Goal: Task Accomplishment & Management: Manage account settings

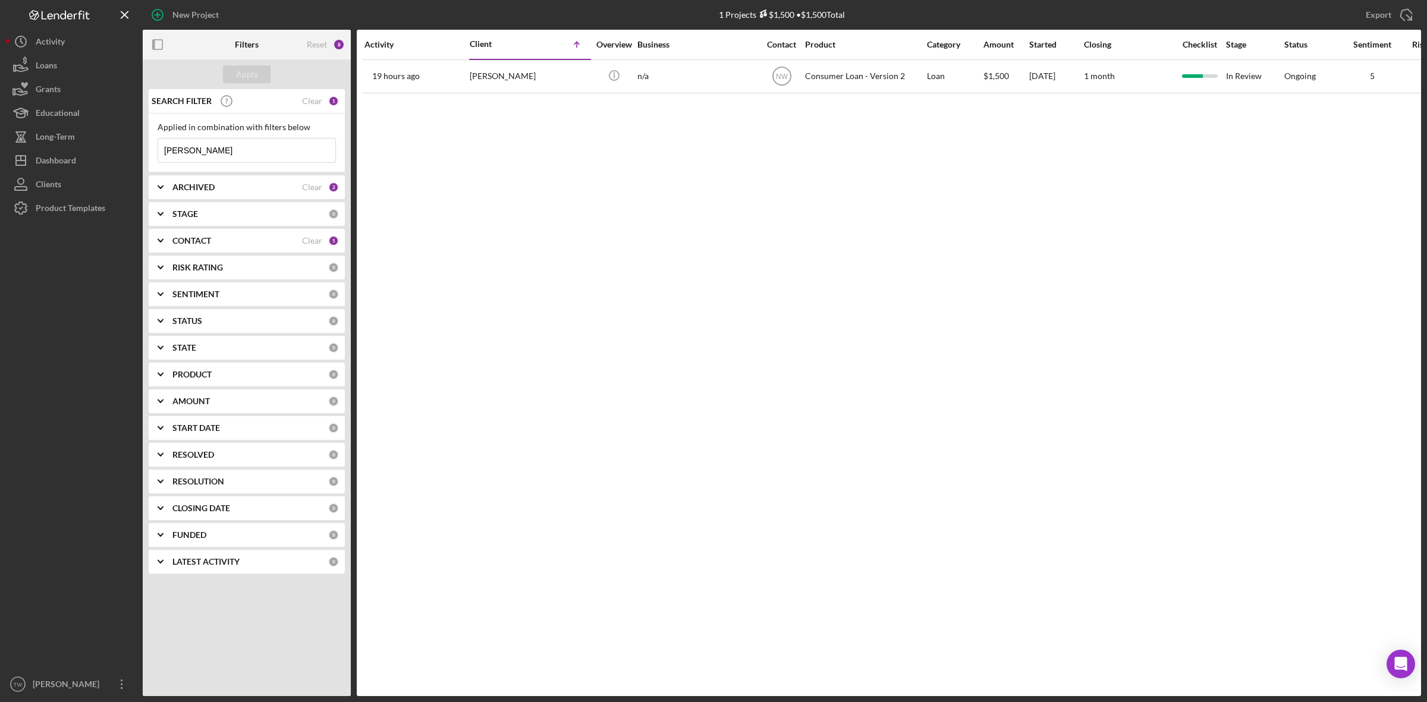
click at [272, 159] on input "[PERSON_NAME]" at bounding box center [246, 150] width 177 height 24
type input "J"
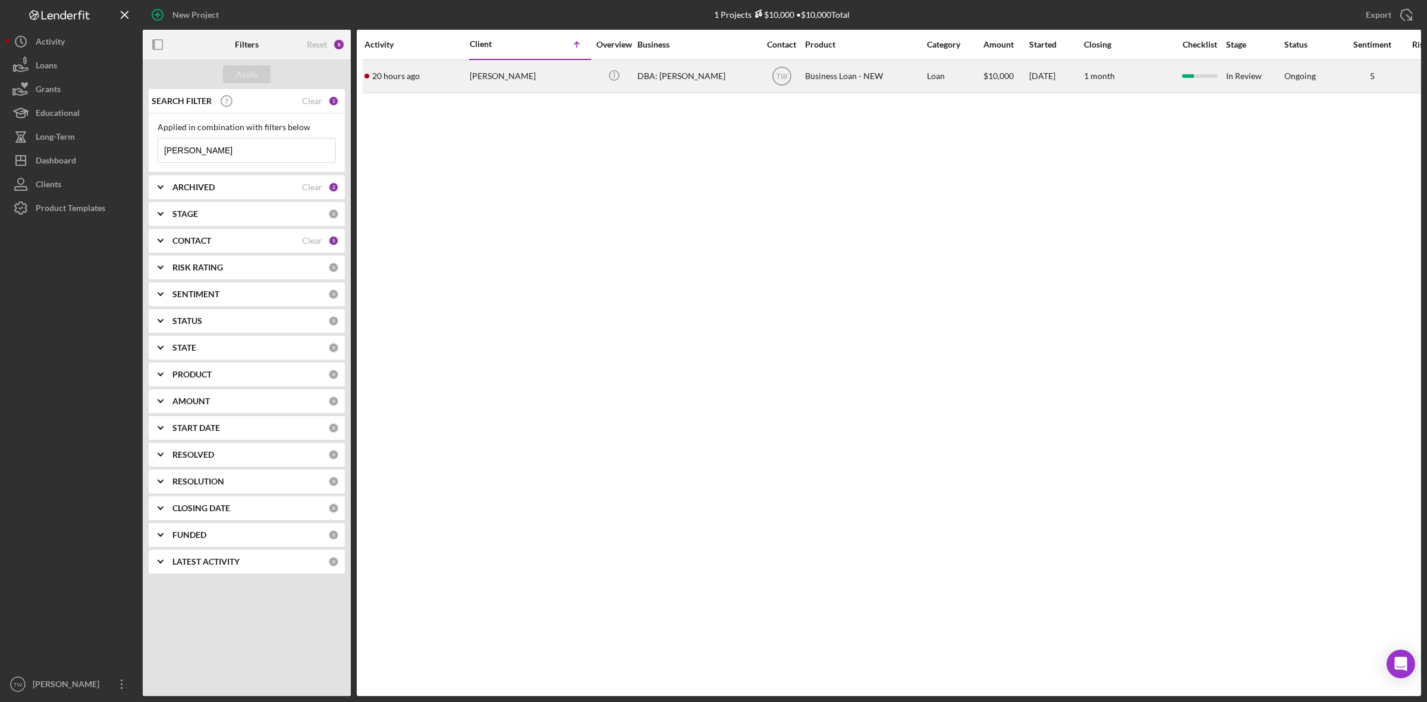
type input "[PERSON_NAME]"
click at [465, 67] on div "20 hours ago [PERSON_NAME]" at bounding box center [416, 77] width 104 height 32
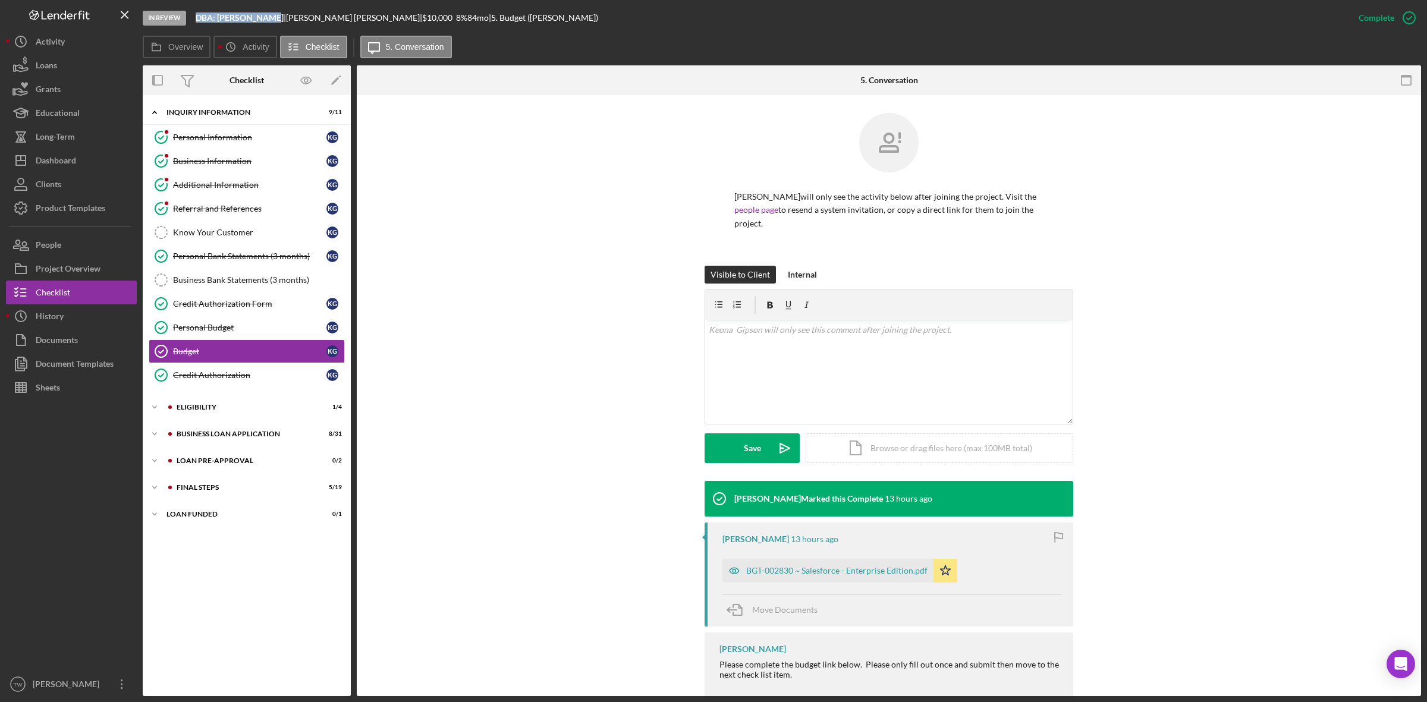
drag, startPoint x: 192, startPoint y: 10, endPoint x: 269, endPoint y: 20, distance: 77.3
click at [269, 20] on div "In Review DBA: [PERSON_NAME] | [PERSON_NAME] | $10,000 $10,000 8 % 84 mo | 5. B…" at bounding box center [745, 18] width 1204 height 36
copy b "DBA: [PERSON_NAME]"
click at [206, 134] on div "Personal Information" at bounding box center [249, 138] width 153 height 10
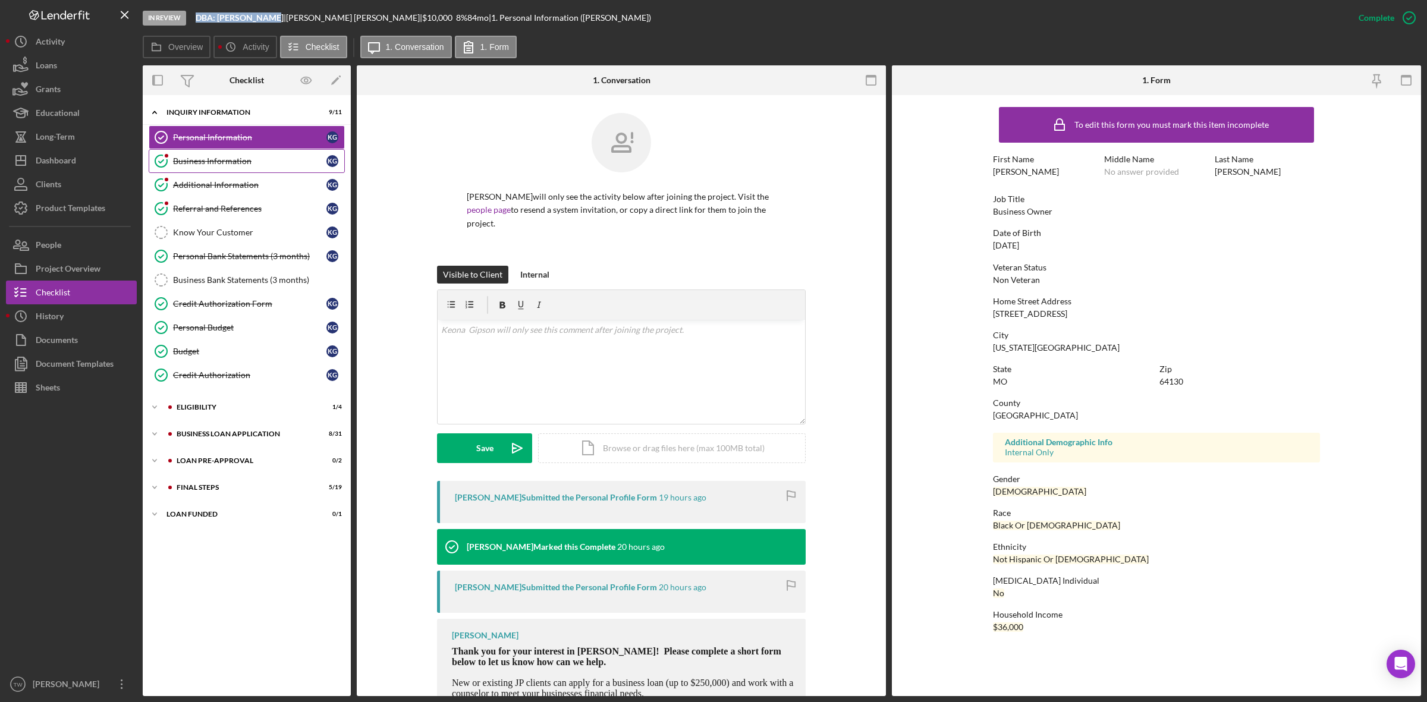
click at [227, 168] on link "Business Information Business Information K G" at bounding box center [247, 161] width 196 height 24
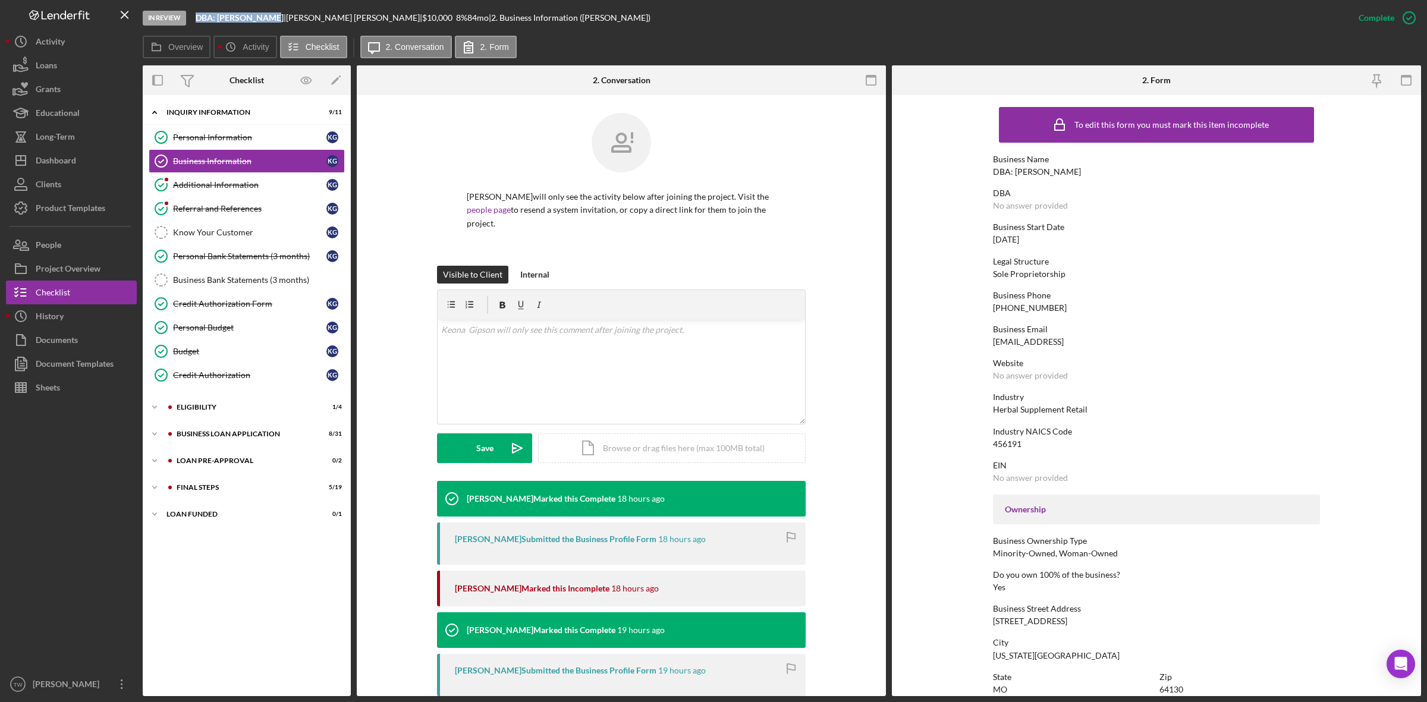
scroll to position [149, 0]
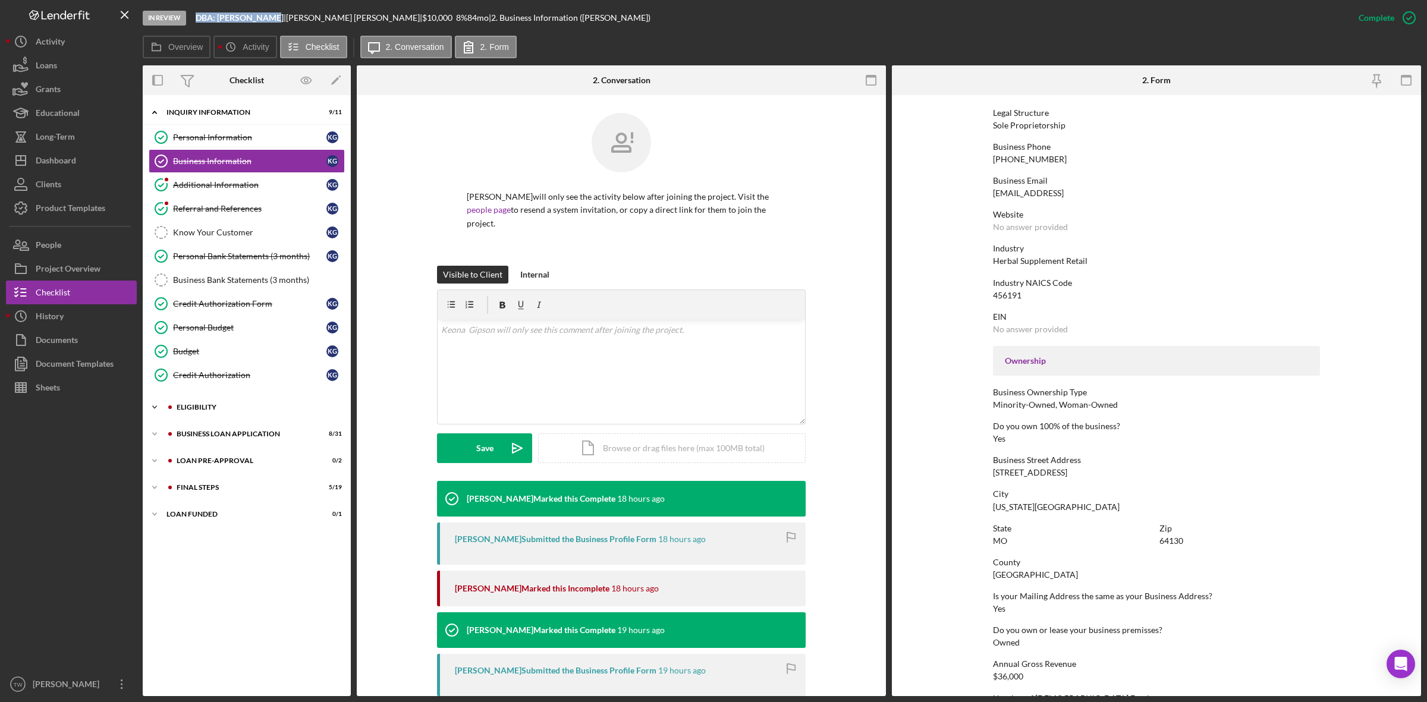
click at [230, 414] on div "Icon/Expander ELIGIBILITY 1 / 4" at bounding box center [247, 407] width 208 height 24
click at [235, 539] on div "BUSINESS LOAN APPLICATION" at bounding box center [256, 535] width 159 height 7
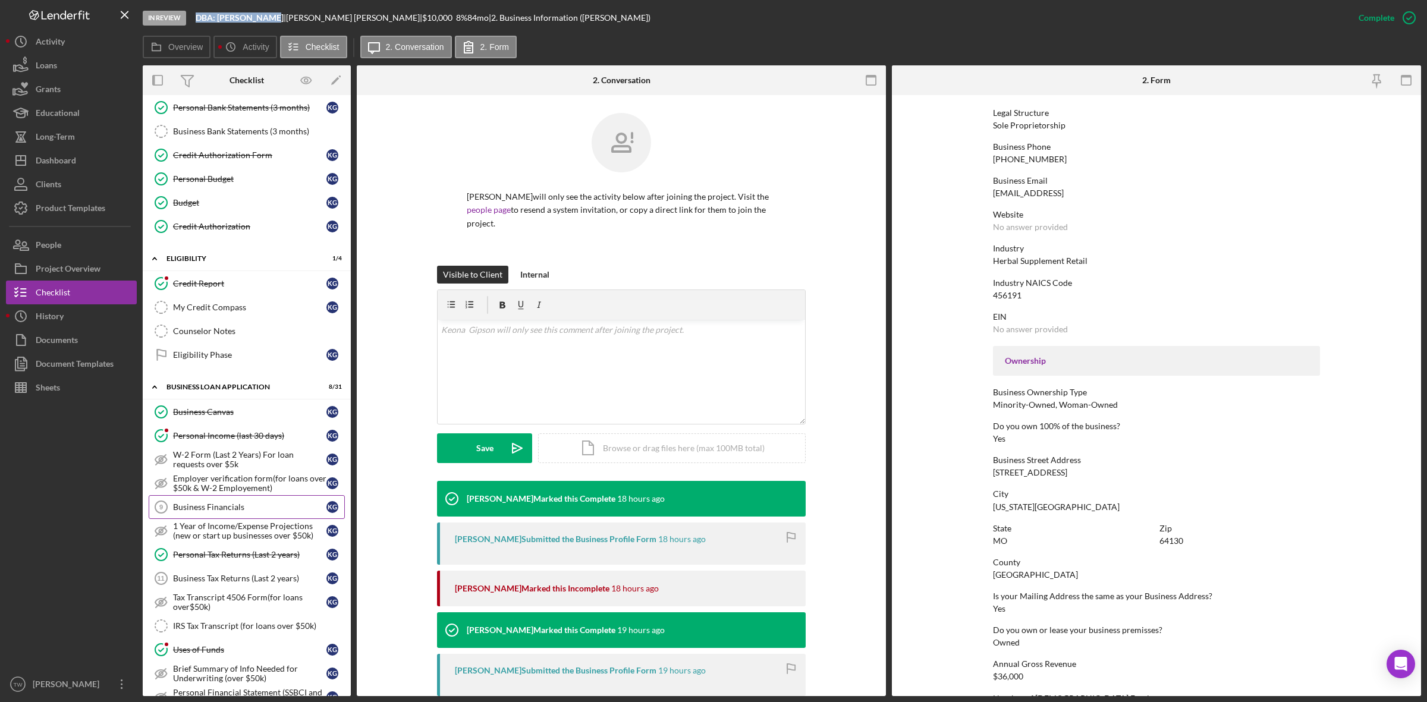
scroll to position [0, 0]
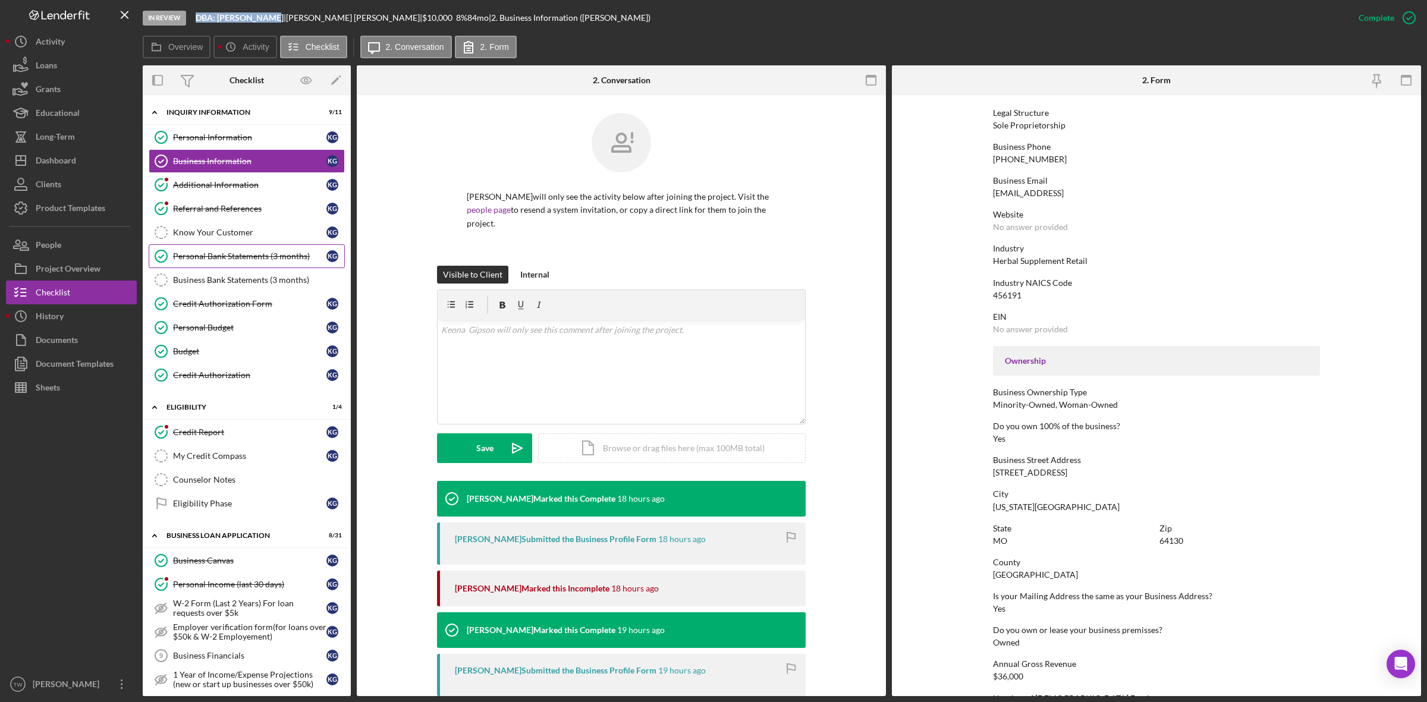
click at [263, 263] on link "Personal Bank Statements (3 months) Personal Bank Statements (3 months) K G" at bounding box center [247, 256] width 196 height 24
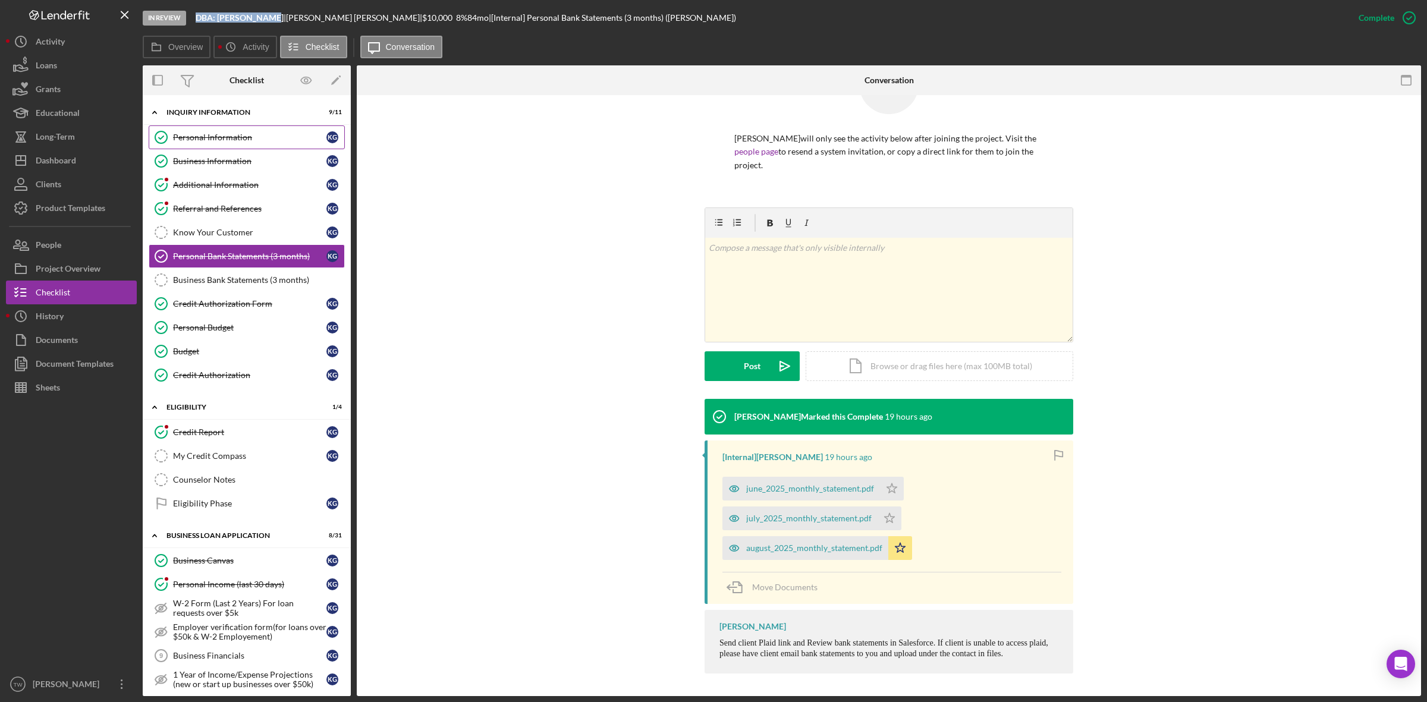
drag, startPoint x: 245, startPoint y: 136, endPoint x: 257, endPoint y: 143, distance: 14.4
click at [245, 136] on div "Personal Information" at bounding box center [249, 138] width 153 height 10
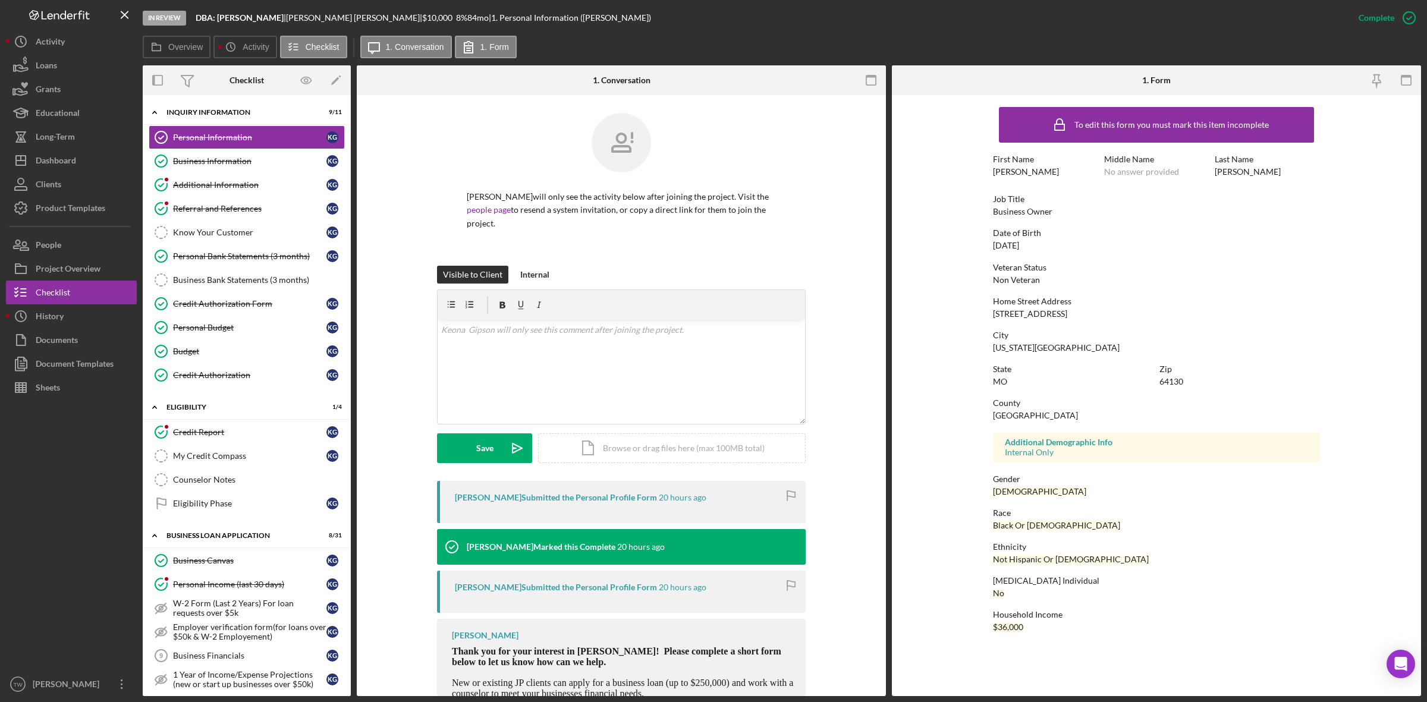
click at [1032, 309] on div "[STREET_ADDRESS]" at bounding box center [1030, 314] width 74 height 10
copy div "[STREET_ADDRESS]"
click at [1170, 388] on div "State [US_STATE] Zip 64130" at bounding box center [1156, 381] width 327 height 34
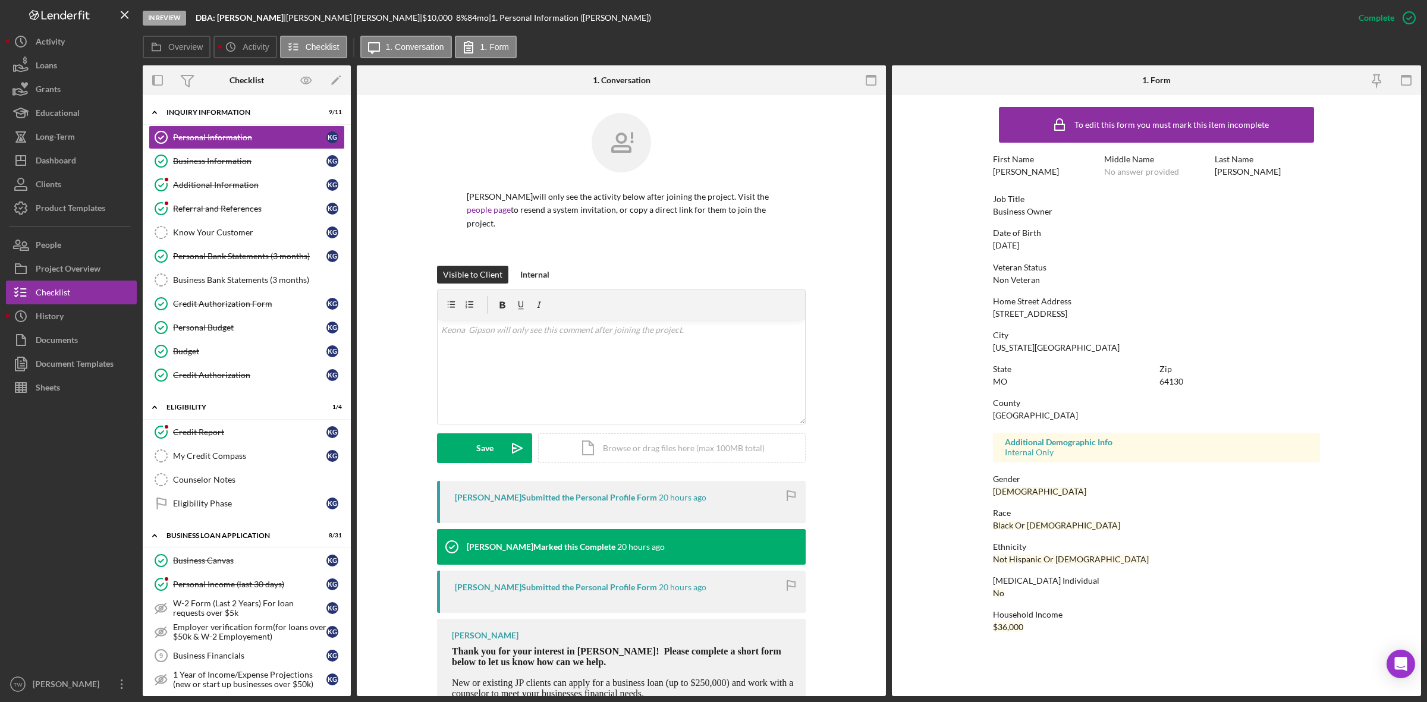
click at [1169, 381] on div "64130" at bounding box center [1171, 382] width 24 height 10
copy div "64130"
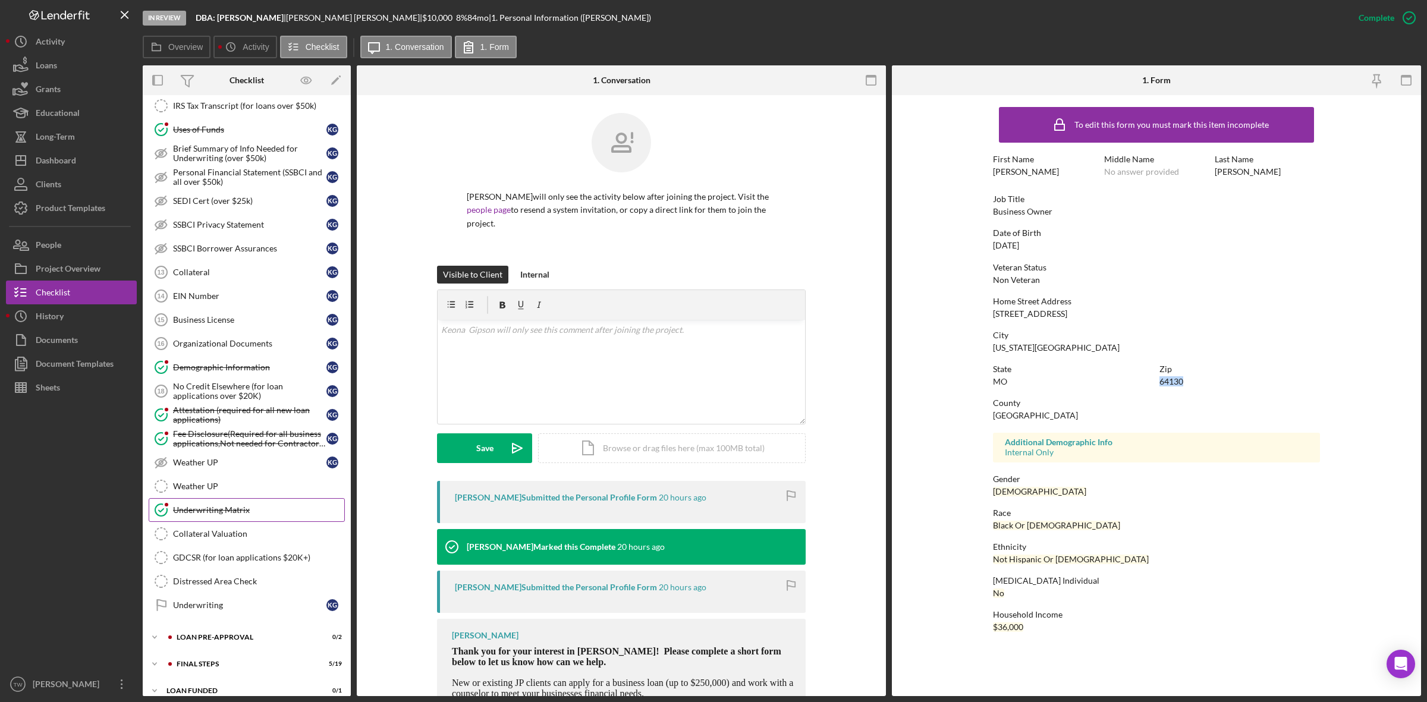
scroll to position [695, 0]
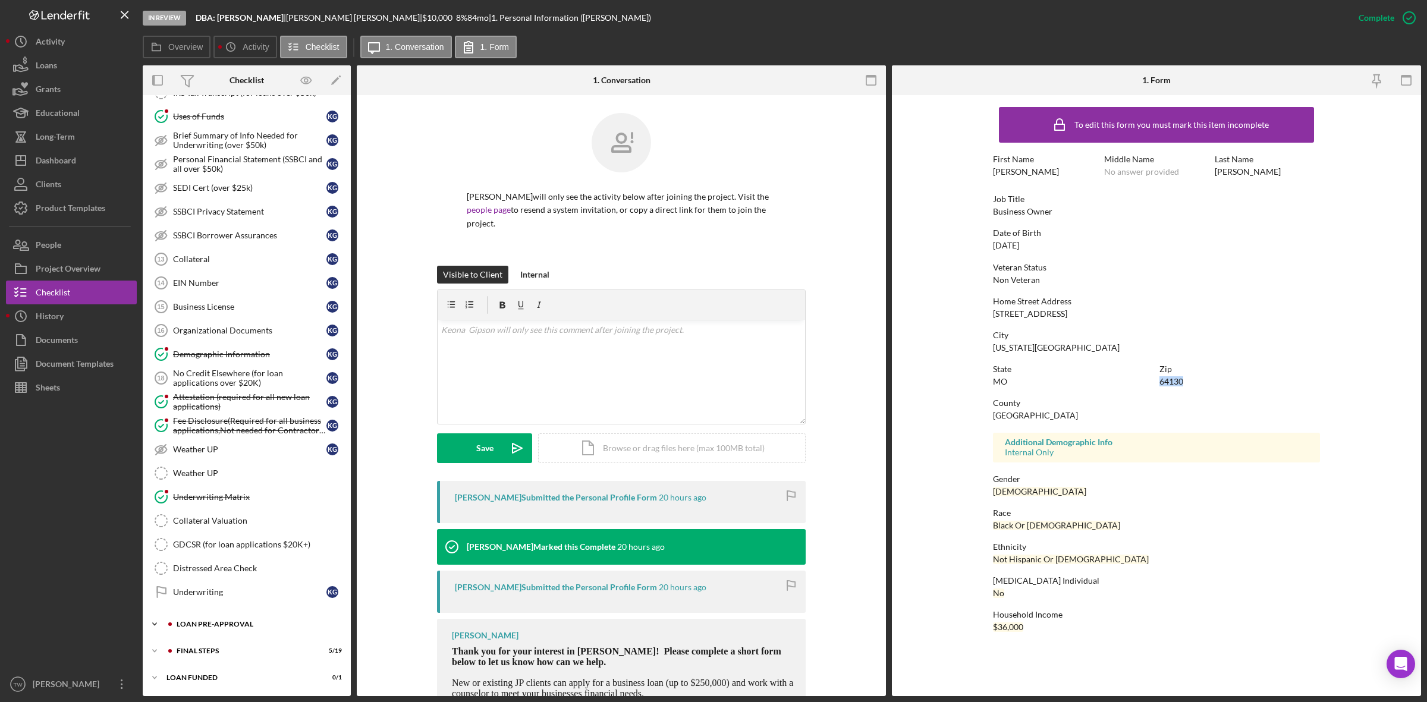
click at [200, 619] on div "Icon/Expander LOAN PRE-APPROVAL 0 / 2" at bounding box center [247, 624] width 208 height 24
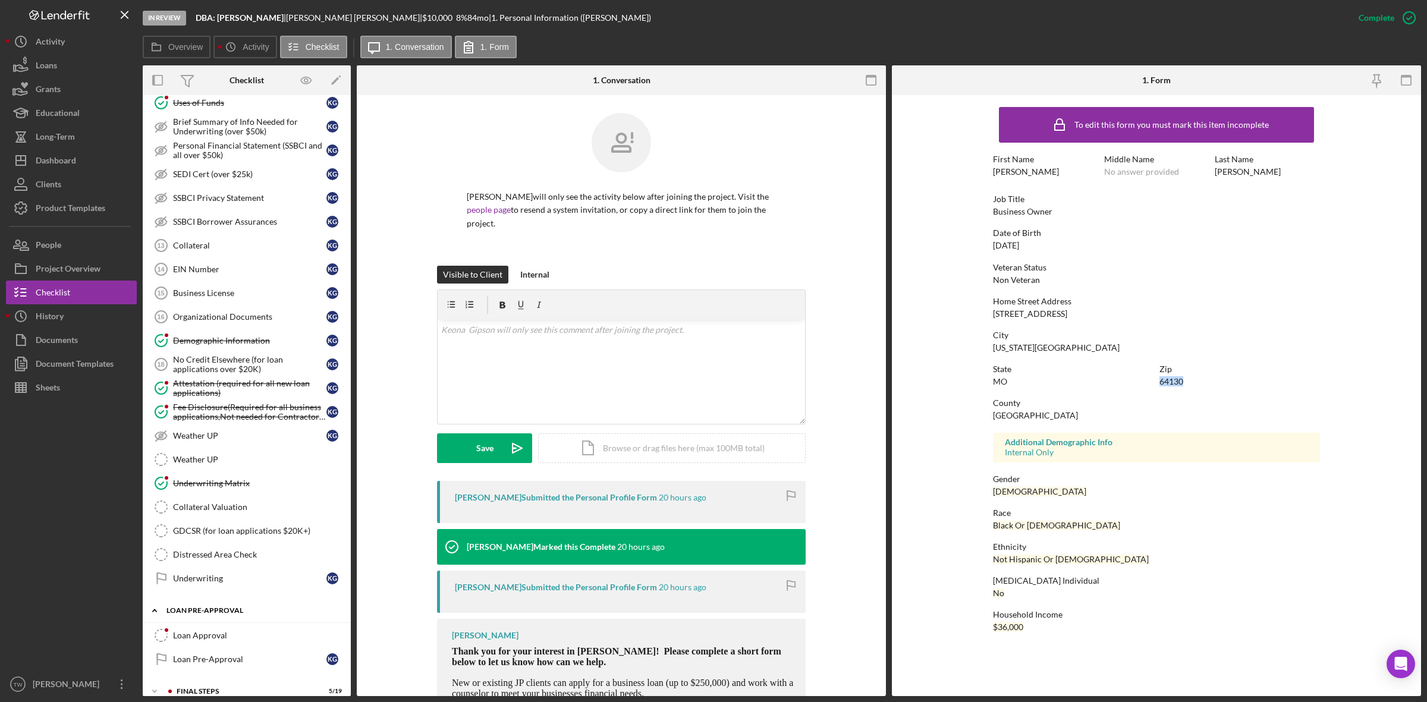
scroll to position [750, 0]
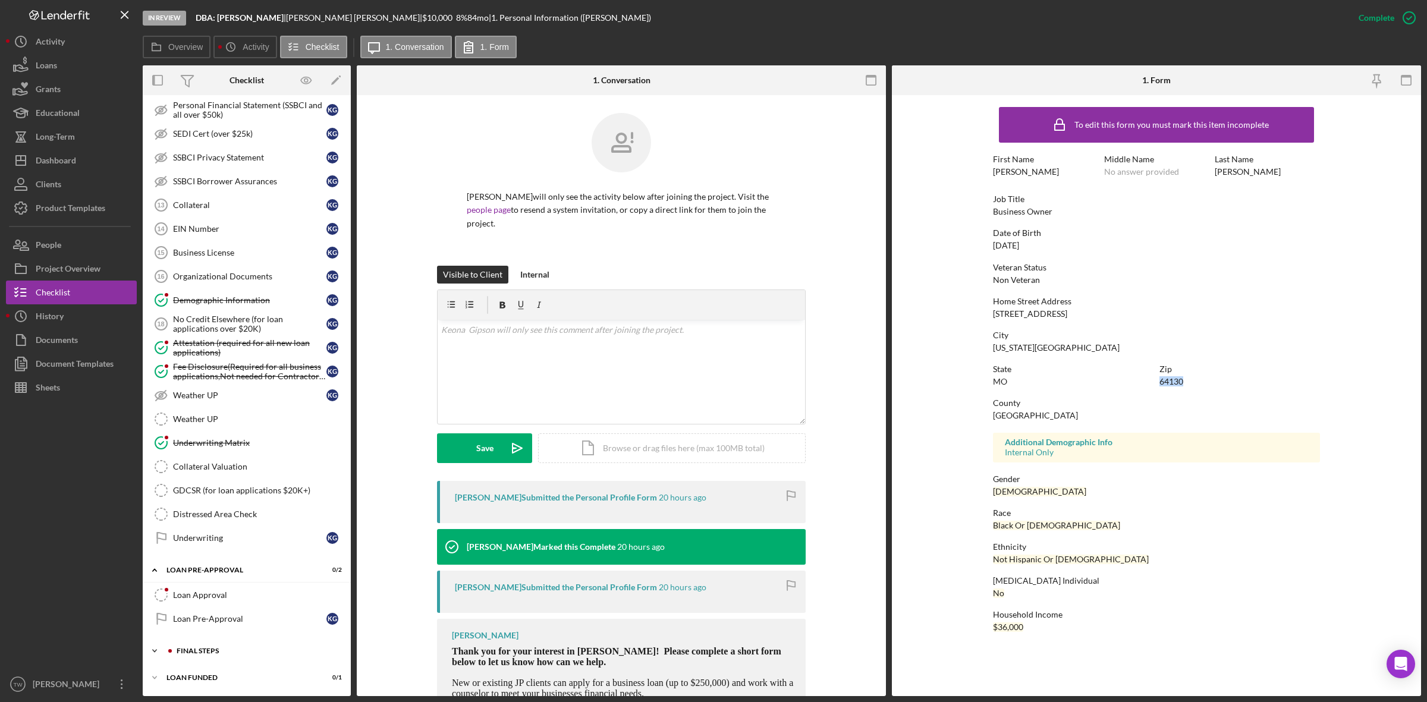
click at [226, 657] on div "Icon/Expander FINAL STEPS 5 / 19" at bounding box center [247, 651] width 208 height 24
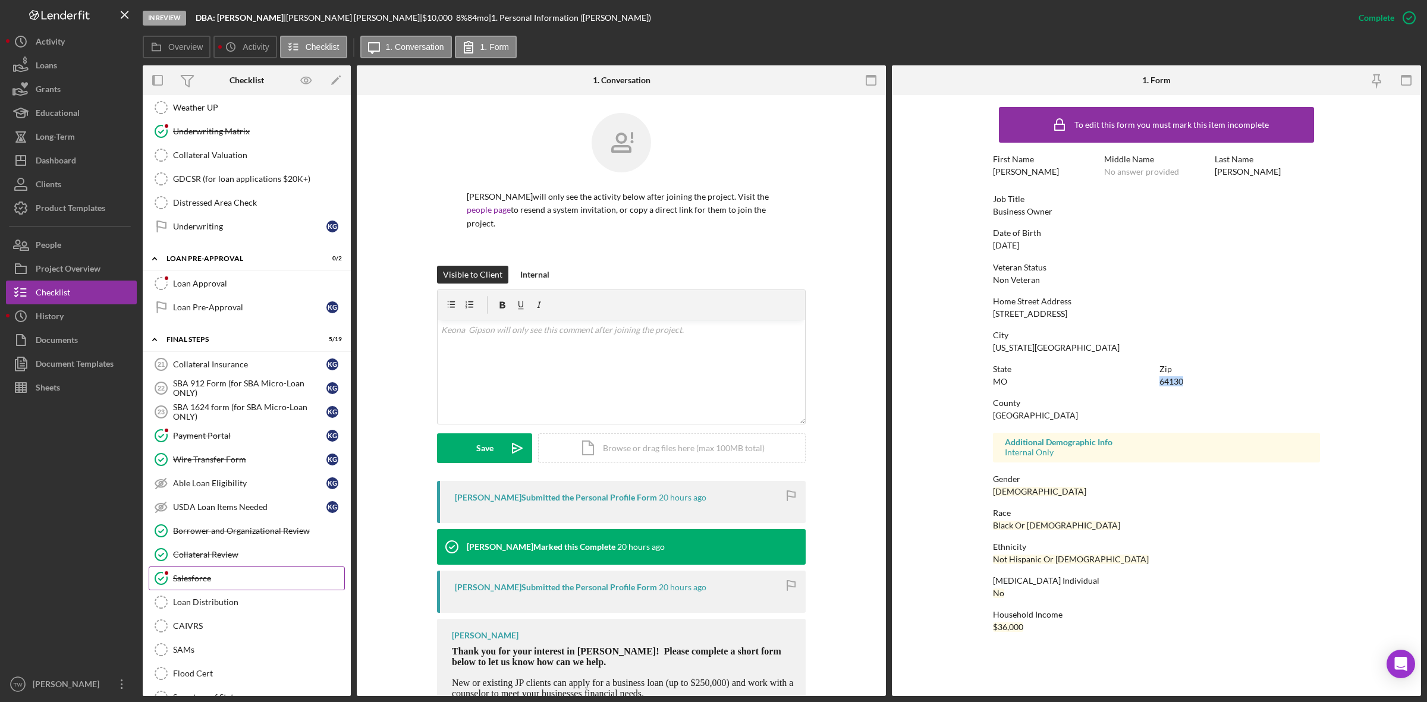
scroll to position [1122, 0]
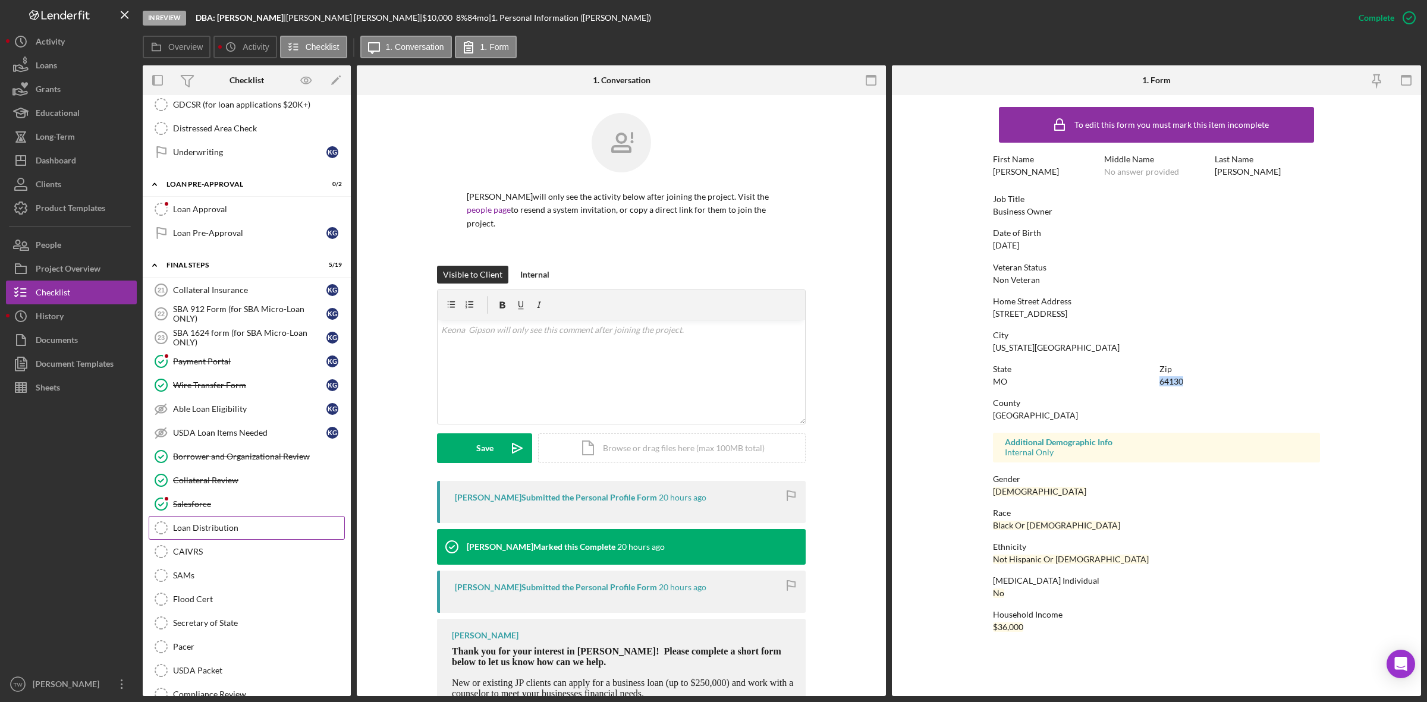
click at [219, 540] on link "Loan Distribution Loan Distribution" at bounding box center [247, 528] width 196 height 24
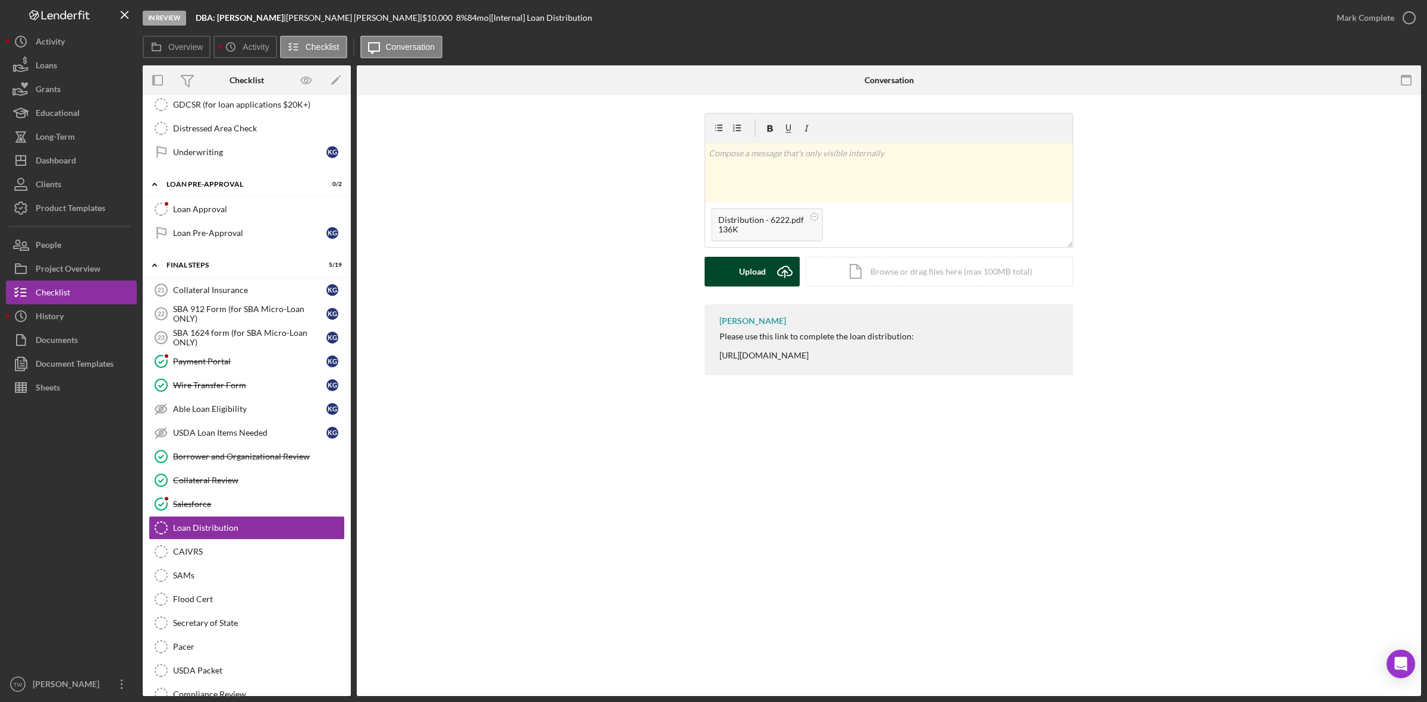
click at [738, 282] on button "Upload Icon/Upload" at bounding box center [751, 272] width 95 height 30
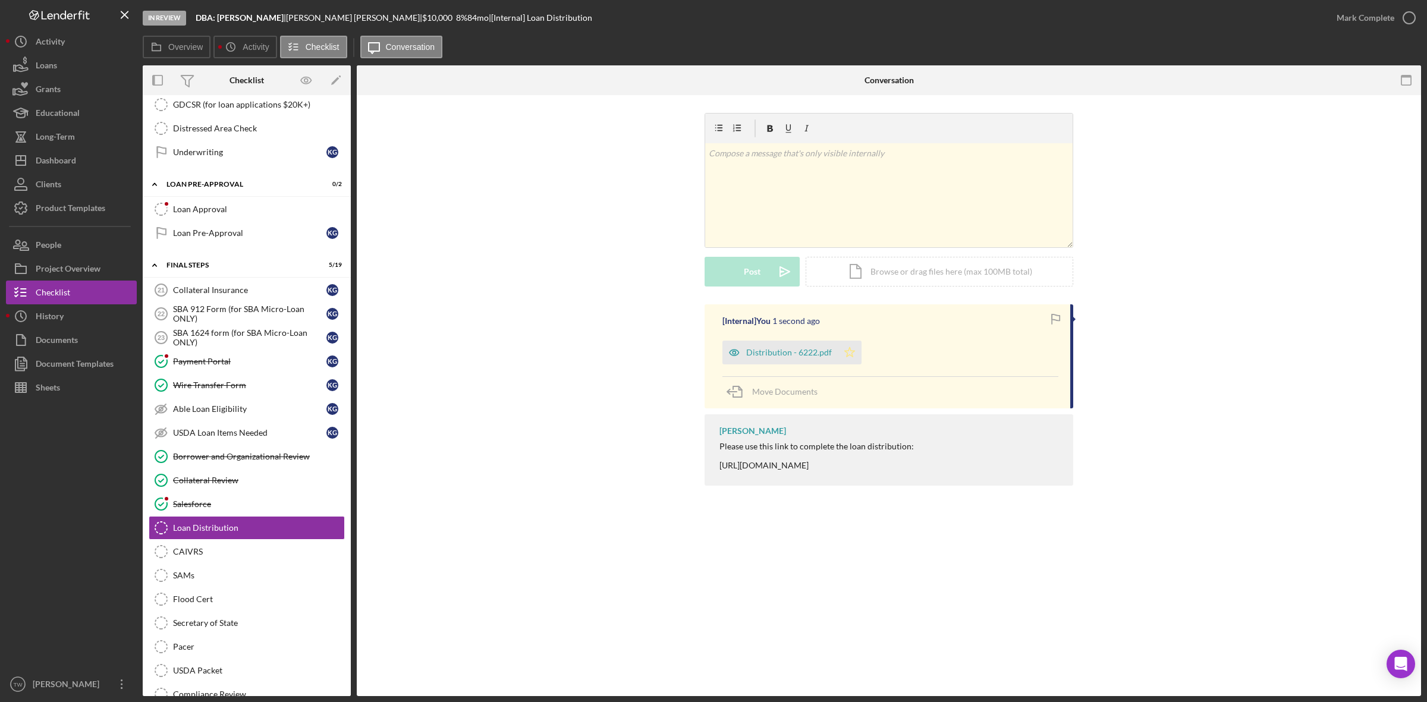
click at [849, 358] on icon "Icon/Star" at bounding box center [850, 353] width 24 height 24
click at [1368, 15] on div "Mark Complete" at bounding box center [1365, 18] width 58 height 24
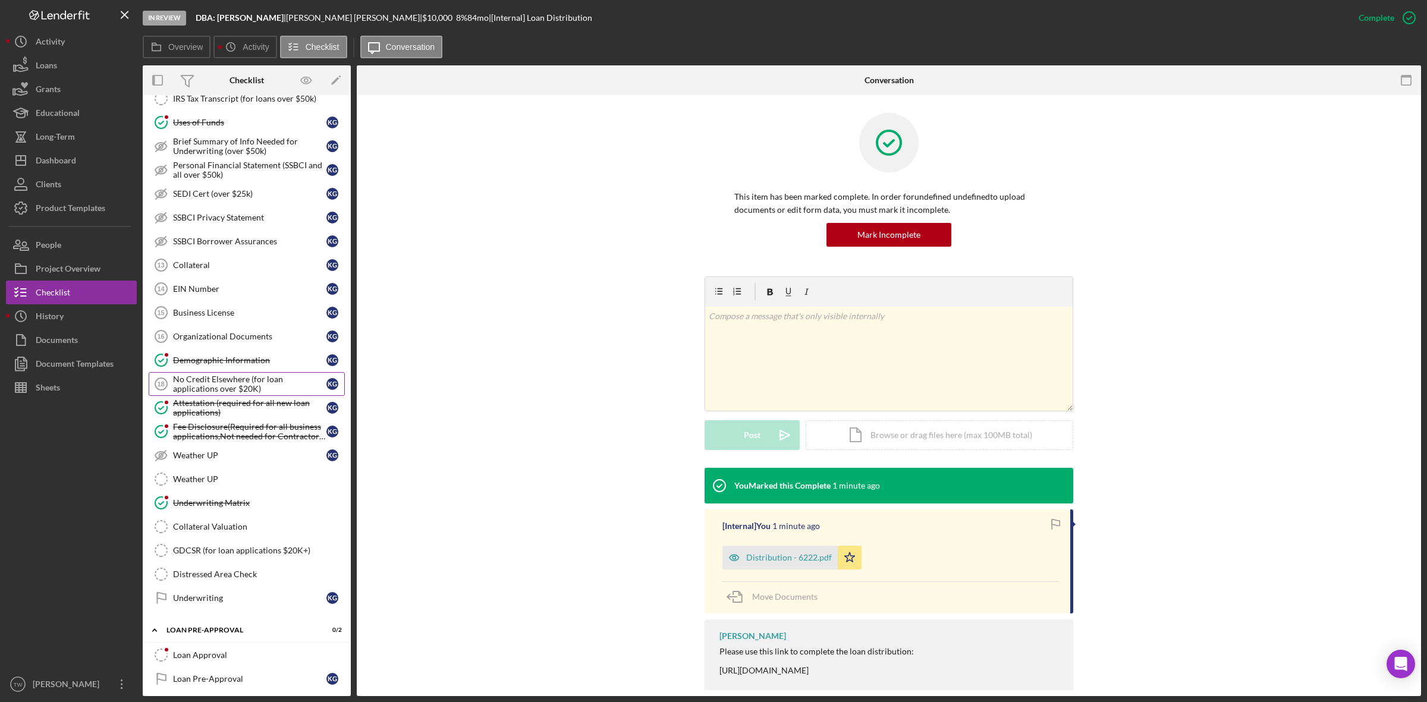
scroll to position [1047, 0]
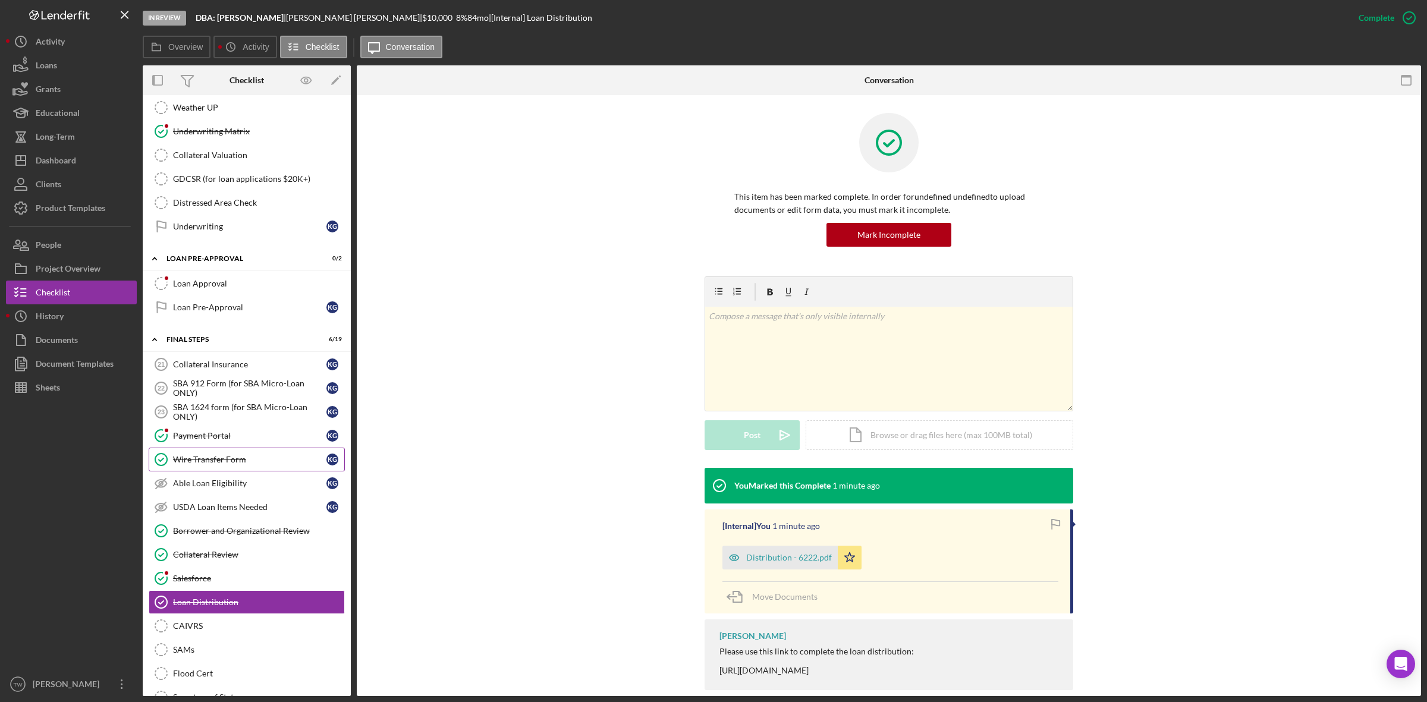
click at [230, 467] on link "Wire Transfer Form Wire Transfer Form K G" at bounding box center [247, 460] width 196 height 24
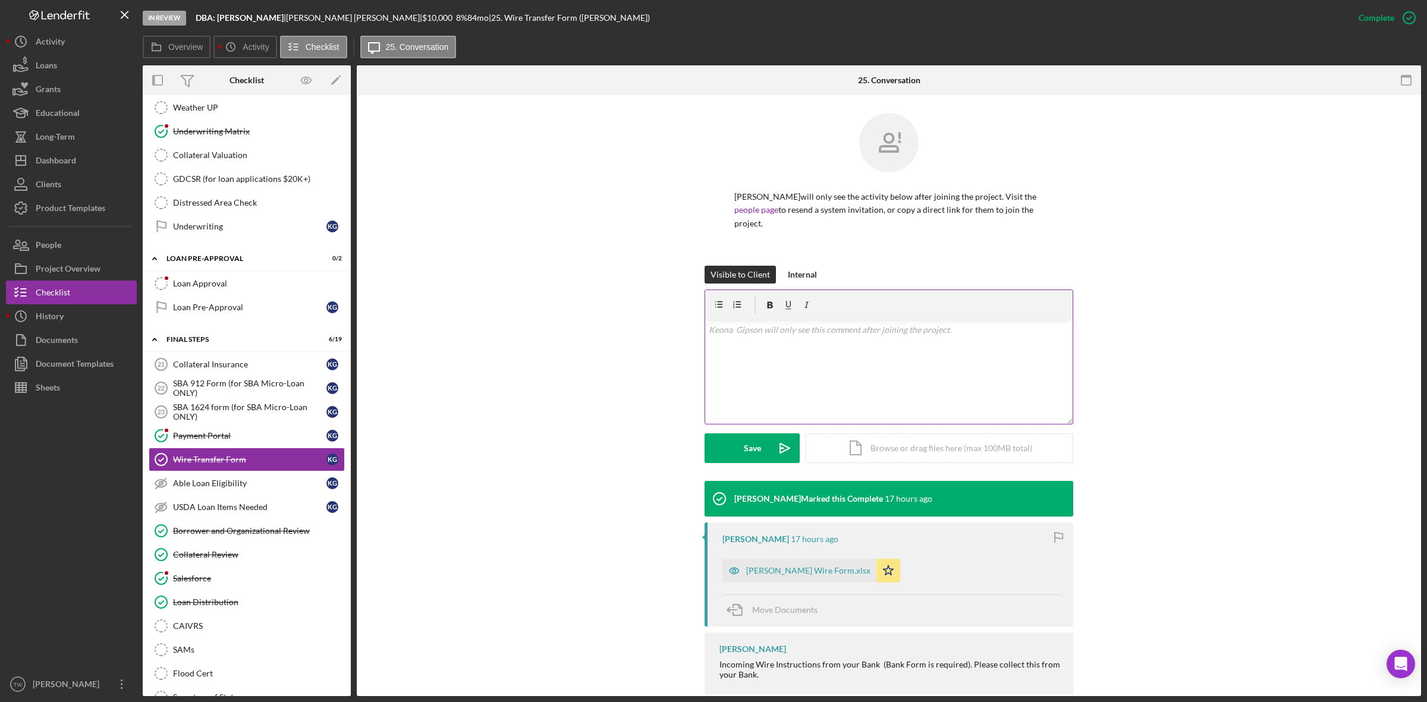
click at [889, 396] on div "v Color teal Color pink Remove color Add row above Add row below Add column bef…" at bounding box center [888, 372] width 367 height 104
click at [749, 457] on div "Save" at bounding box center [752, 448] width 17 height 30
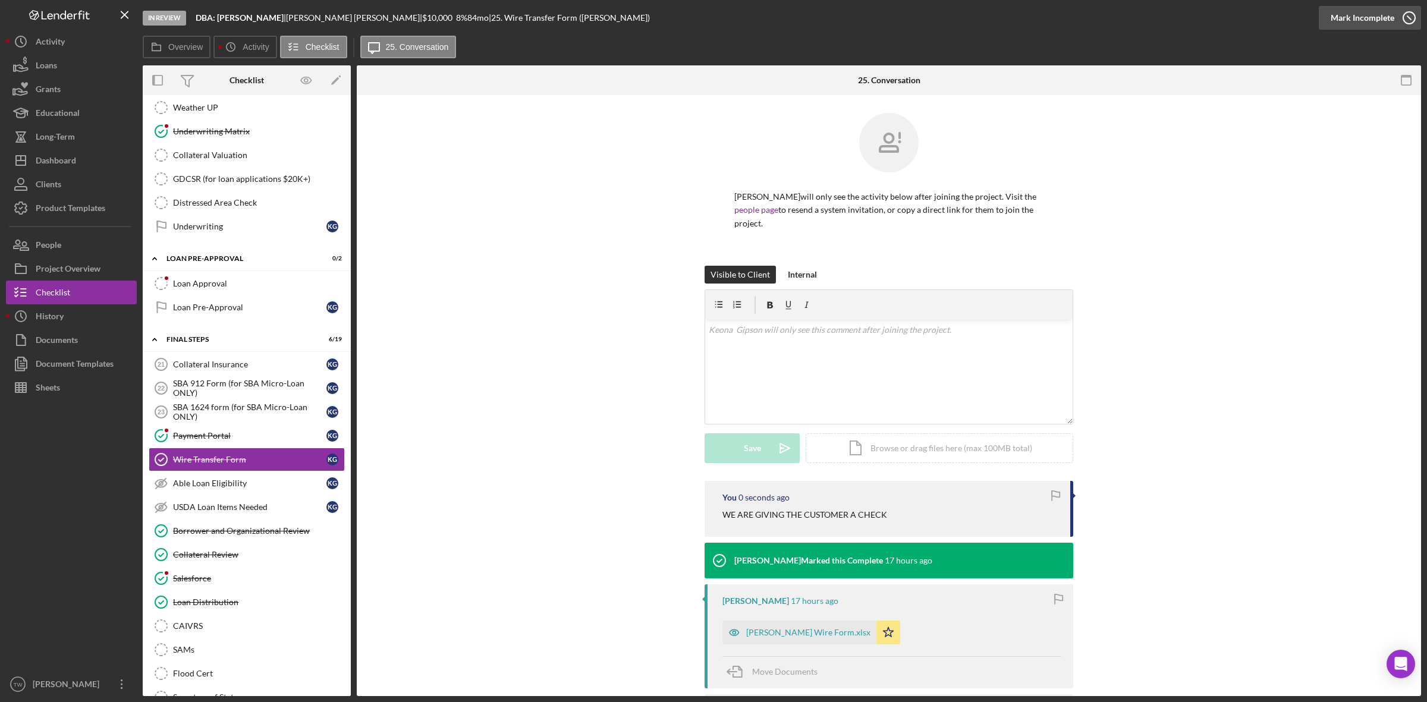
click at [1364, 21] on div "Mark Incomplete" at bounding box center [1362, 18] width 64 height 24
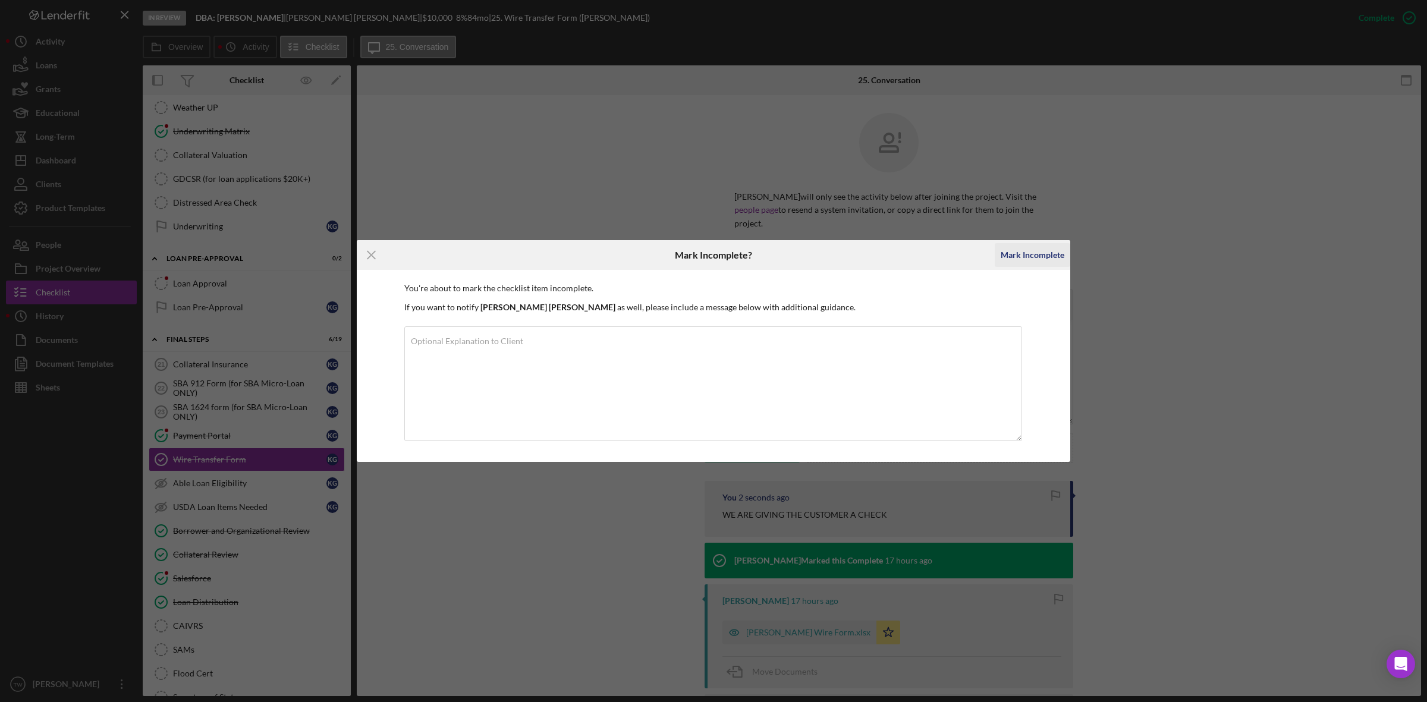
click at [1046, 253] on div "Mark Incomplete" at bounding box center [1032, 255] width 64 height 24
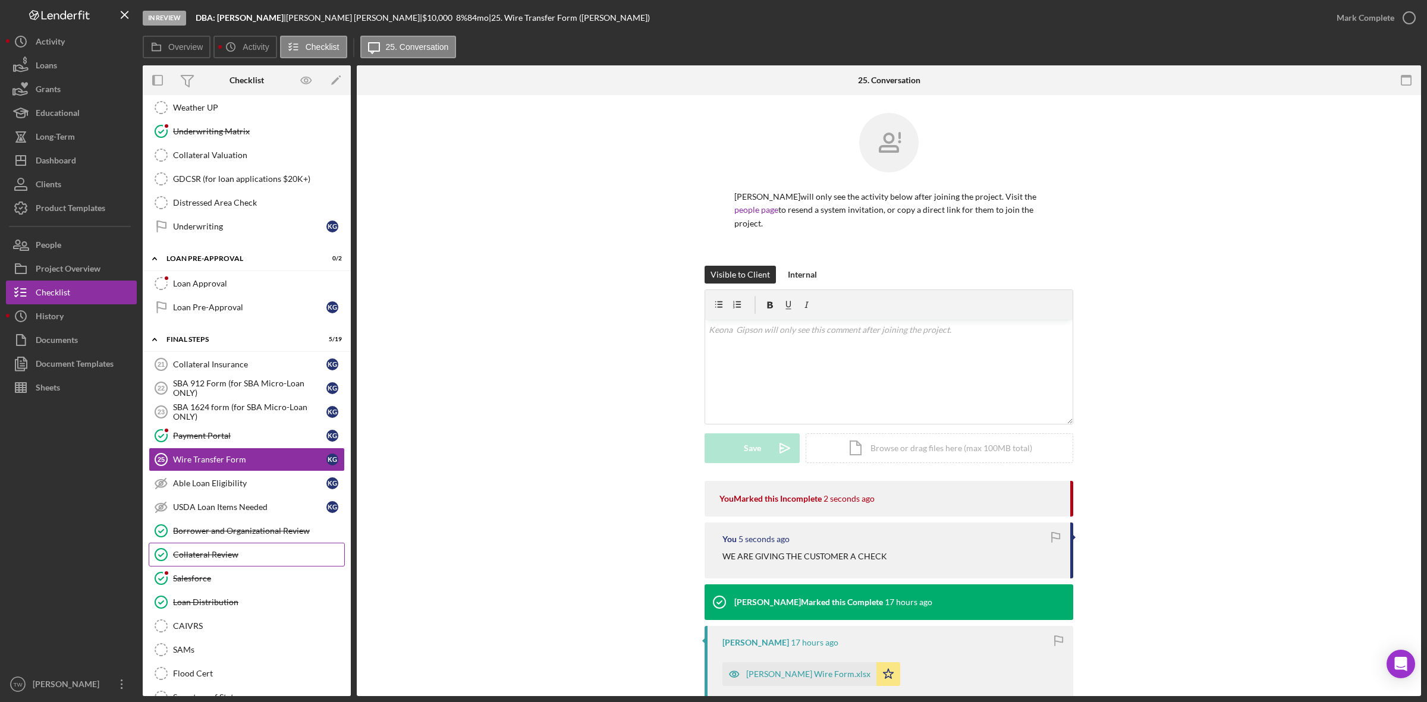
scroll to position [1214, 0]
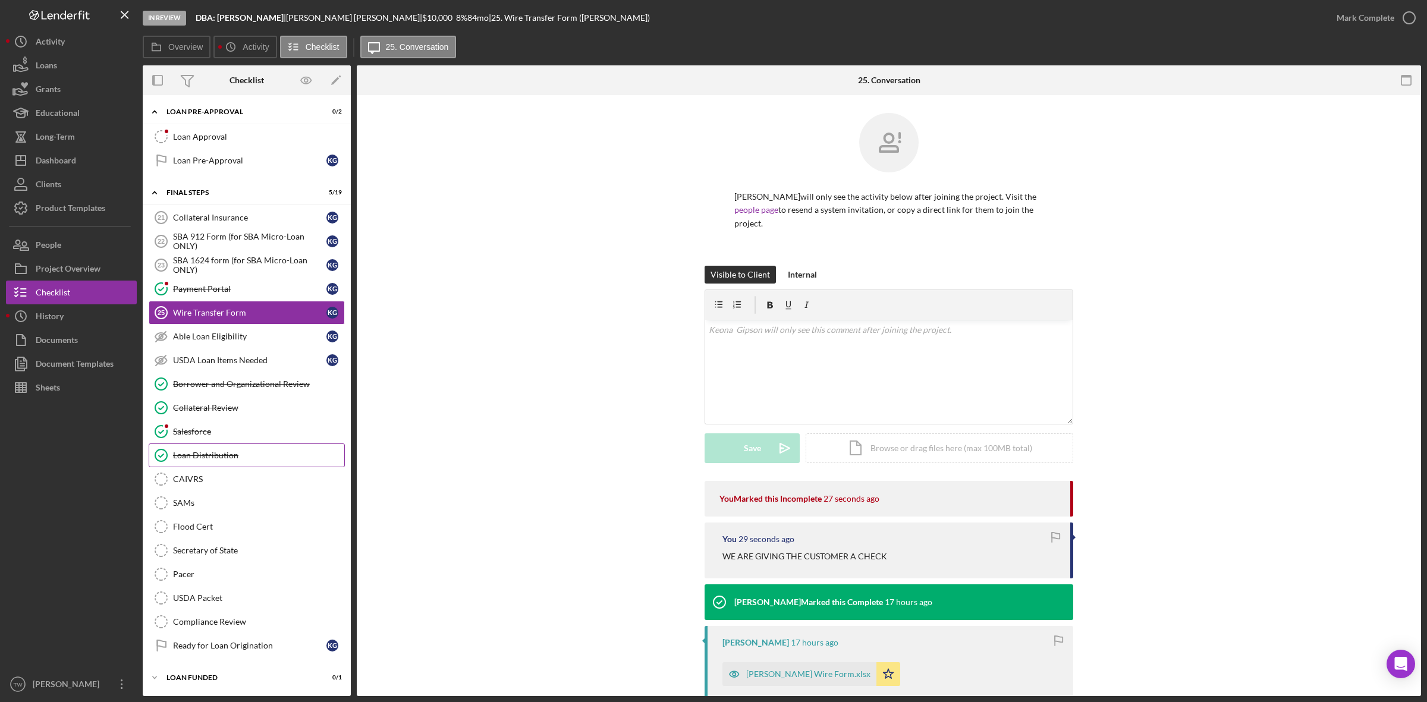
click at [222, 457] on div "Loan Distribution" at bounding box center [258, 456] width 171 height 10
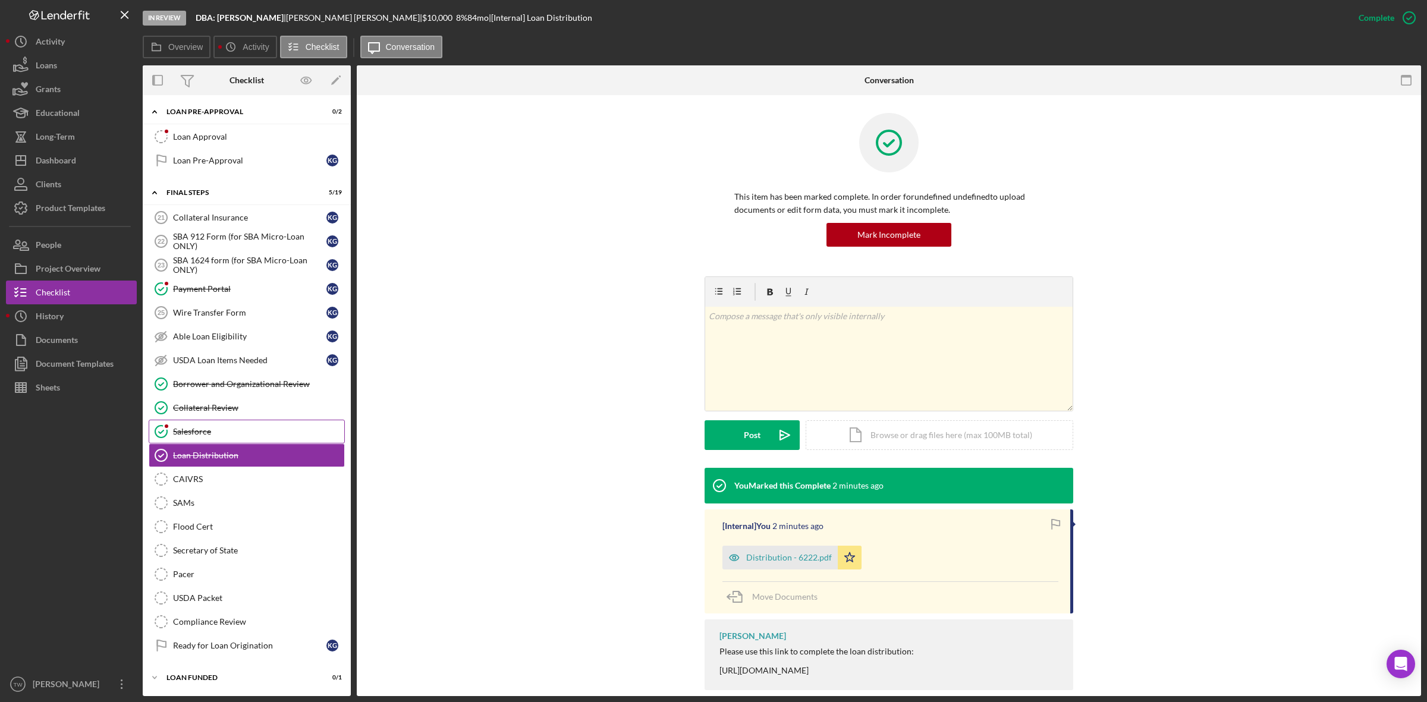
click at [226, 420] on link "Salesforce Salesforce" at bounding box center [247, 432] width 196 height 24
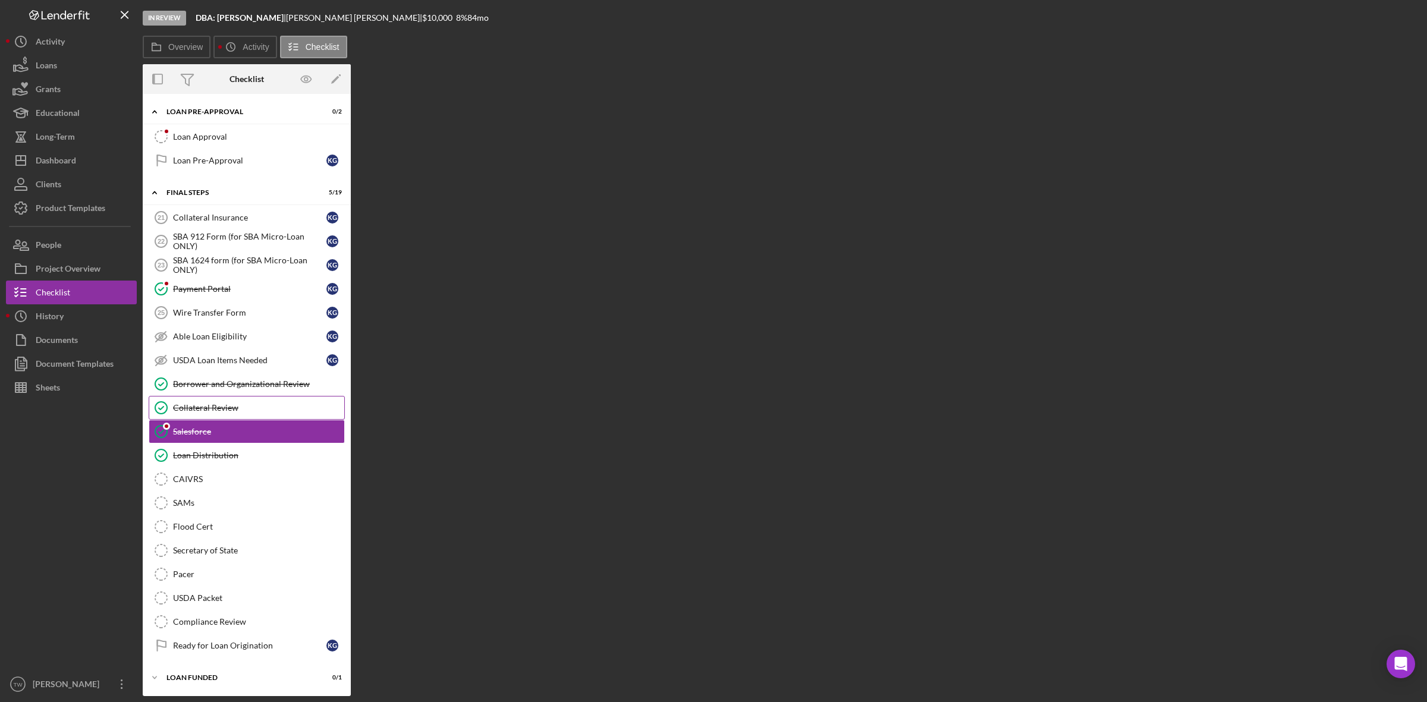
scroll to position [1213, 0]
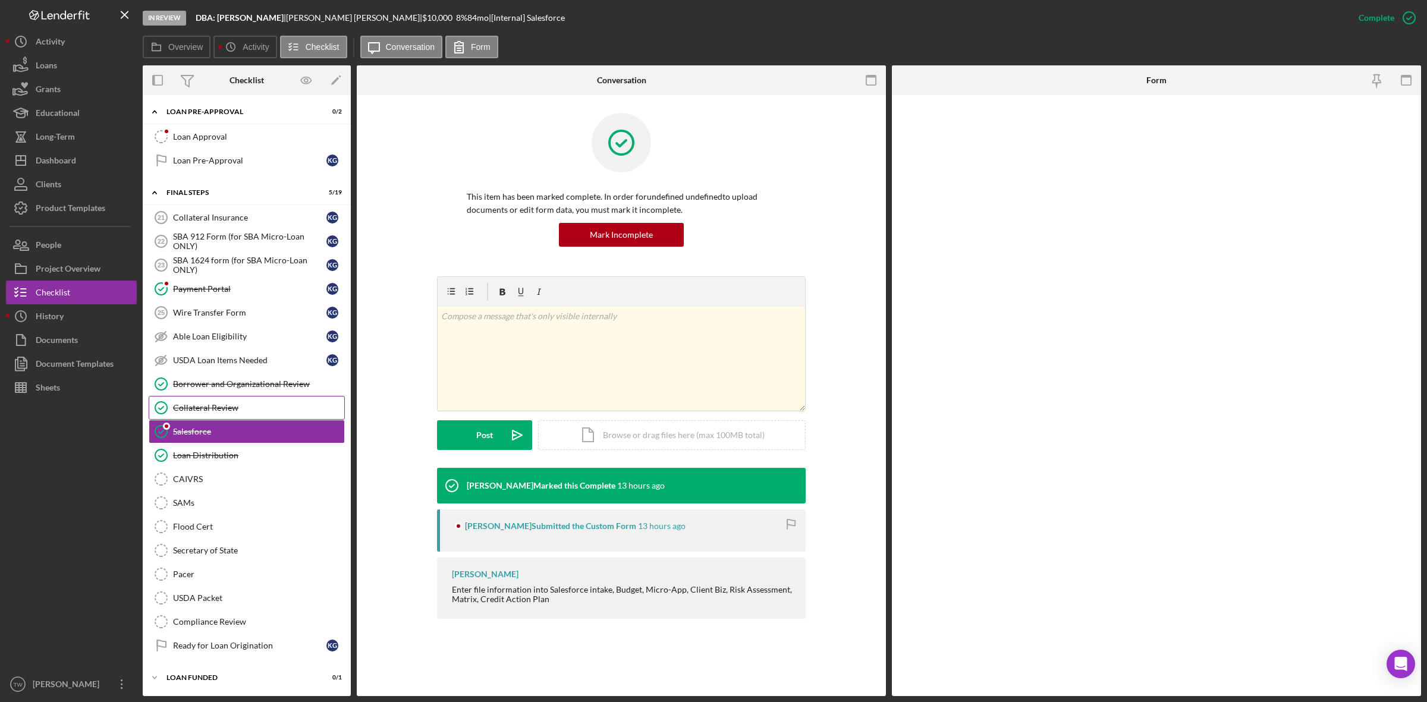
click at [230, 396] on link "Collateral Review Collateral Review" at bounding box center [247, 408] width 196 height 24
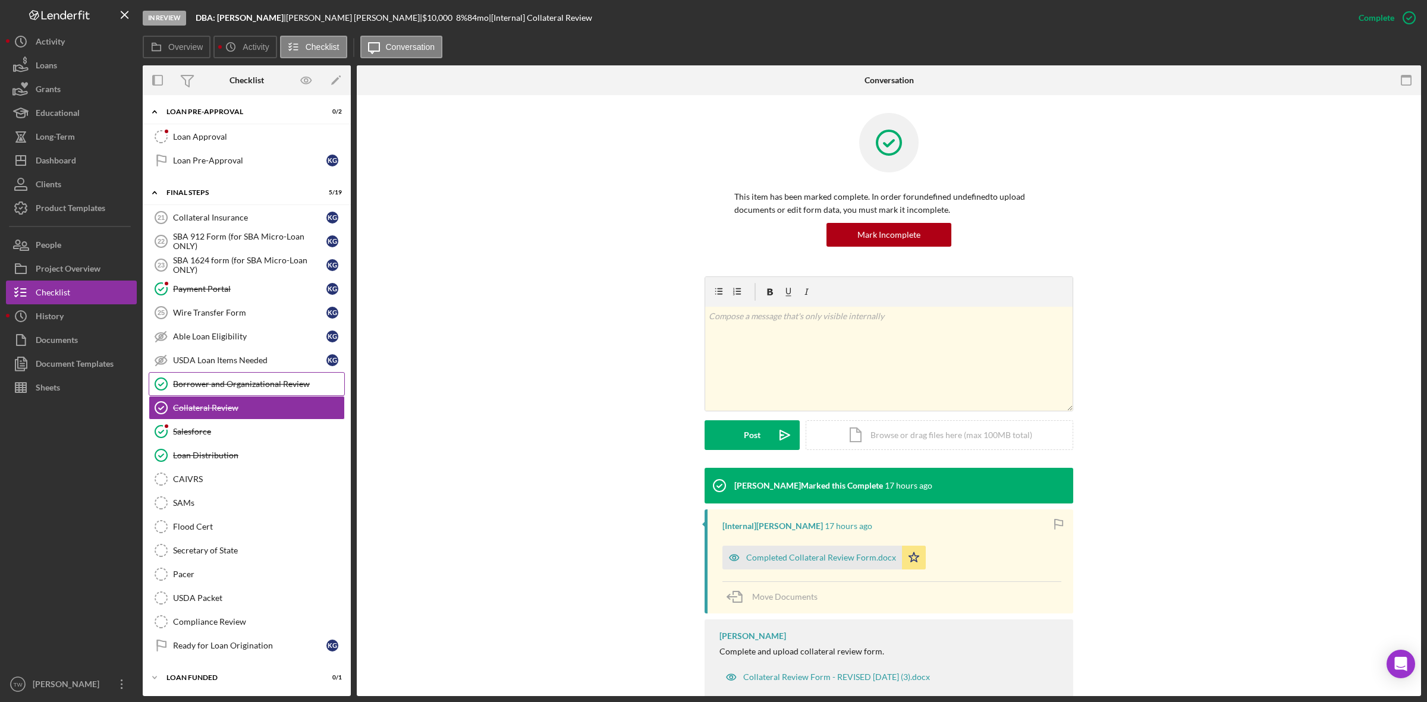
click at [234, 382] on div "Borrower and Organizational Review" at bounding box center [258, 384] width 171 height 10
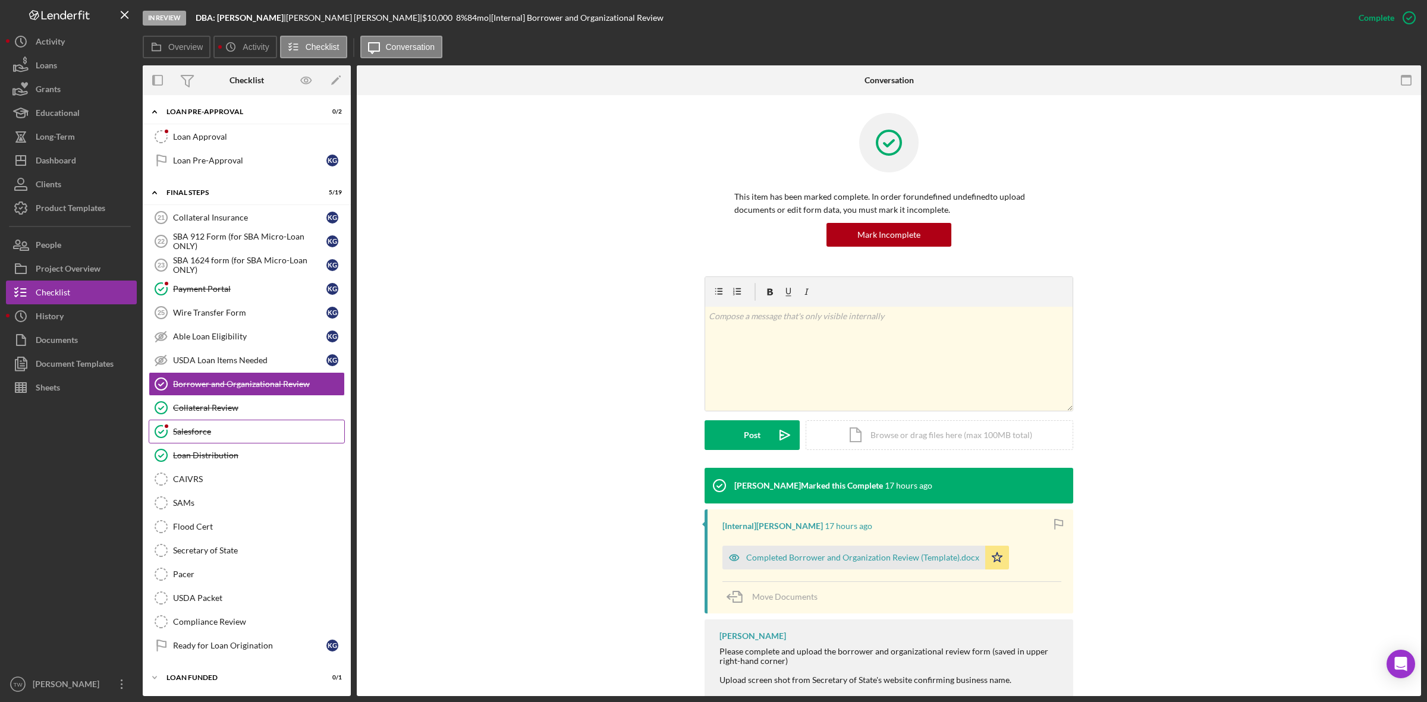
scroll to position [1138, 0]
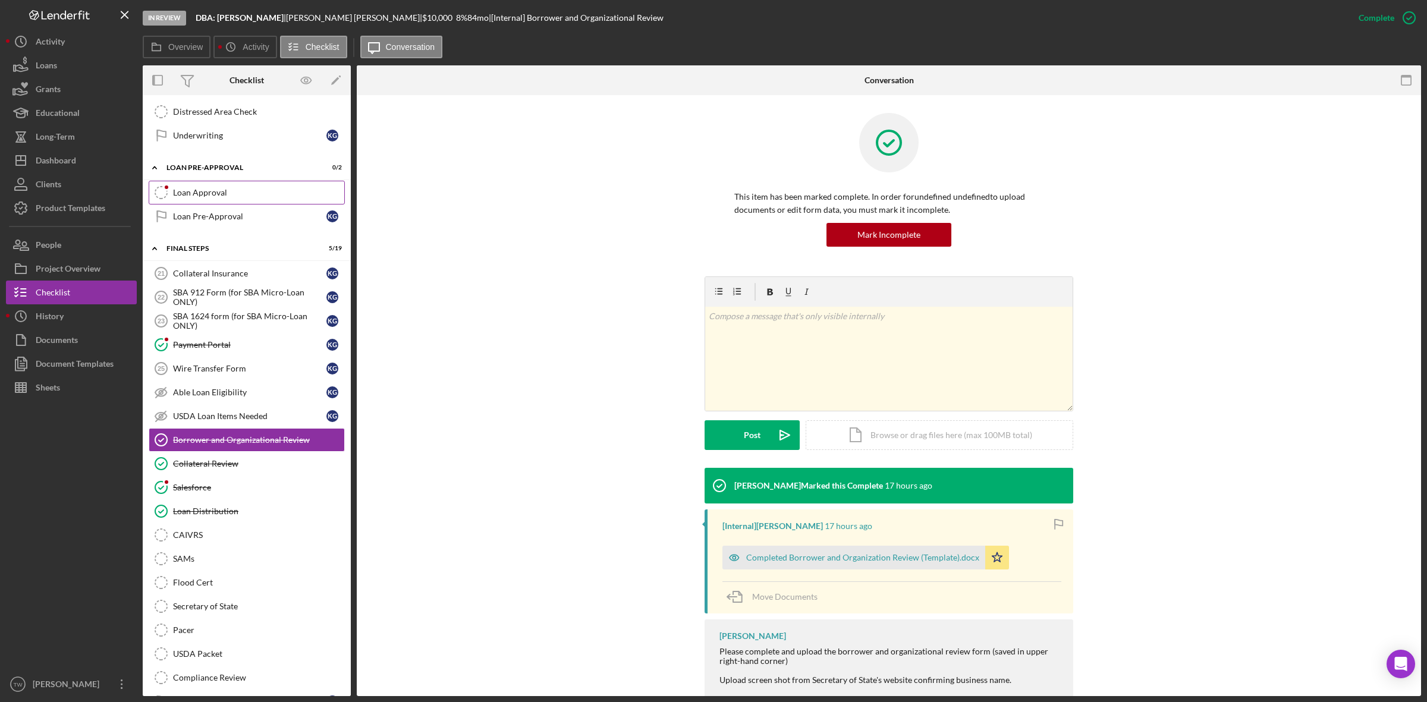
click at [248, 200] on link "Loan Approval Loan Approval" at bounding box center [247, 193] width 196 height 24
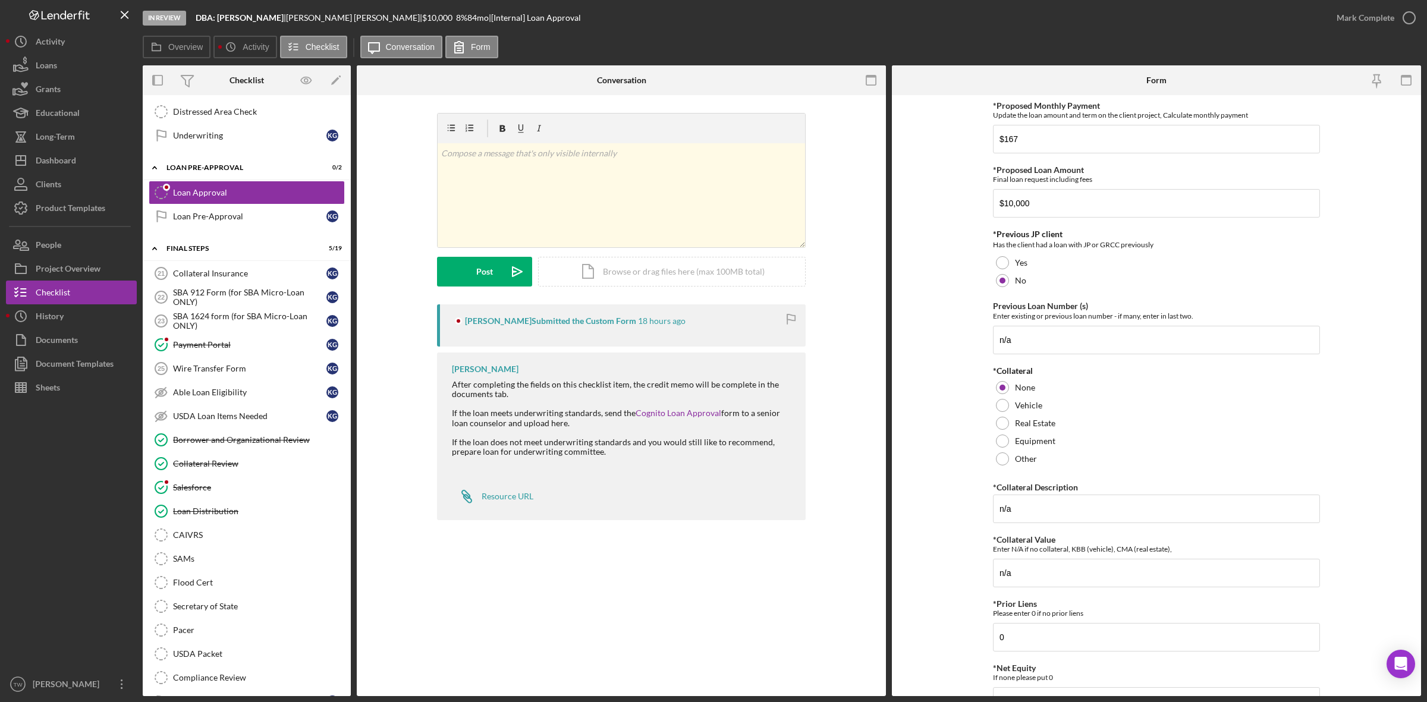
scroll to position [321, 0]
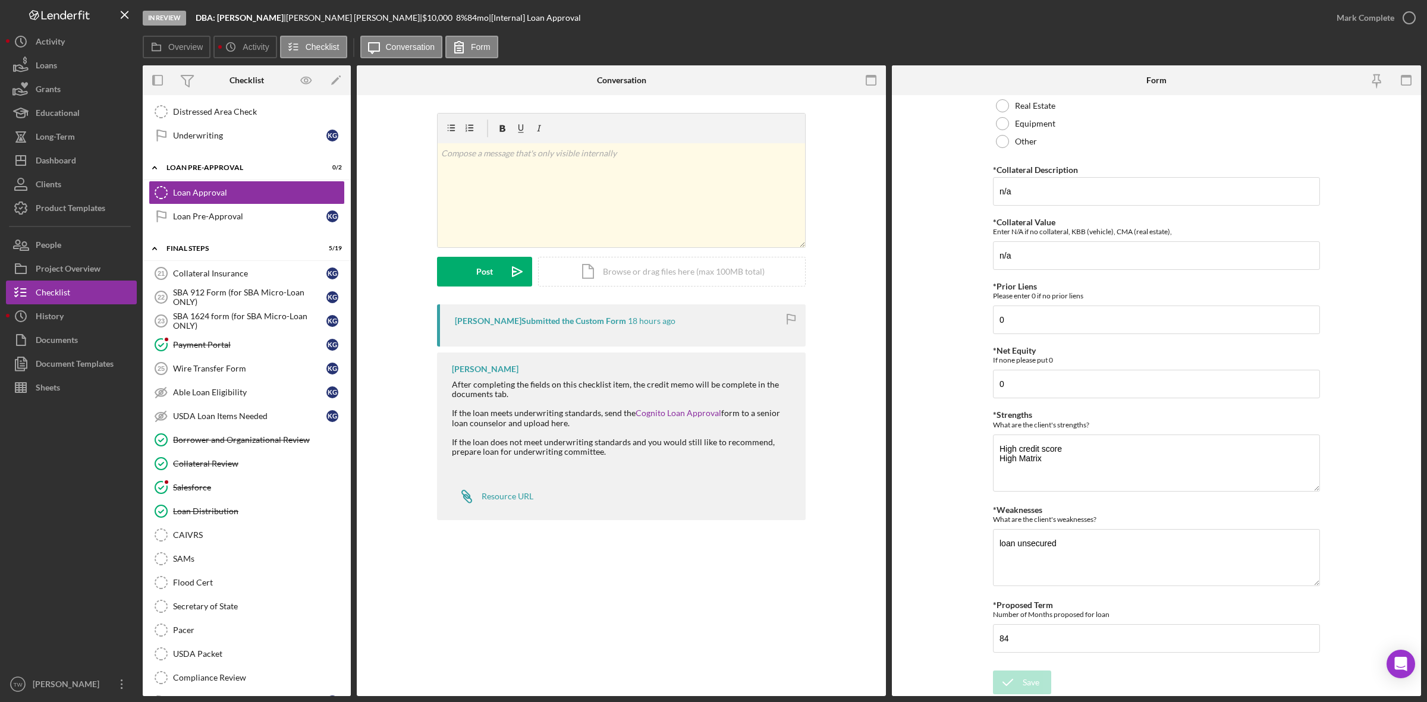
click at [773, 481] on div "[PERSON_NAME] After completing the fields on this checklist item, the credit me…" at bounding box center [621, 436] width 369 height 168
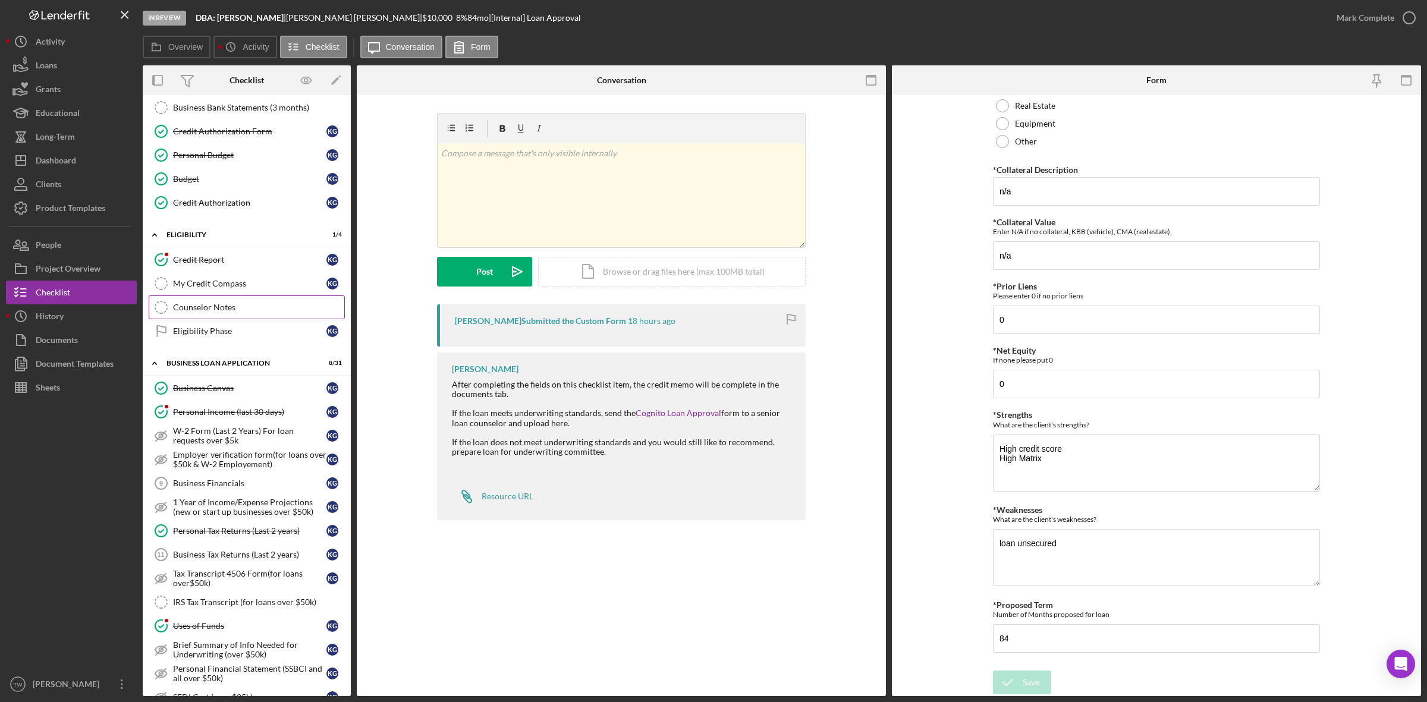
scroll to position [0, 0]
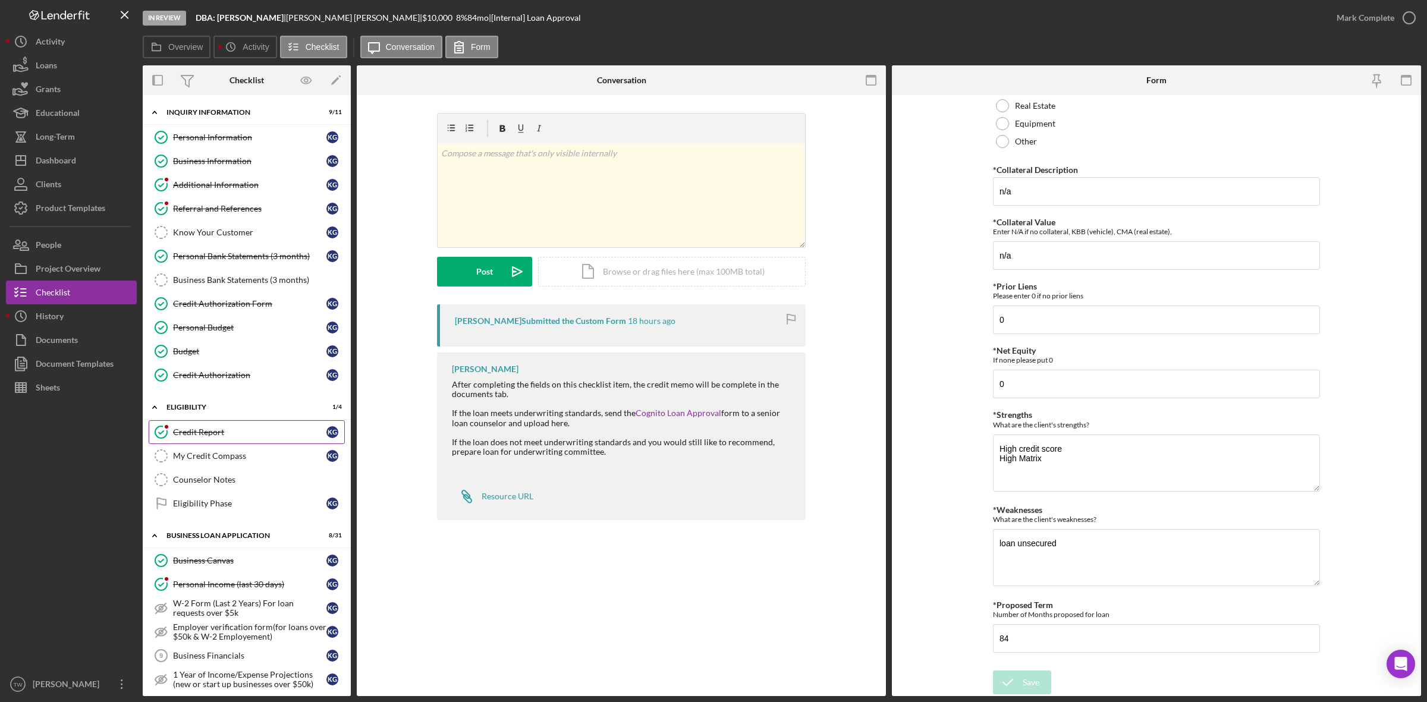
click at [212, 426] on link "Credit Report Credit Report K G" at bounding box center [247, 432] width 196 height 24
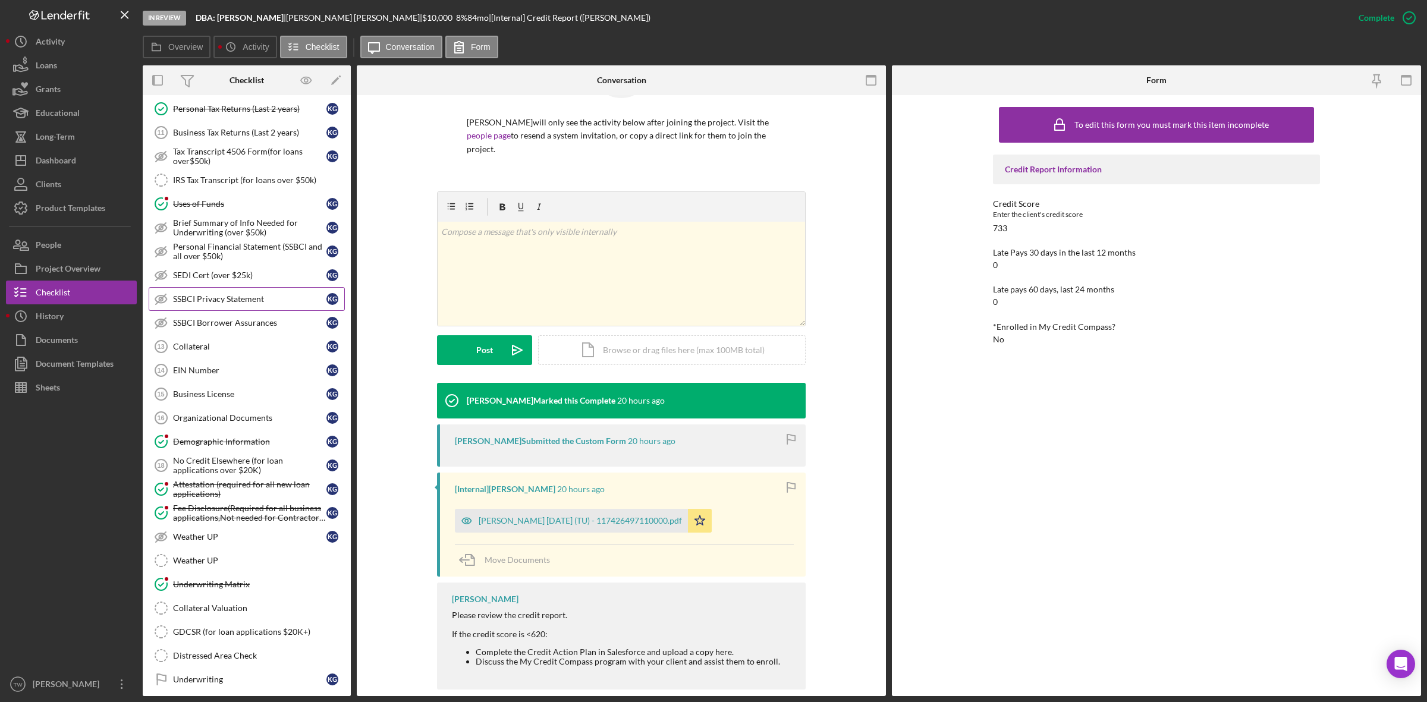
scroll to position [743, 0]
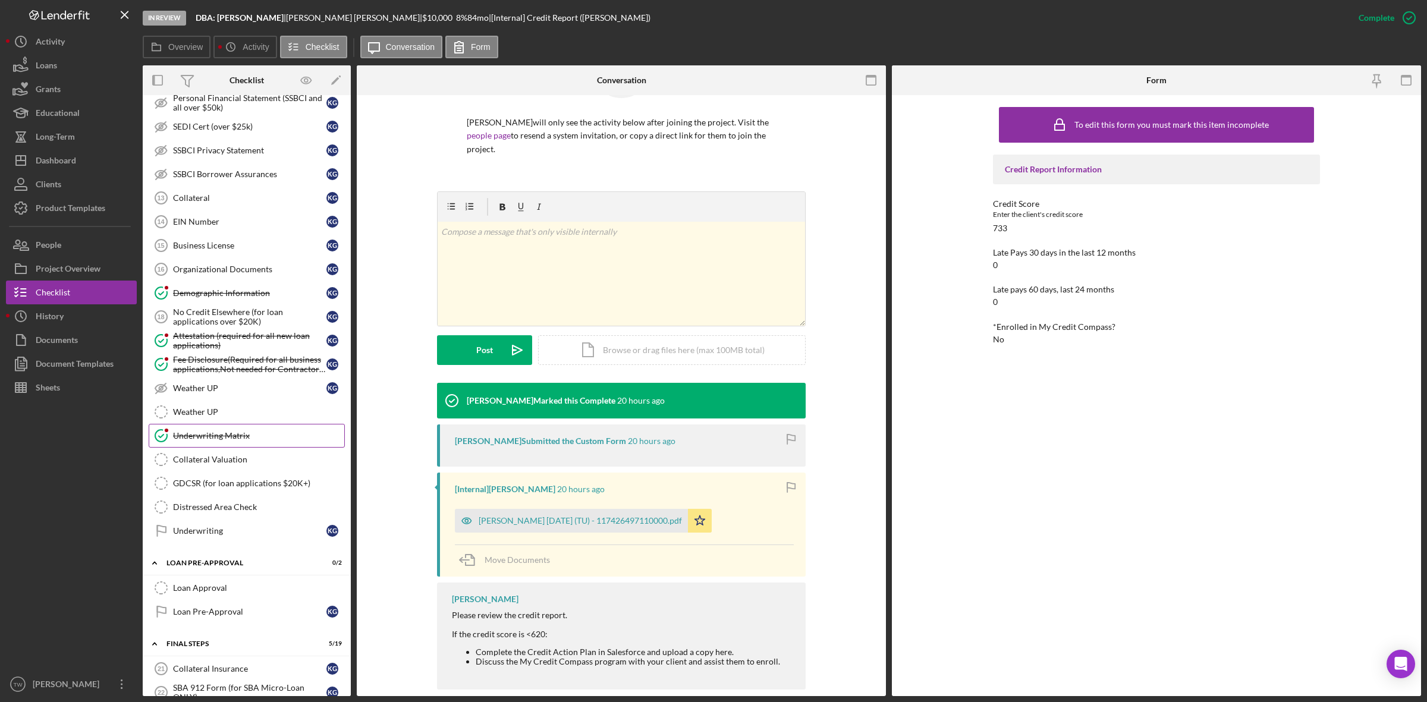
click at [207, 440] on div "Underwriting Matrix" at bounding box center [258, 436] width 171 height 10
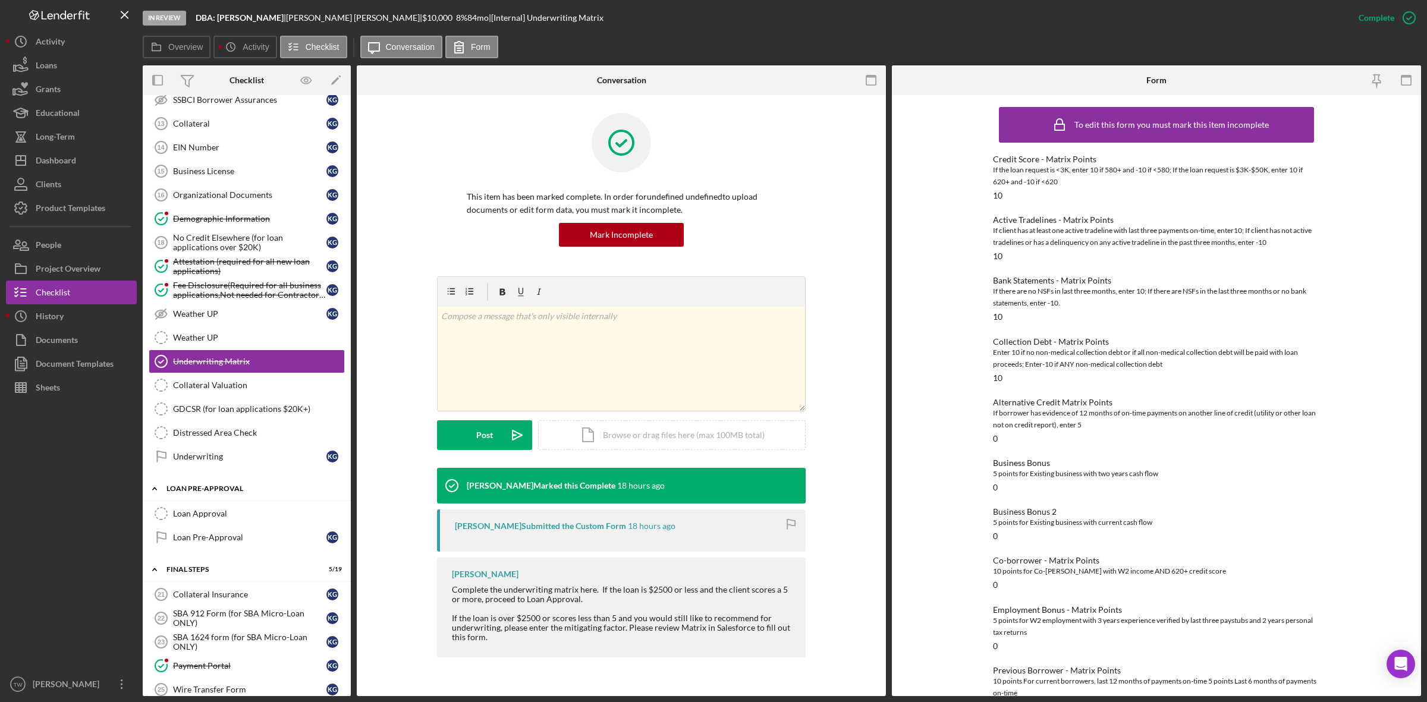
scroll to position [892, 0]
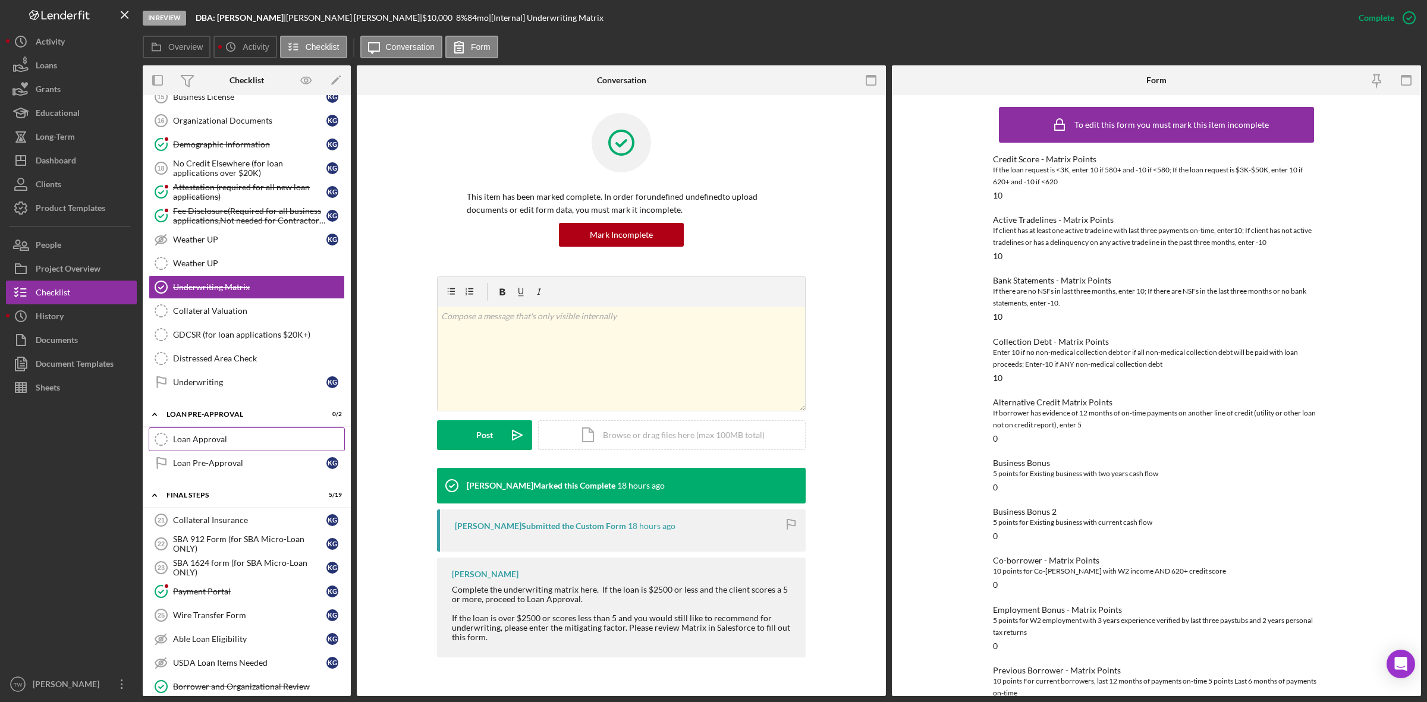
click at [229, 451] on link "Loan Approval Loan Approval" at bounding box center [247, 439] width 196 height 24
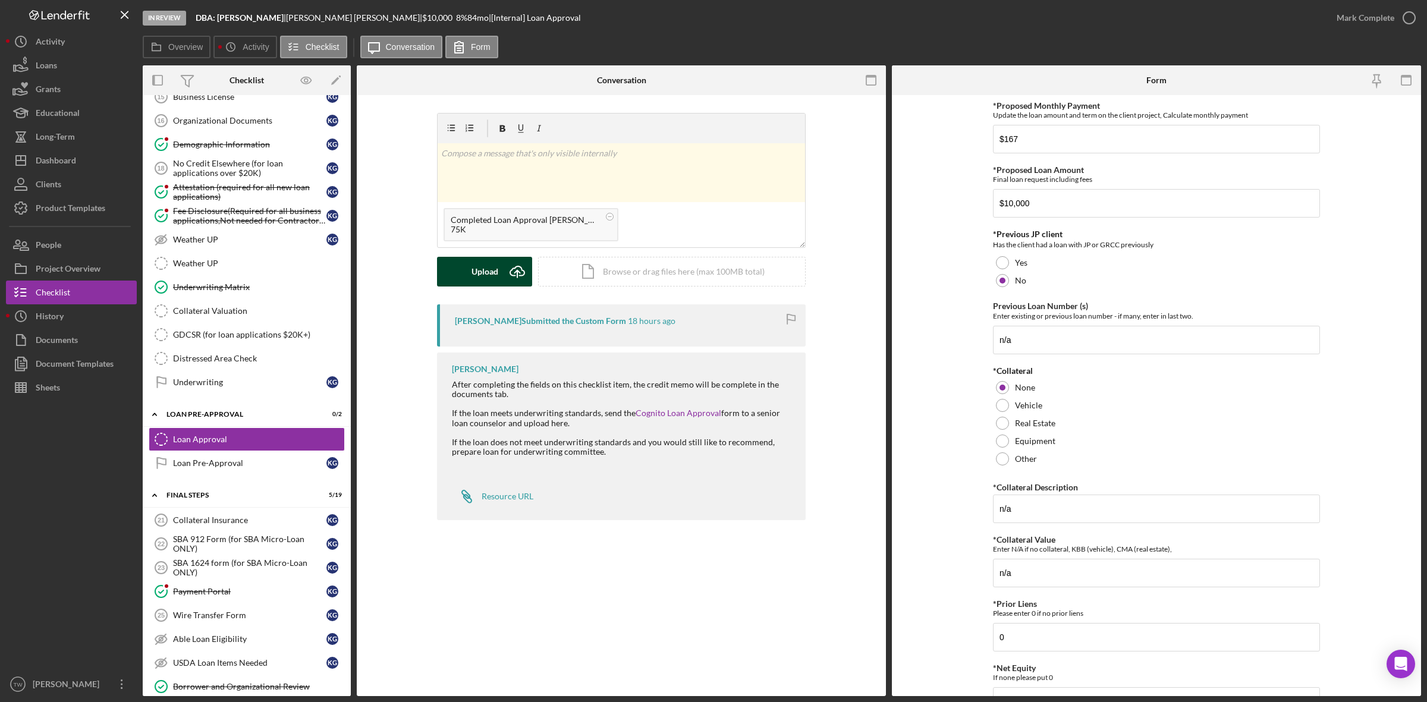
click at [467, 276] on button "Upload Icon/Upload" at bounding box center [484, 272] width 95 height 30
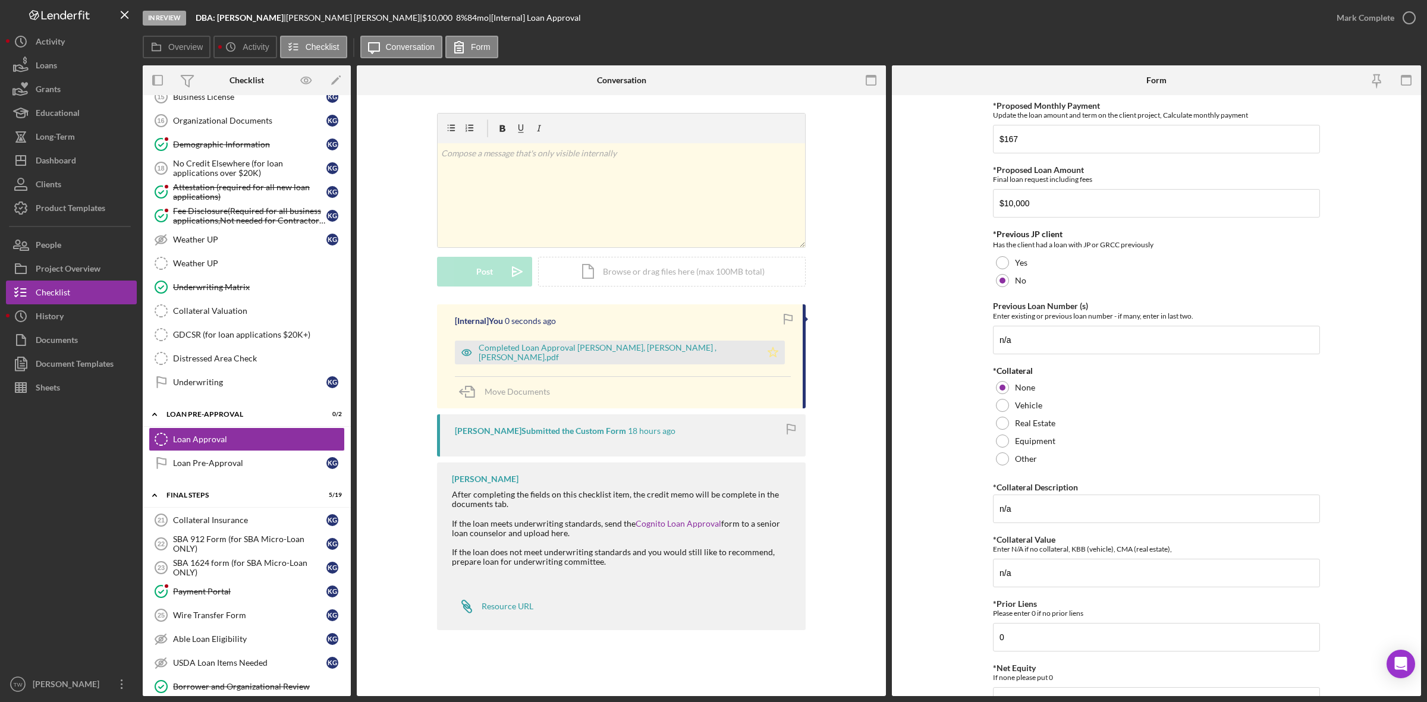
click at [761, 360] on icon "Icon/Star" at bounding box center [773, 353] width 24 height 24
click at [1364, 21] on div "Mark Complete" at bounding box center [1365, 18] width 58 height 24
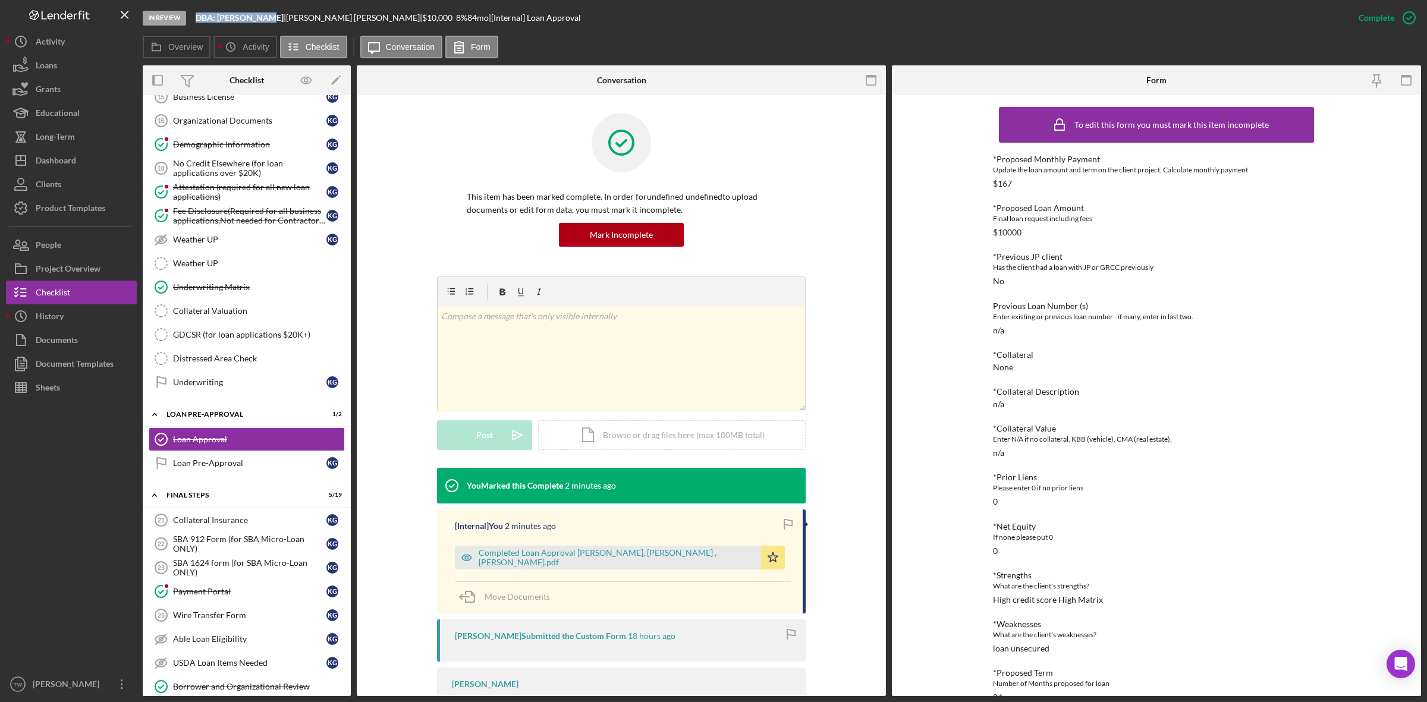
drag, startPoint x: 197, startPoint y: 15, endPoint x: 263, endPoint y: 22, distance: 66.4
click at [263, 22] on div "DBA: [PERSON_NAME] |" at bounding box center [241, 18] width 90 height 10
copy b "DBA: [PERSON_NAME]"
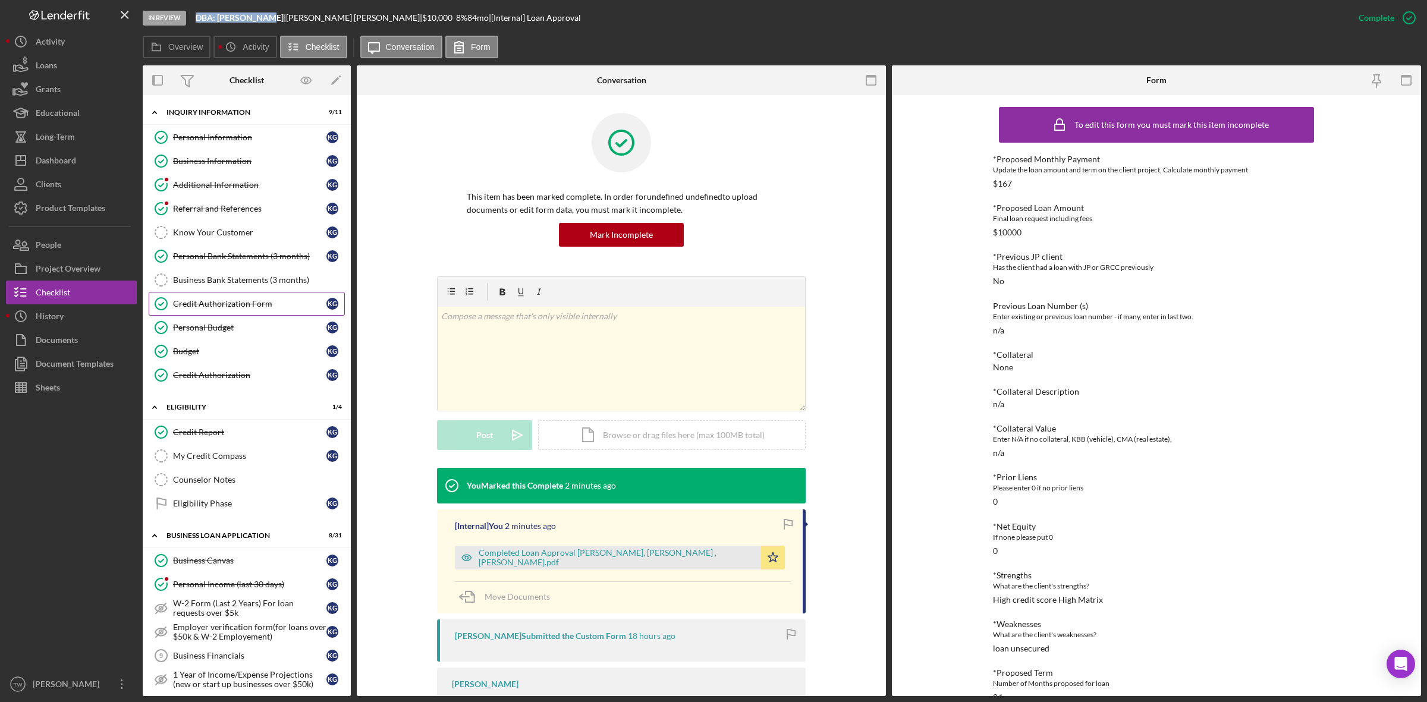
click at [239, 306] on div "Credit Authorization Form" at bounding box center [249, 304] width 153 height 10
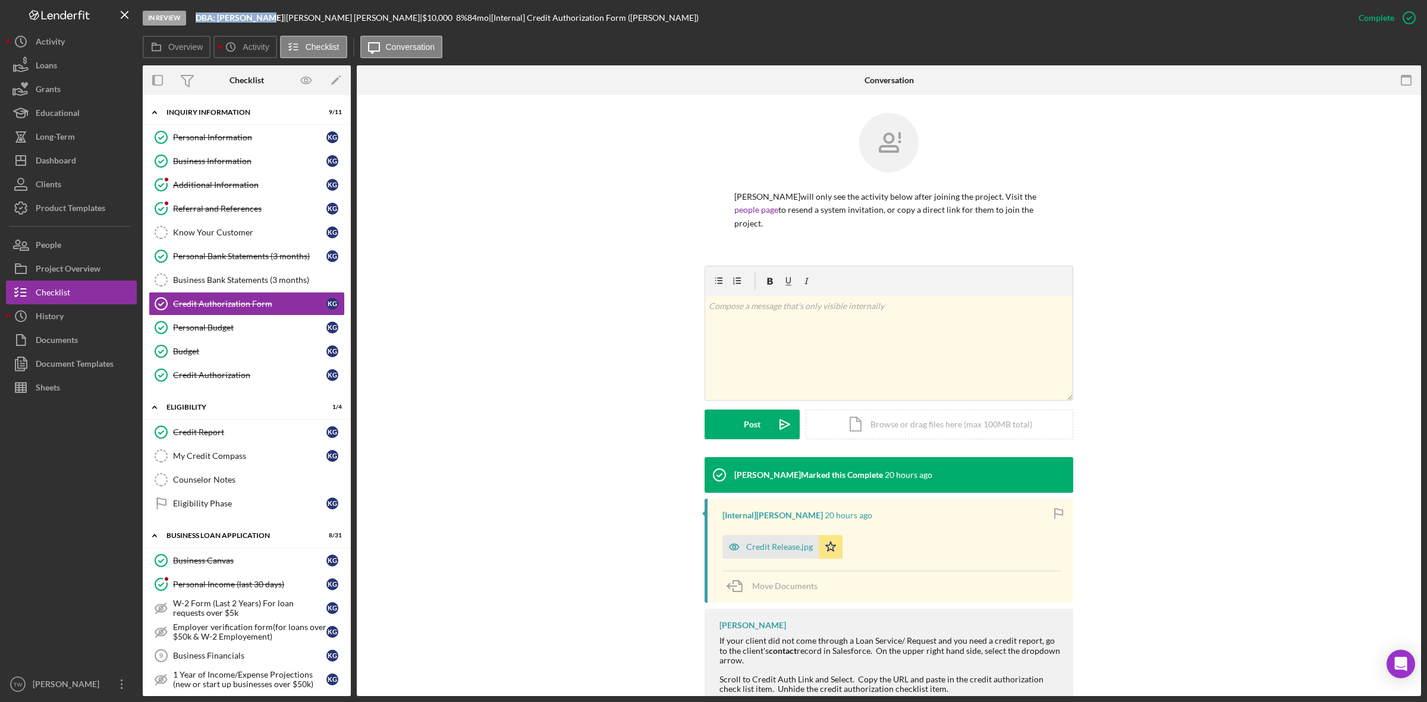
scroll to position [66, 0]
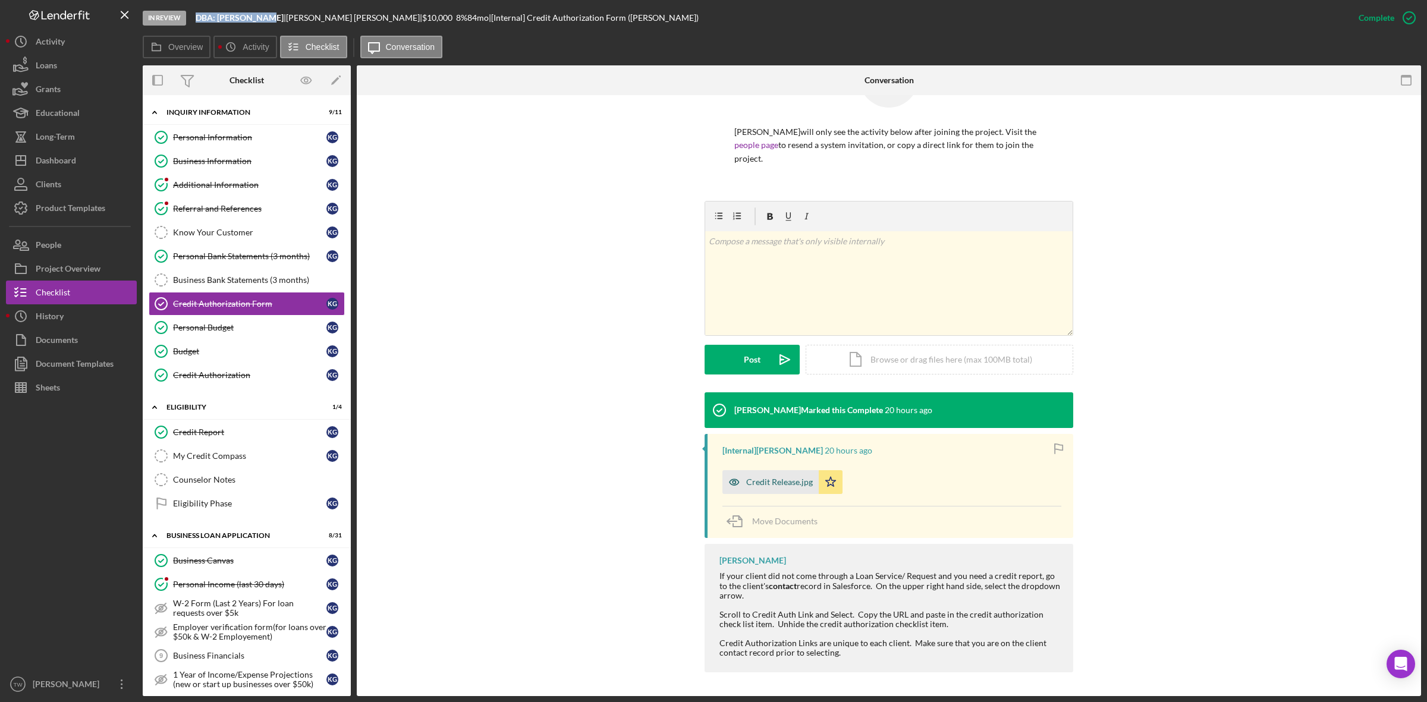
click at [780, 486] on div "Credit Release.jpg" at bounding box center [770, 482] width 96 height 24
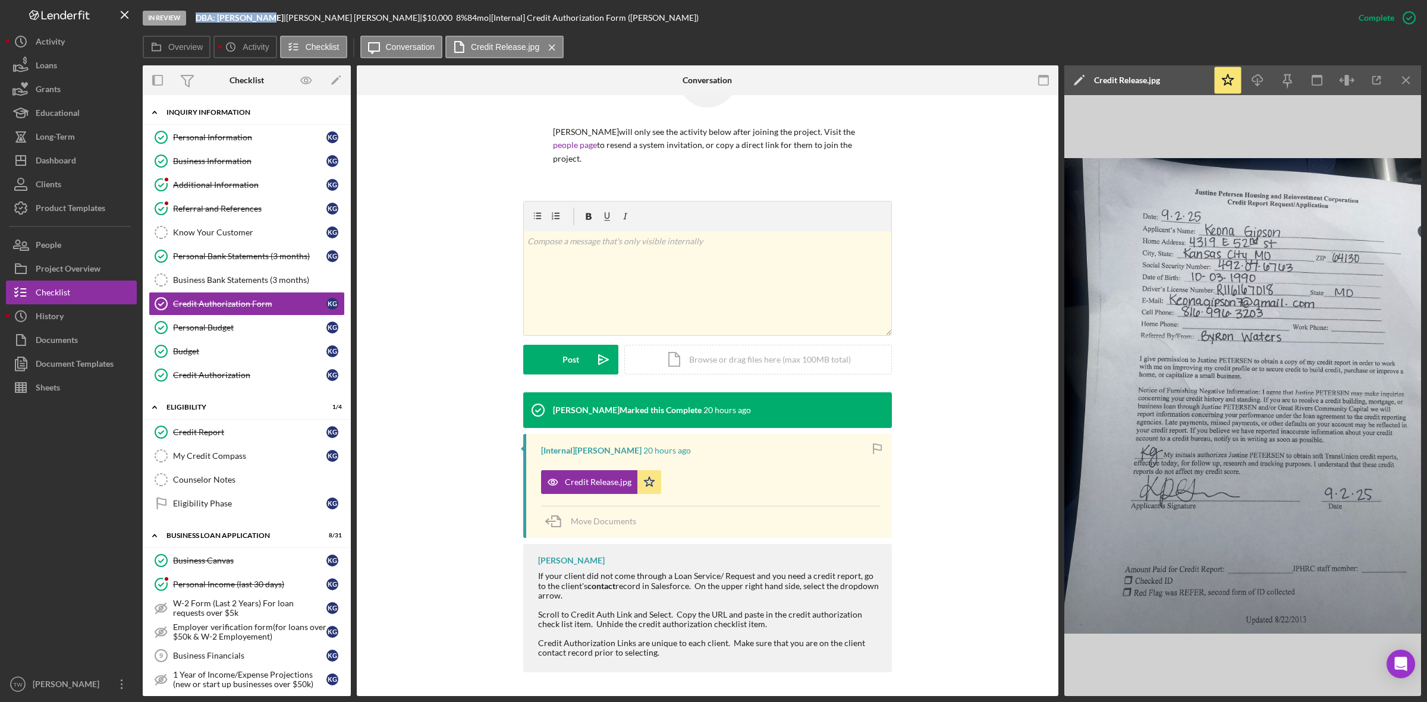
click at [195, 122] on div "Icon/Expander INQUIRY INFORMATION 9 / 11" at bounding box center [247, 112] width 208 height 24
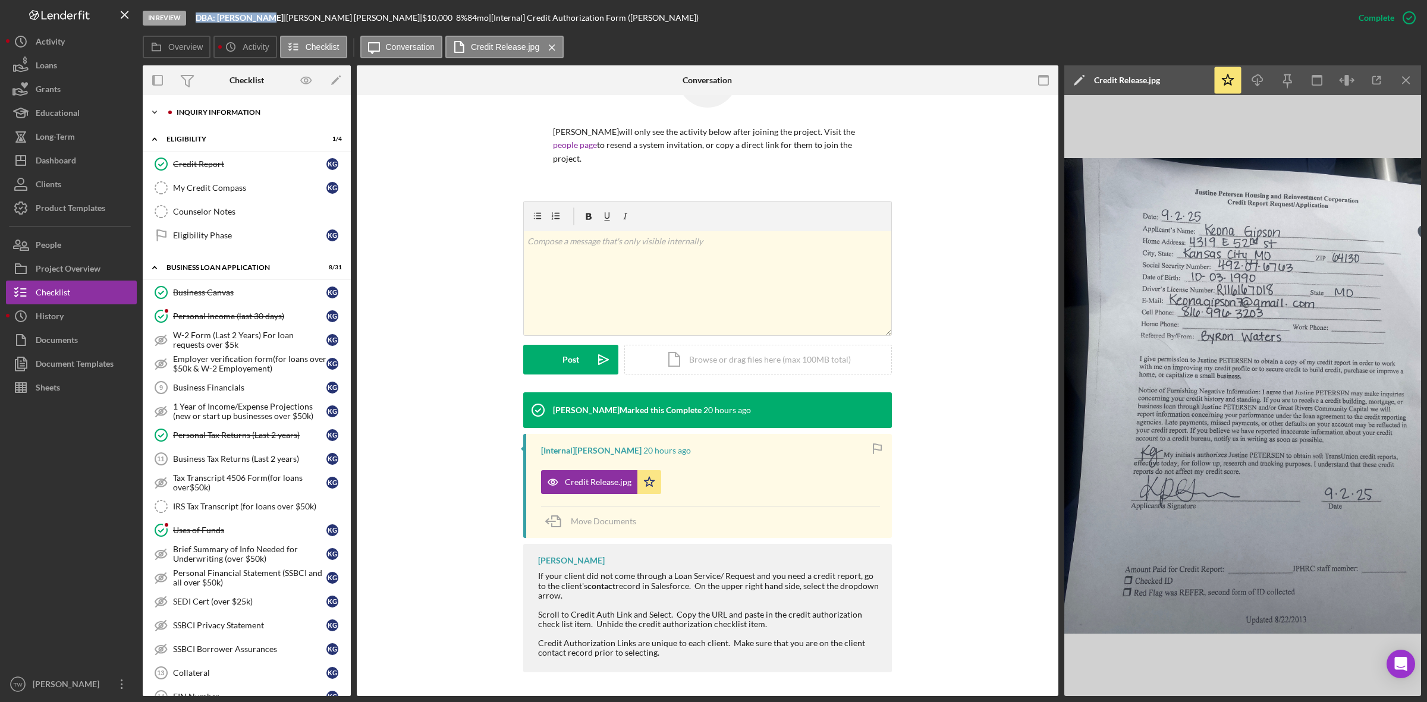
click at [199, 108] on div "Icon/Expander INQUIRY INFORMATION 9 / 11" at bounding box center [247, 112] width 208 height 24
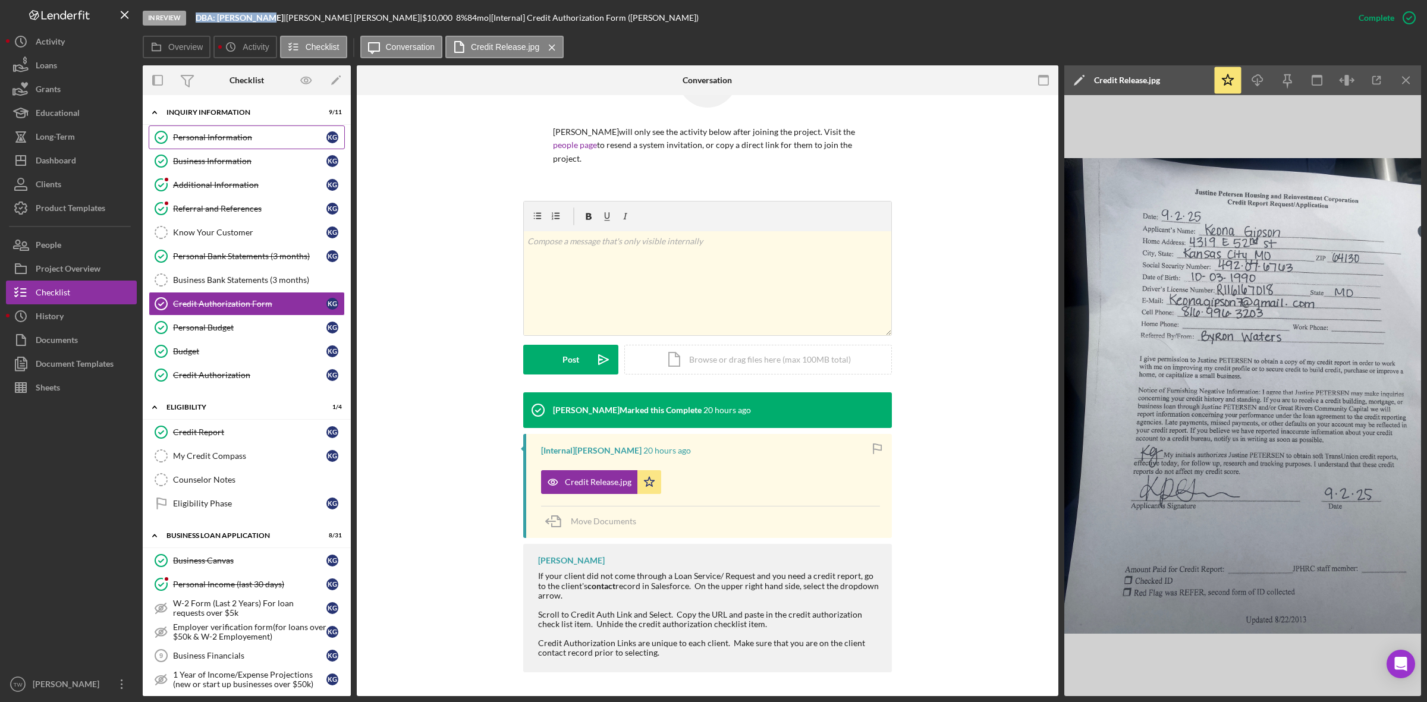
click at [204, 143] on link "Personal Information Personal Information K G" at bounding box center [247, 137] width 196 height 24
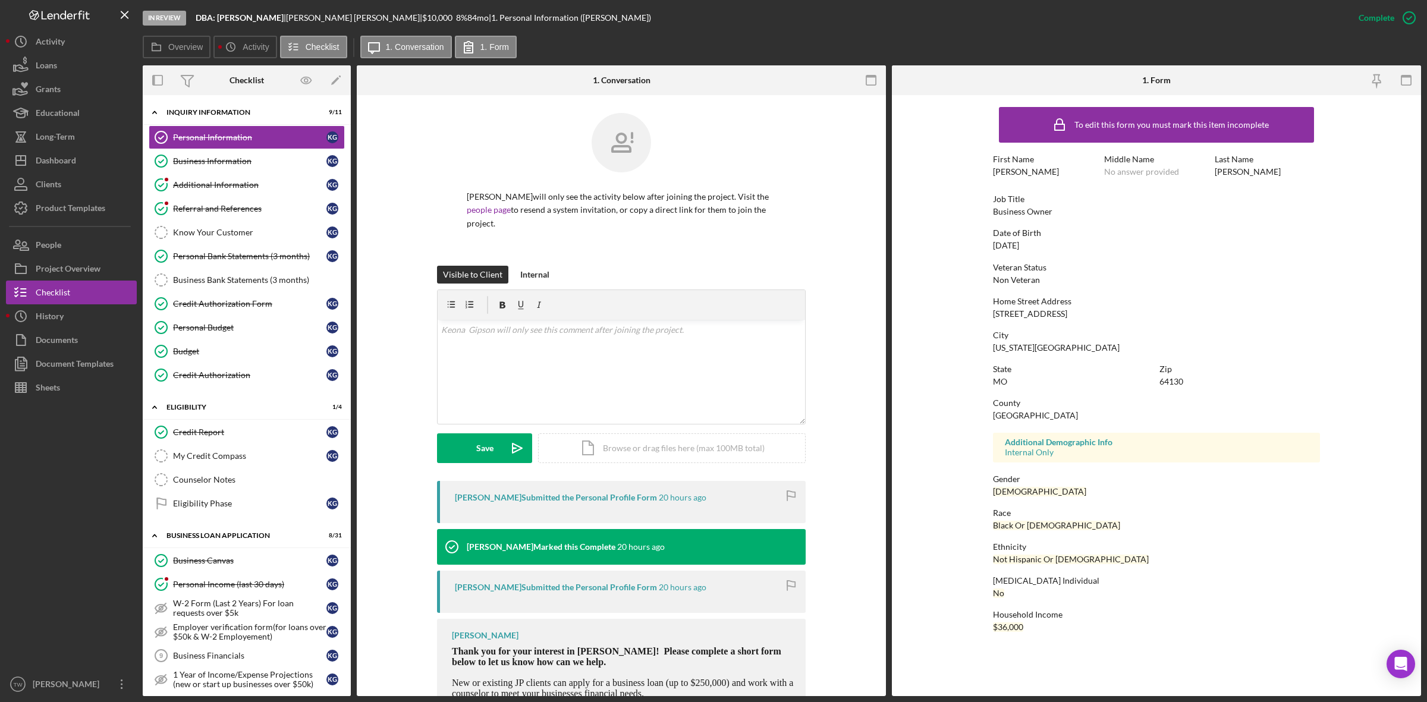
click at [1030, 317] on div "[STREET_ADDRESS]" at bounding box center [1030, 314] width 74 height 10
copy div "[STREET_ADDRESS]"
drag, startPoint x: 197, startPoint y: 18, endPoint x: 266, endPoint y: 23, distance: 69.1
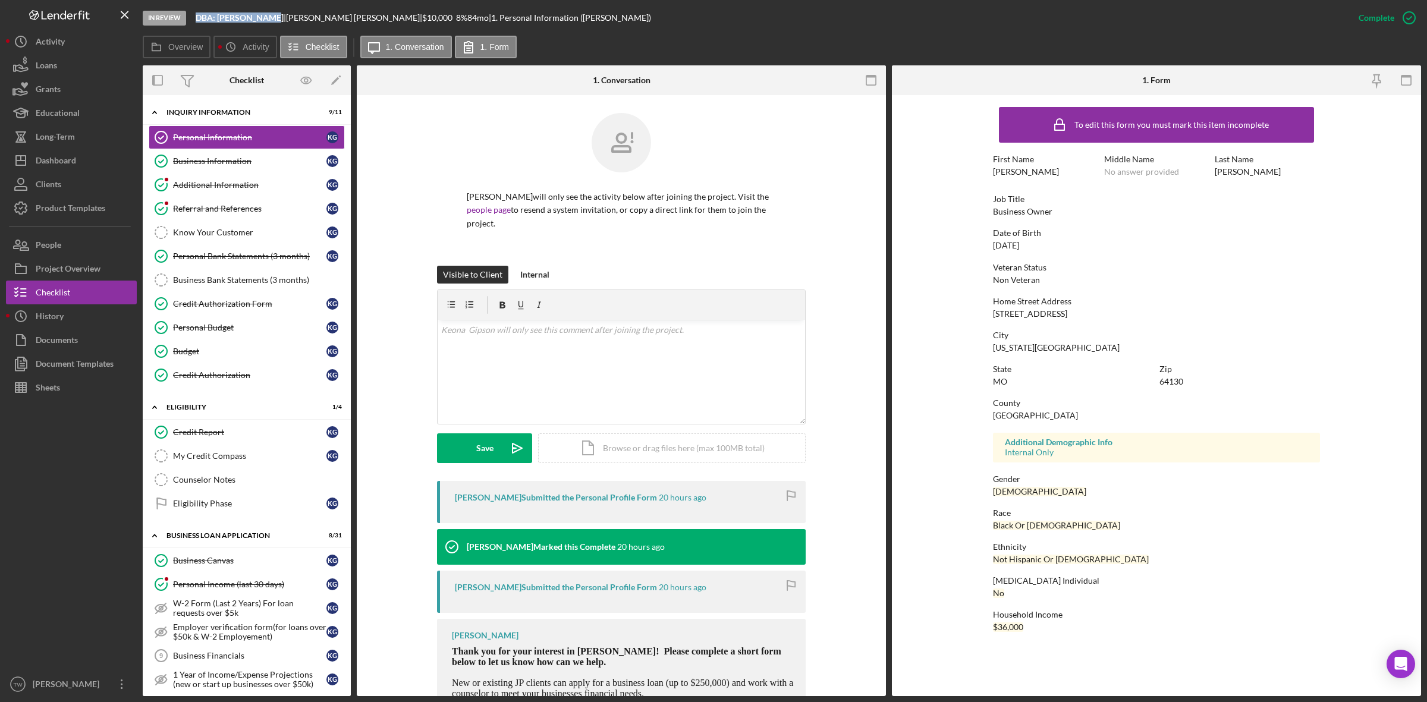
click at [266, 23] on div "In Review DBA: [PERSON_NAME] | [PERSON_NAME] | $10,000 $10,000 8 % 84 mo | 1. P…" at bounding box center [745, 18] width 1204 height 36
copy b "DBA: [PERSON_NAME]"
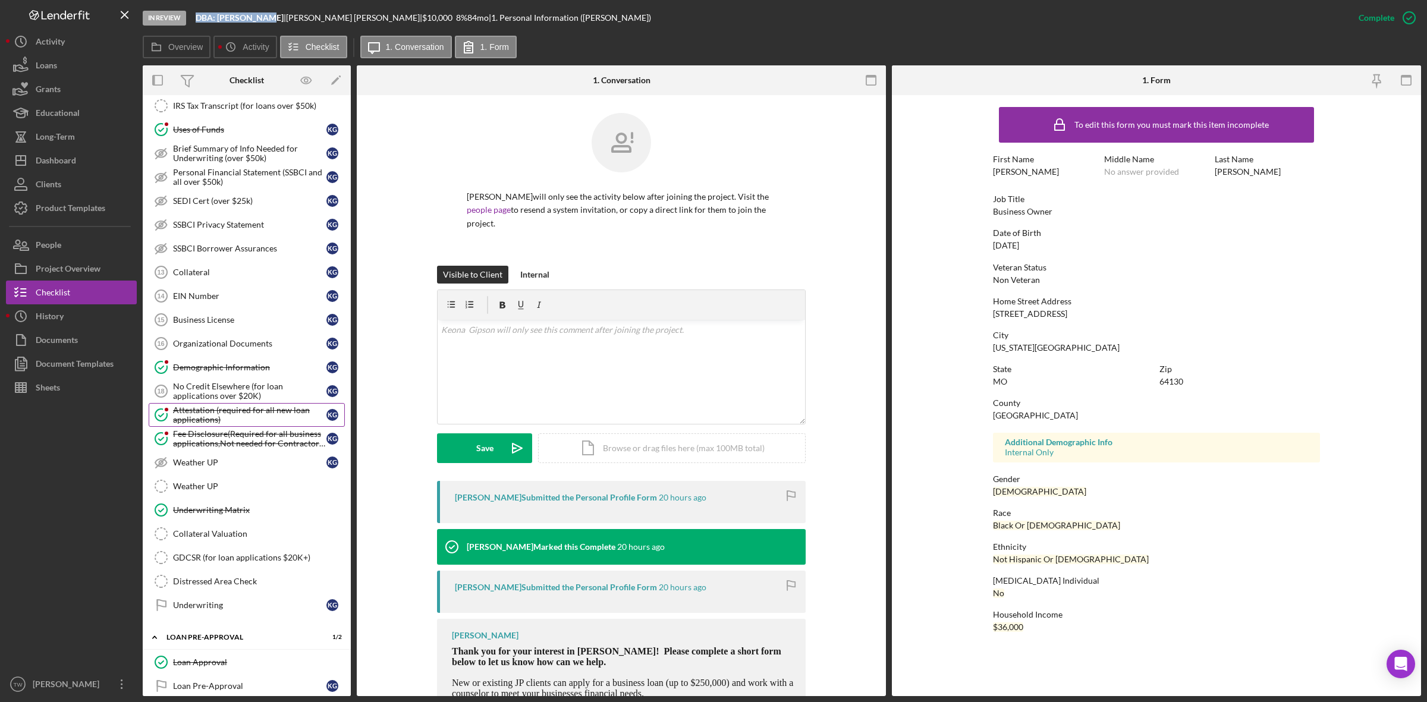
scroll to position [892, 0]
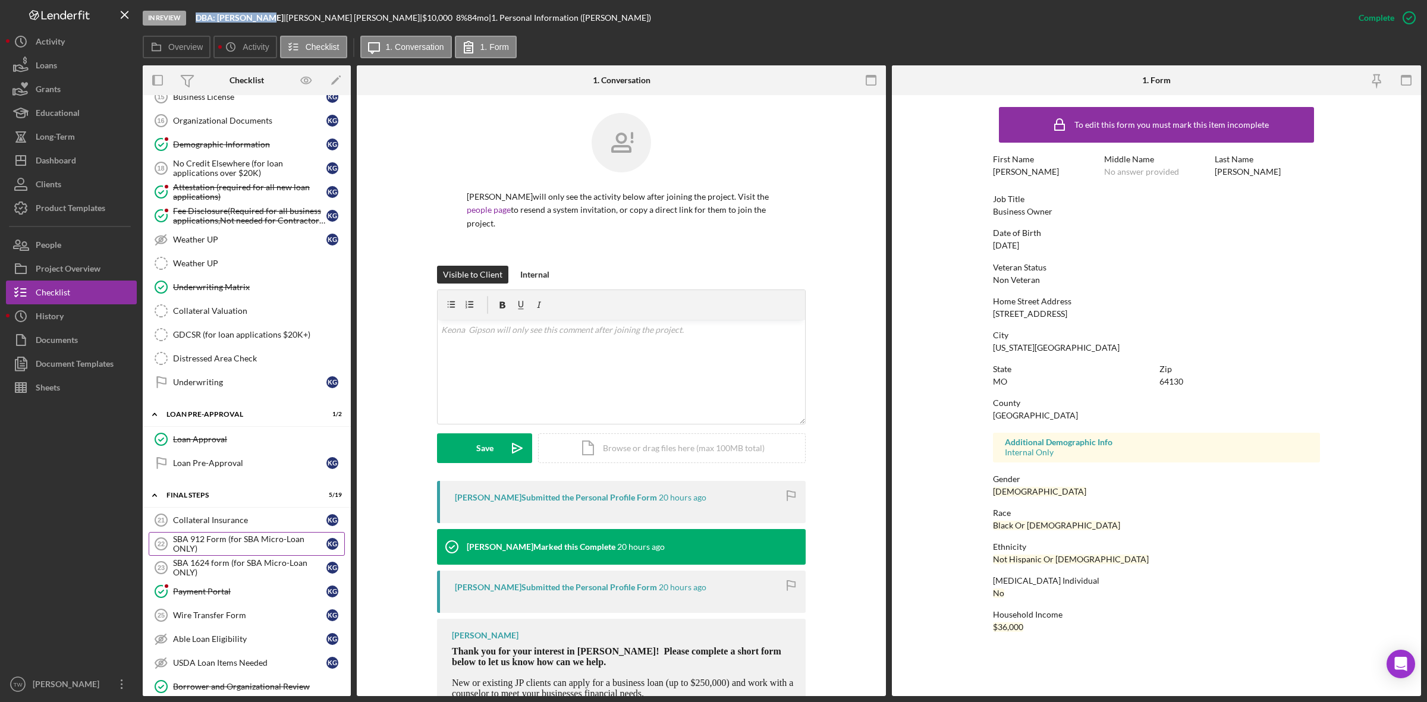
click at [247, 548] on link "SBA 912 Form (for SBA Micro-Loan ONLY) 22 SBA 912 Form (for SBA Micro-Loan ONLY…" at bounding box center [247, 544] width 196 height 24
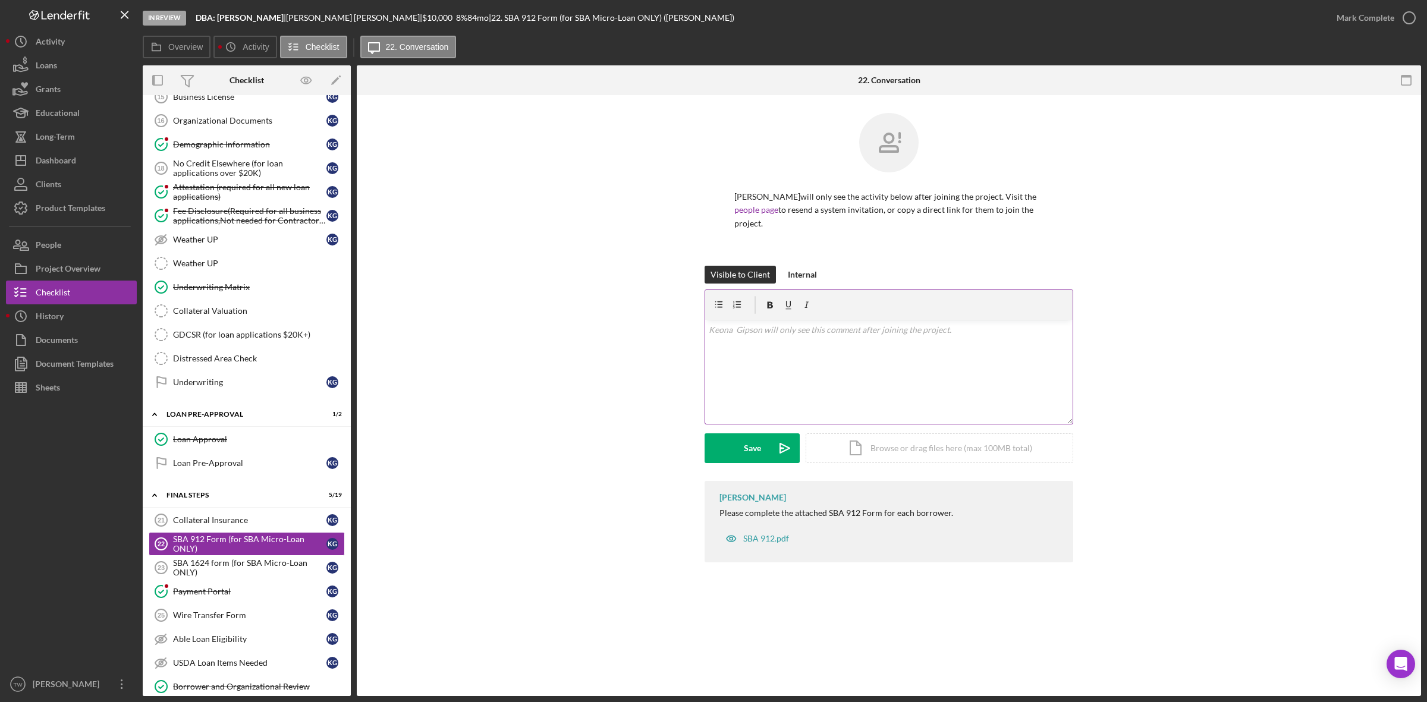
drag, startPoint x: 834, startPoint y: 367, endPoint x: 825, endPoint y: 376, distance: 12.2
click at [834, 367] on div "v Color teal Color pink Remove color Add row above Add row below Add column bef…" at bounding box center [888, 372] width 367 height 104
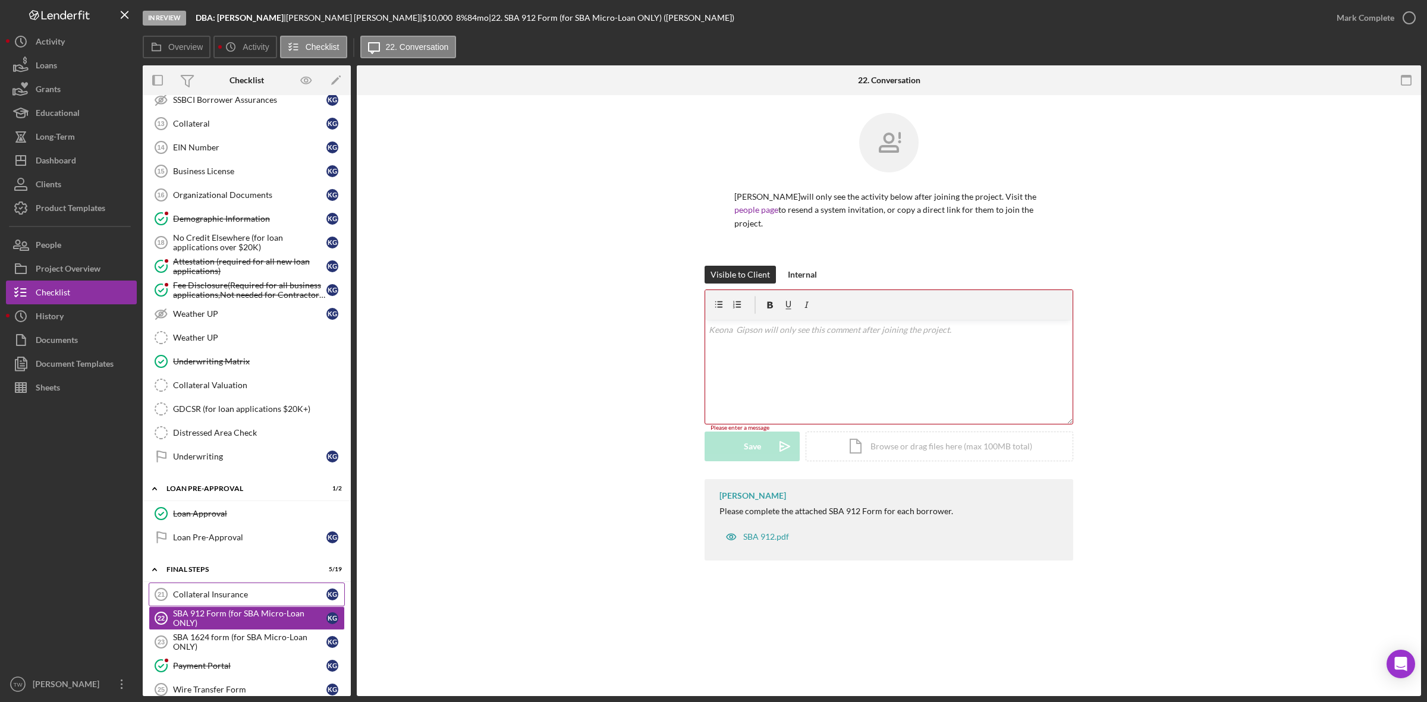
scroll to position [1189, 0]
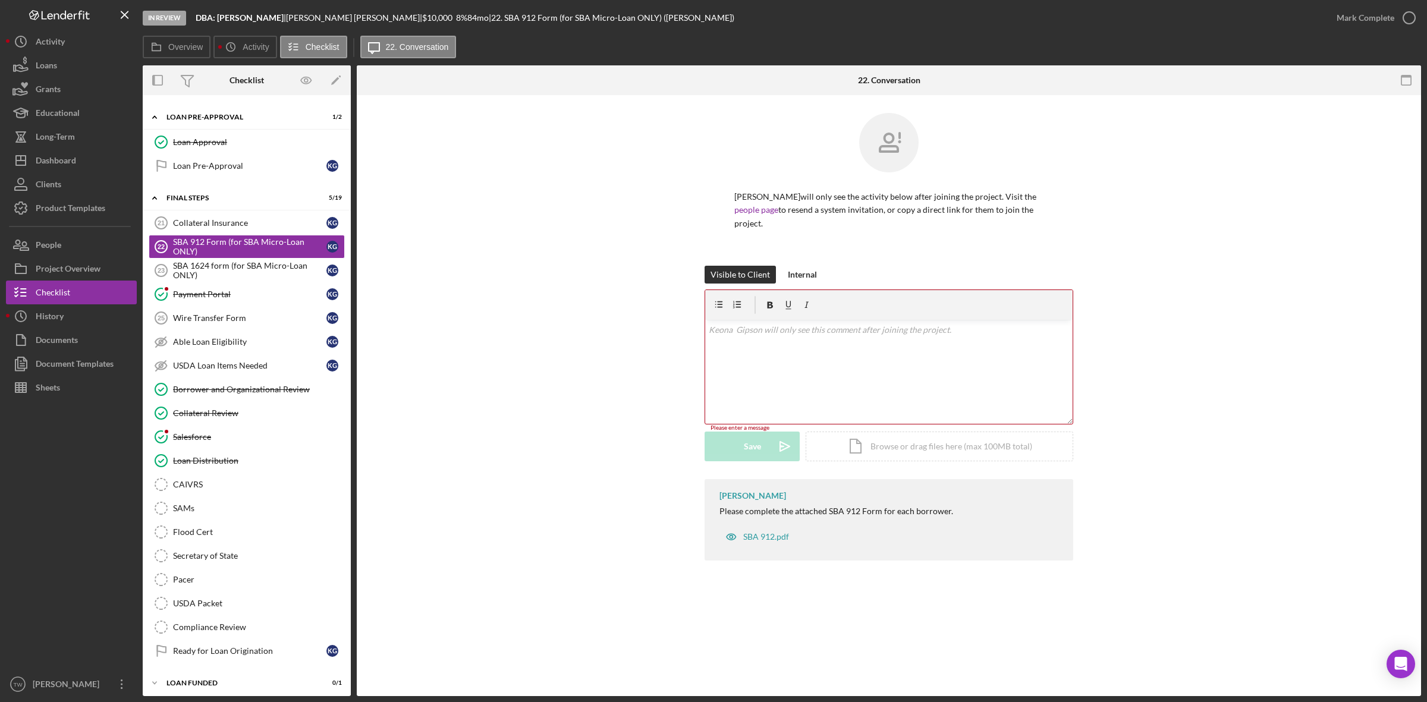
click at [961, 420] on div "v Color teal Color pink Remove color Add row above Add row below Add column bef…" at bounding box center [888, 372] width 367 height 104
click at [738, 441] on button "Upload Icon/Upload" at bounding box center [751, 448] width 95 height 30
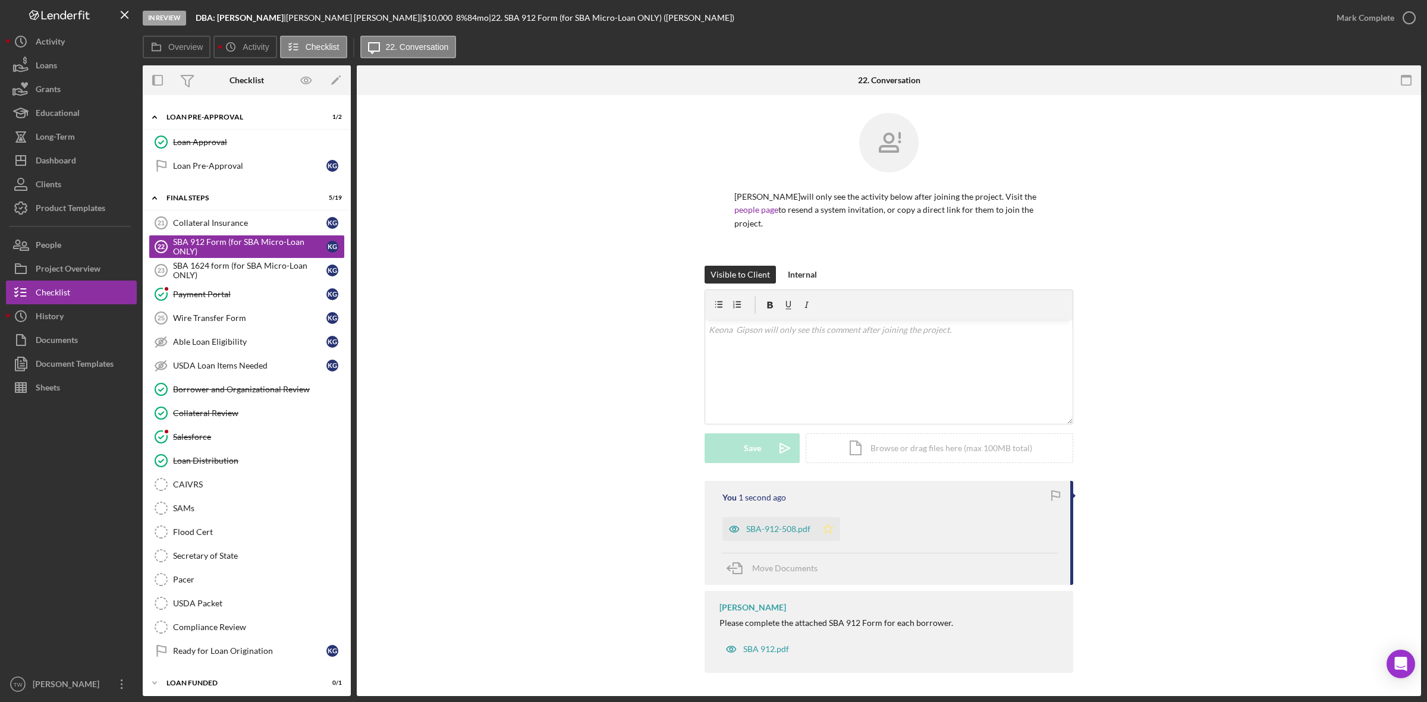
click at [828, 524] on icon "Icon/Star" at bounding box center [828, 529] width 24 height 24
drag, startPoint x: 1374, startPoint y: 15, endPoint x: 770, endPoint y: 206, distance: 633.5
click at [1373, 15] on div "Mark Complete" at bounding box center [1365, 18] width 58 height 24
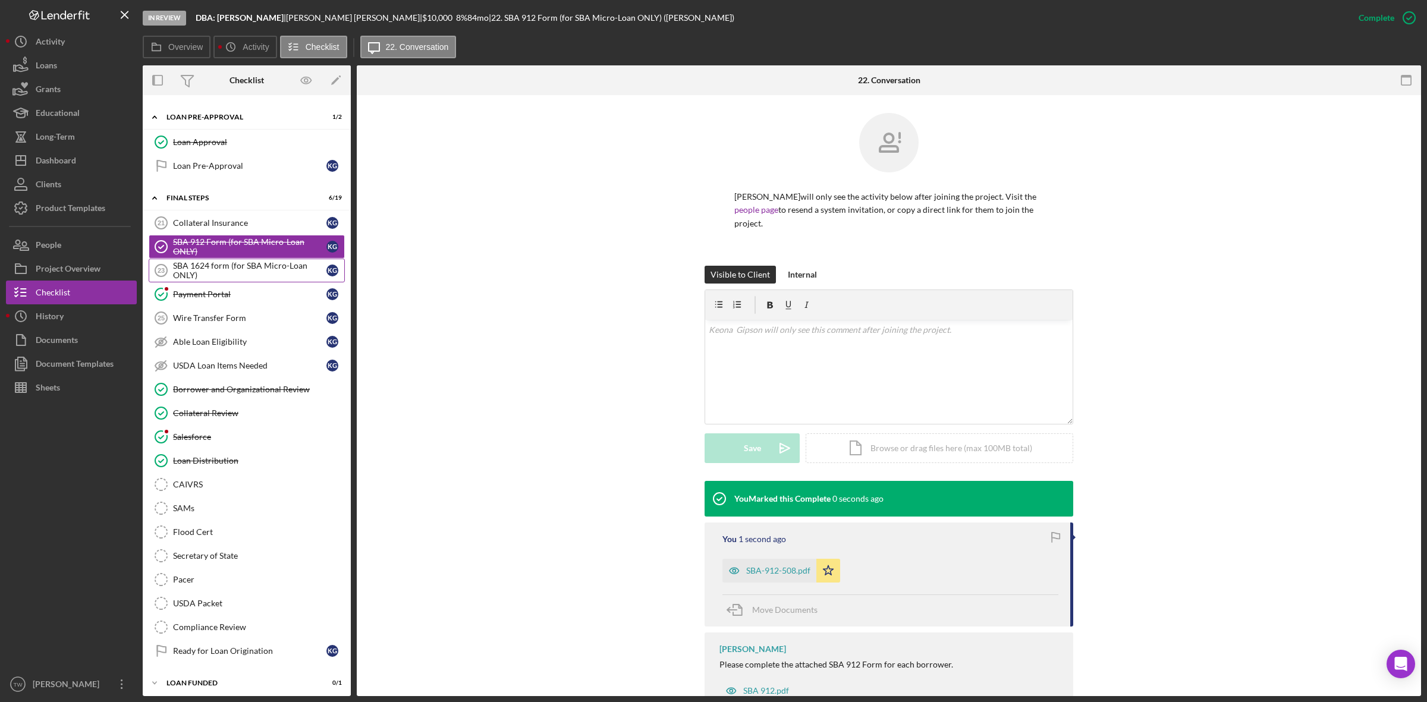
click at [200, 278] on div "SBA 1624 form (for SBA Micro-Loan ONLY)" at bounding box center [249, 270] width 153 height 19
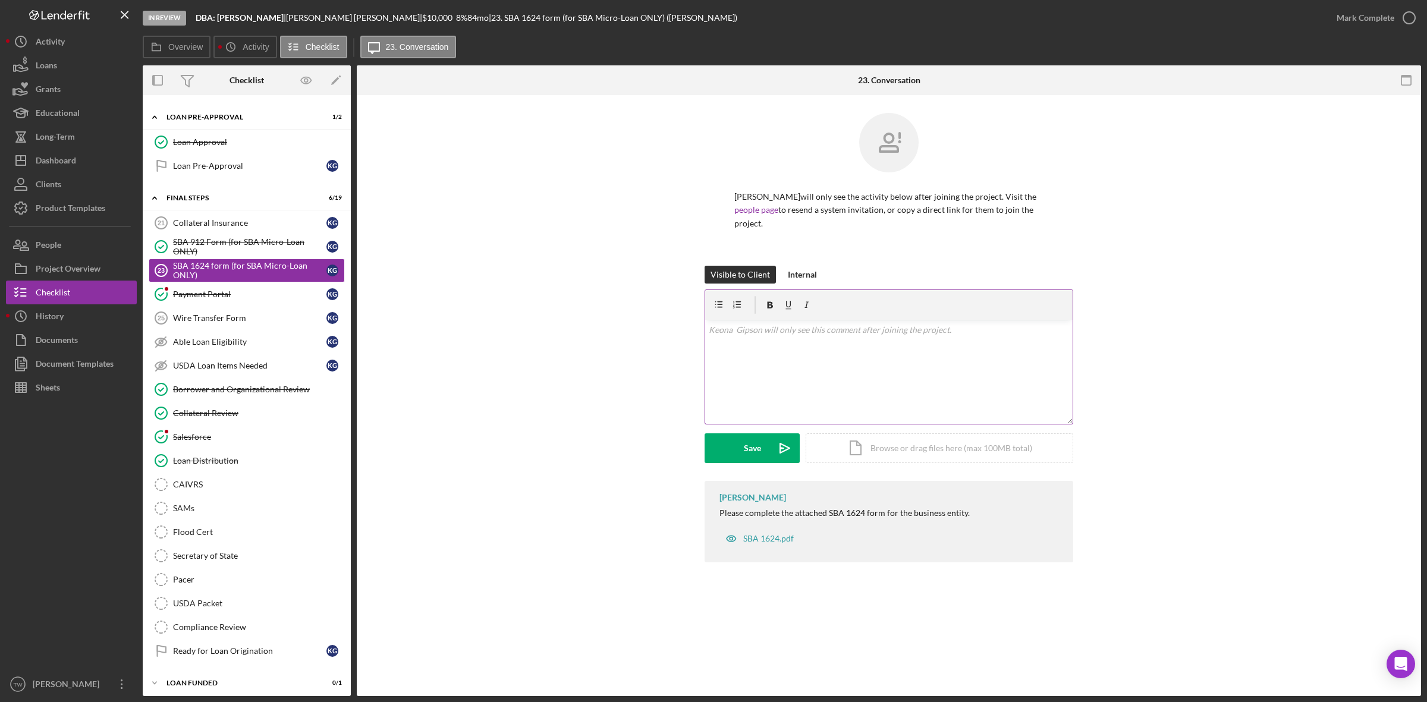
click at [873, 403] on div "v Color teal Color pink Remove color Add row above Add row below Add column bef…" at bounding box center [888, 372] width 367 height 104
click at [765, 444] on button "Upload Icon/Upload" at bounding box center [751, 448] width 95 height 30
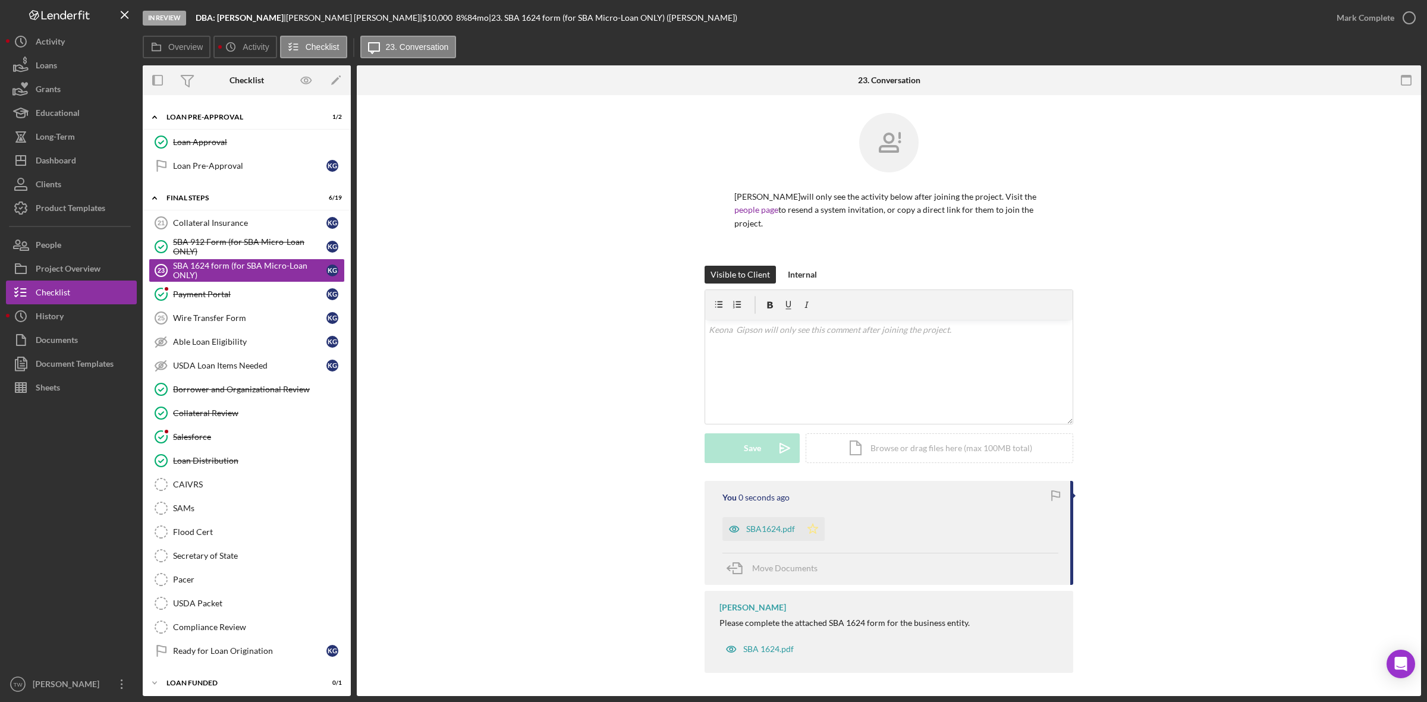
click at [812, 524] on icon "Icon/Star" at bounding box center [813, 529] width 24 height 24
click at [1336, 20] on button "Mark Complete" at bounding box center [1372, 18] width 96 height 24
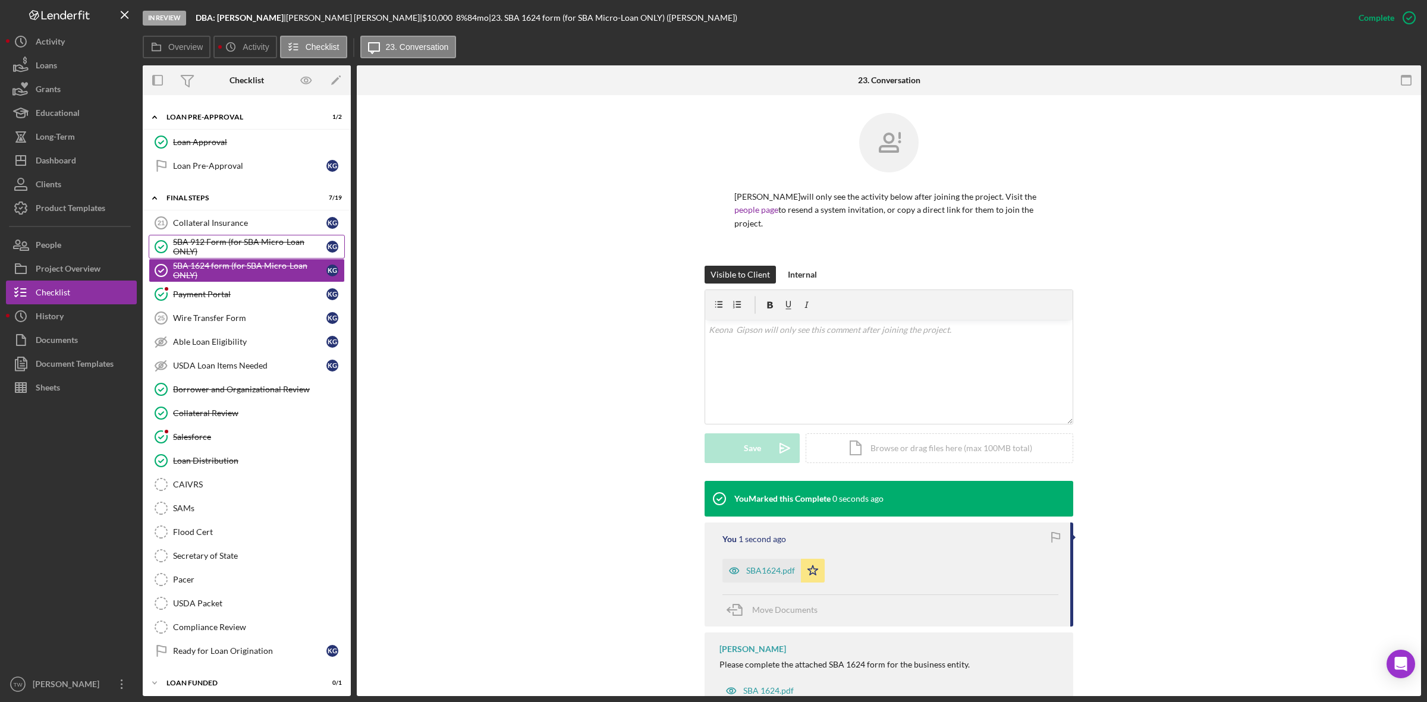
click at [188, 256] on div "SBA 912 Form (for SBA Micro-Loan ONLY)" at bounding box center [249, 246] width 153 height 19
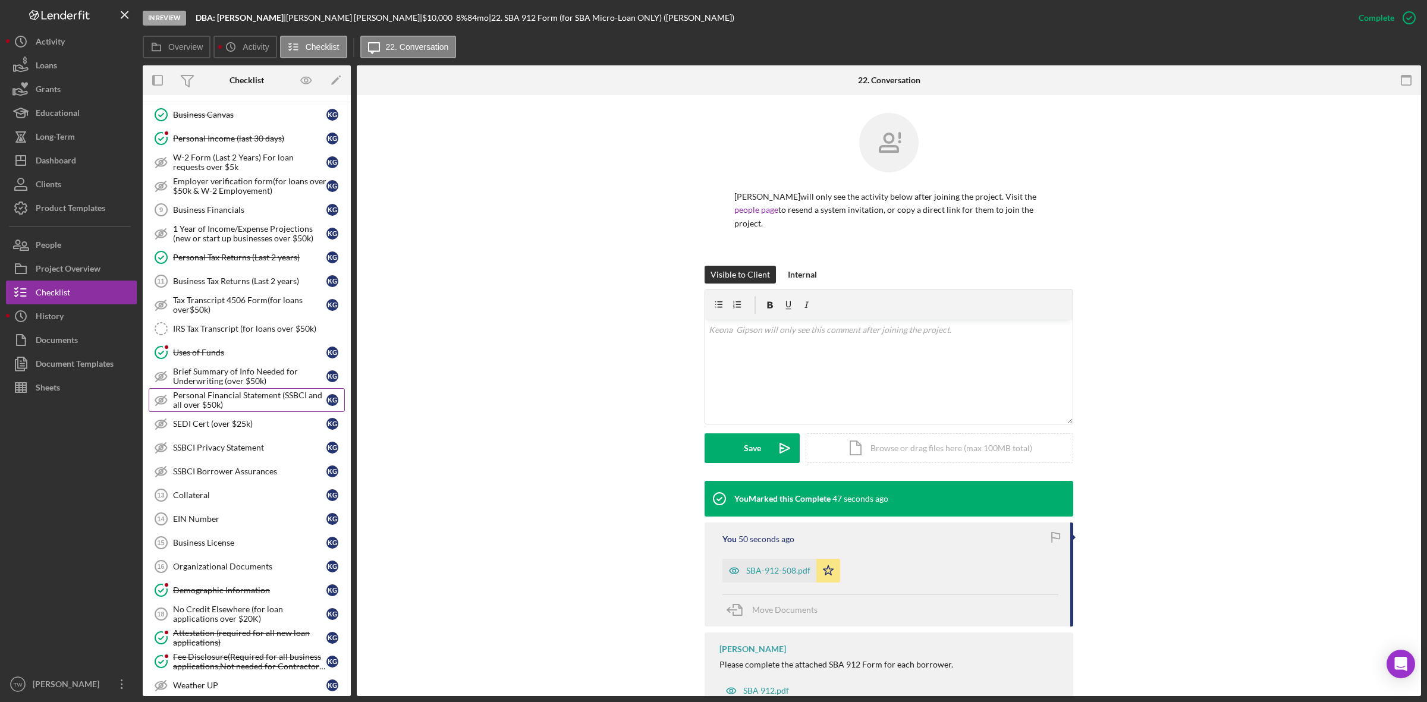
scroll to position [892, 0]
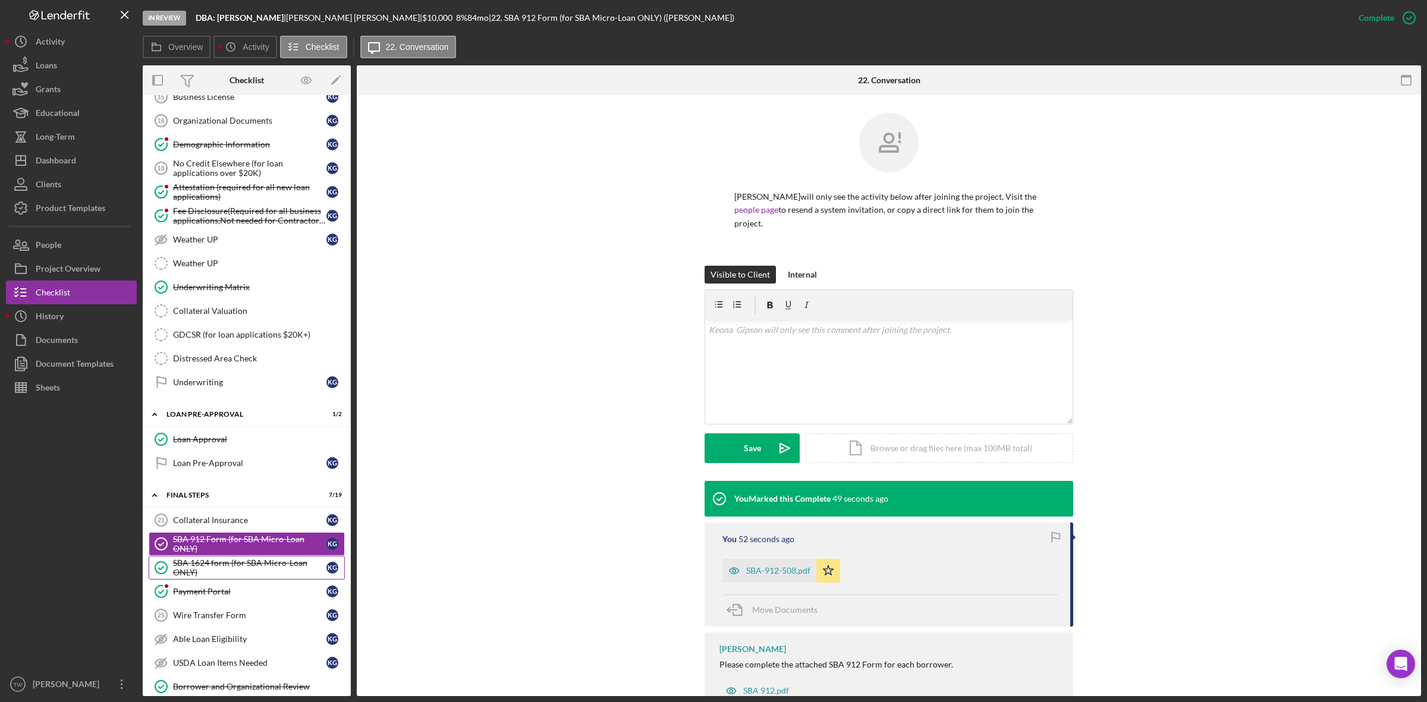
click at [256, 577] on div "SBA 1624 form (for SBA Micro-Loan ONLY)" at bounding box center [249, 567] width 153 height 19
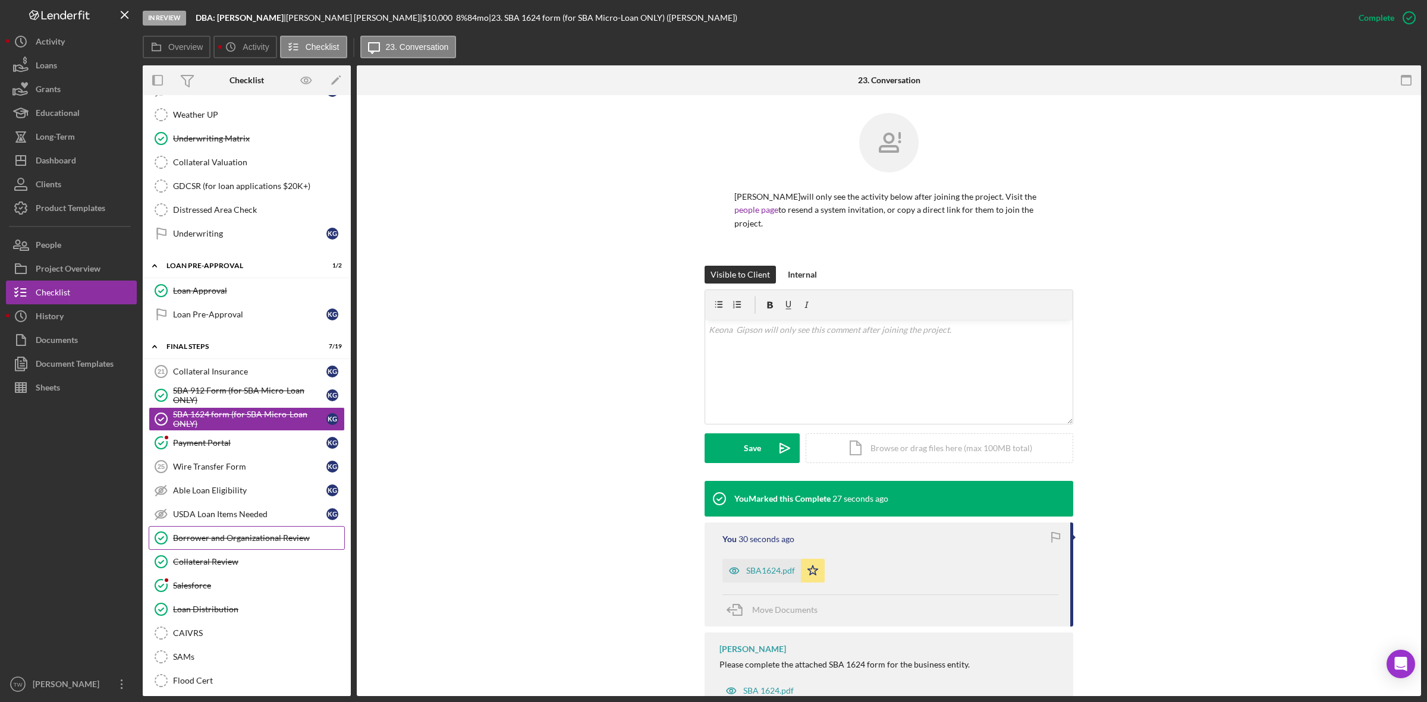
scroll to position [1214, 0]
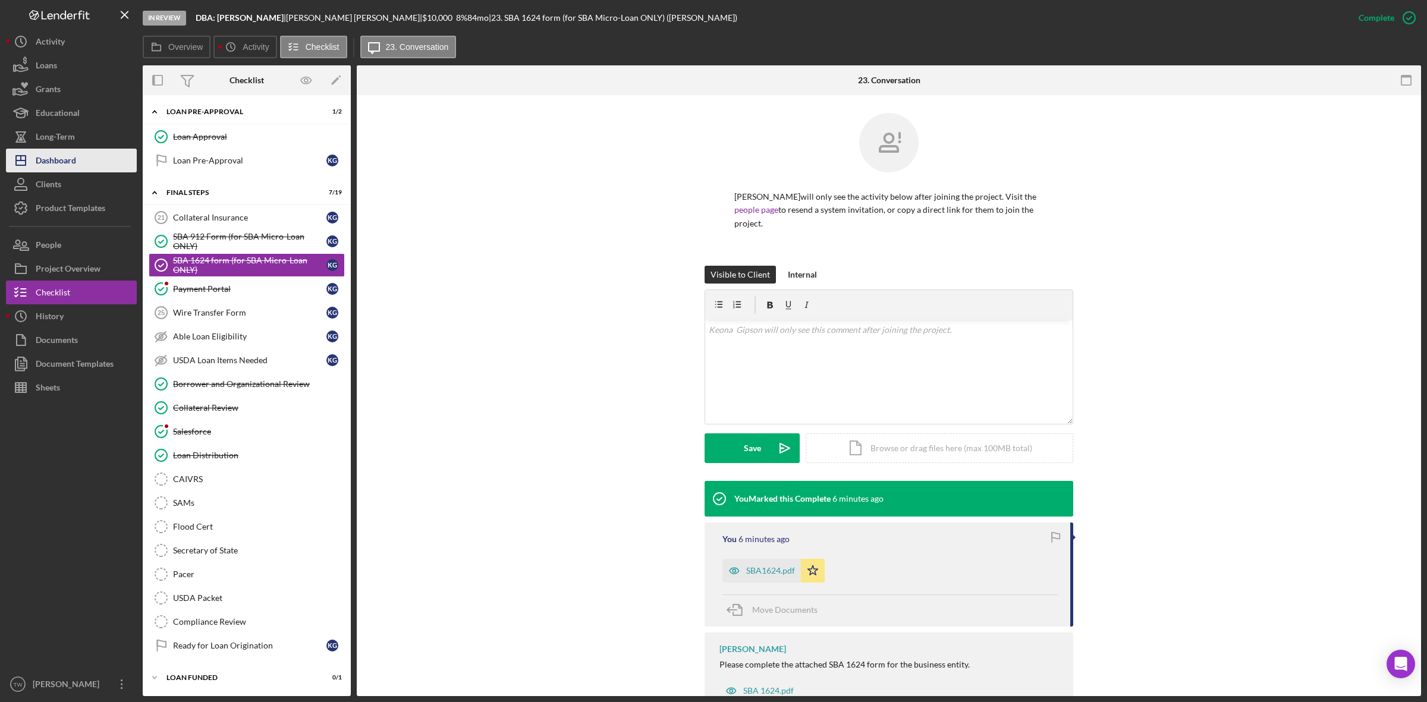
click at [71, 152] on div "Dashboard" at bounding box center [56, 162] width 40 height 27
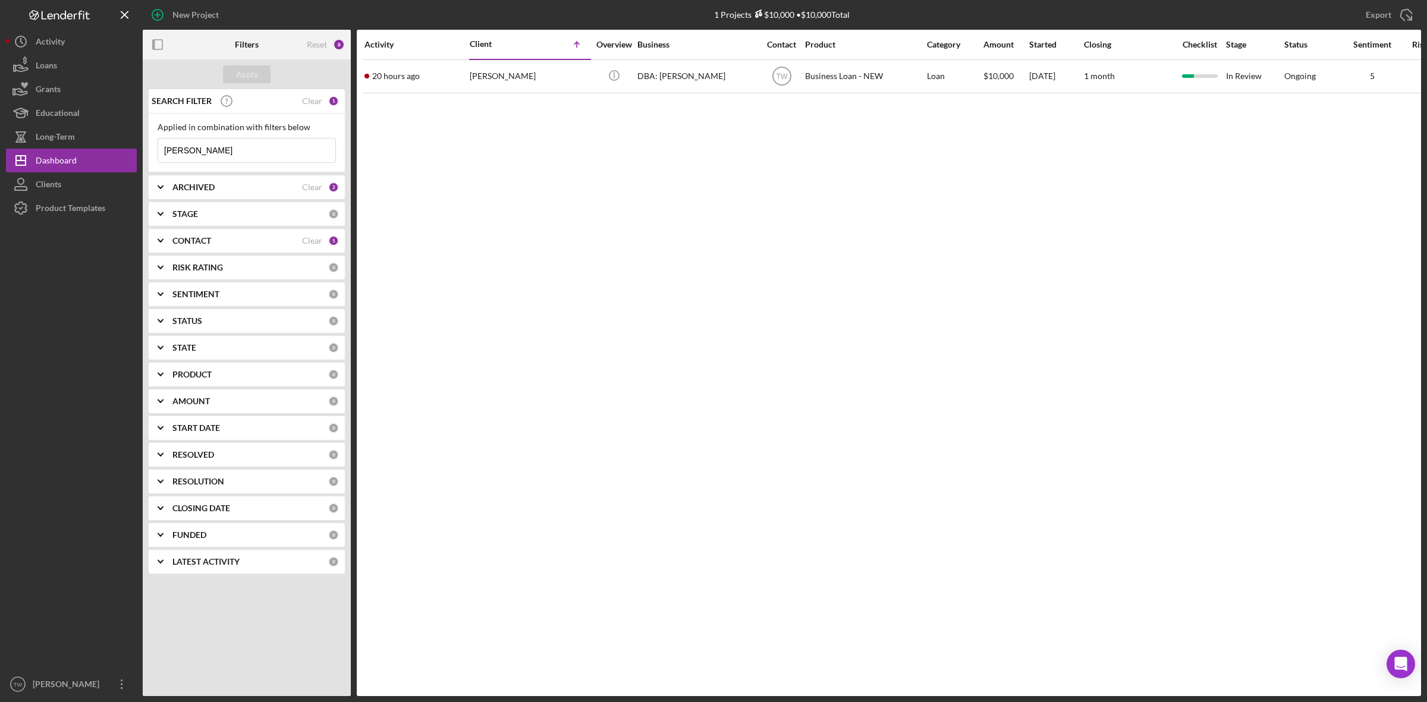
click at [242, 152] on input "[PERSON_NAME]" at bounding box center [246, 150] width 177 height 24
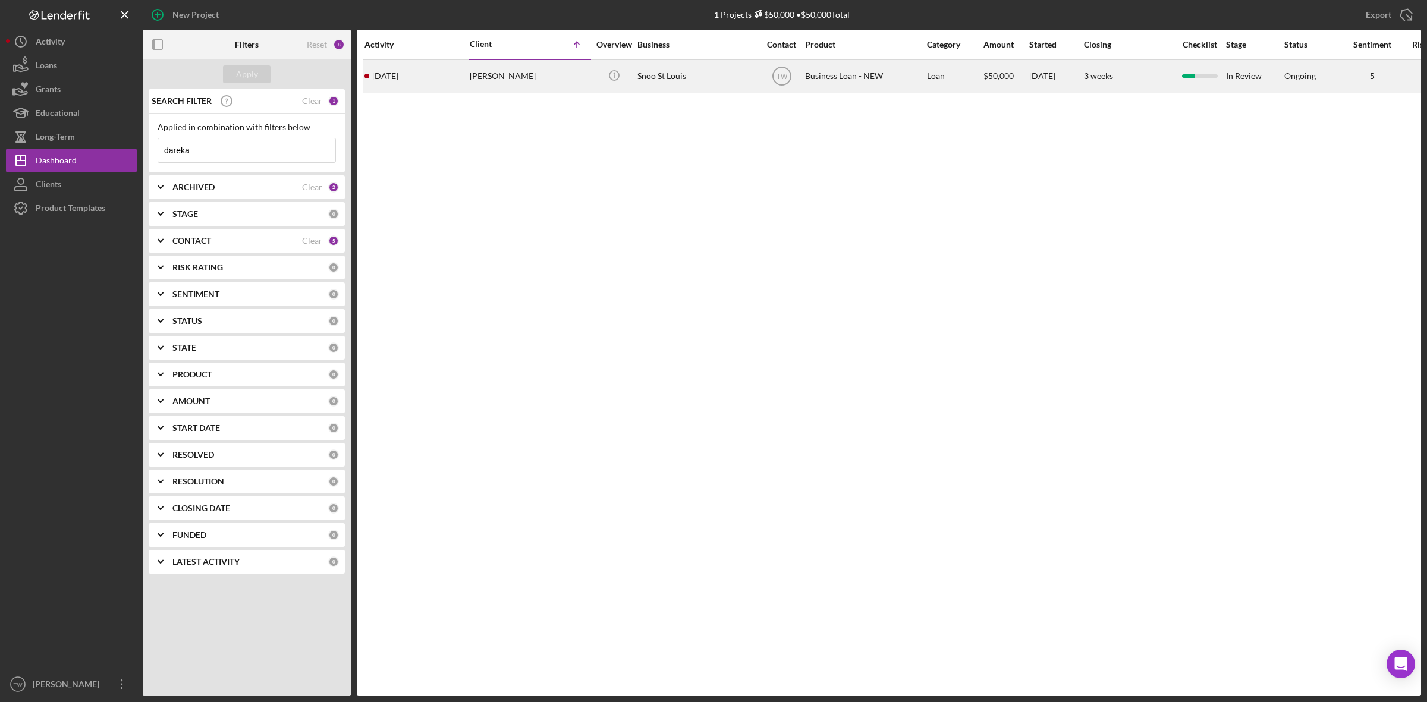
type input "dareka"
click at [500, 76] on div "[PERSON_NAME]" at bounding box center [529, 77] width 119 height 32
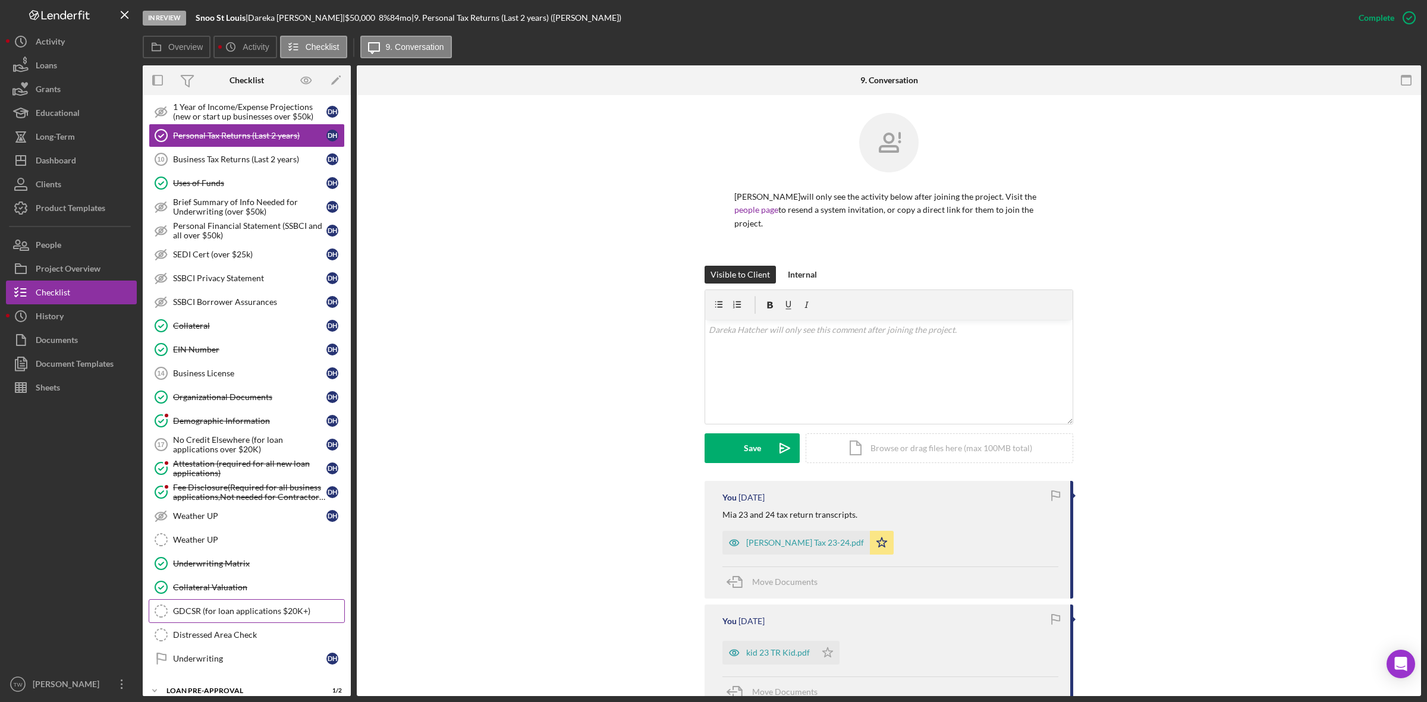
scroll to position [225, 0]
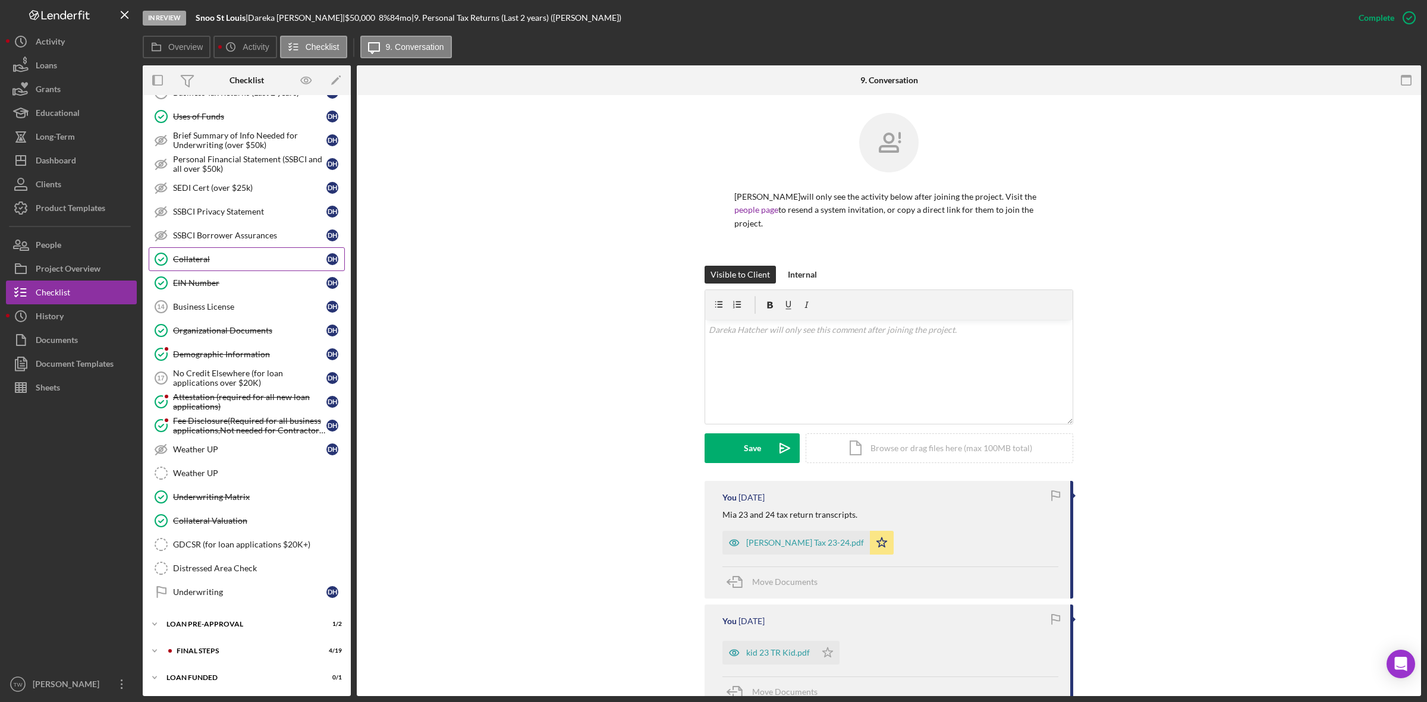
click at [205, 259] on div "Collateral" at bounding box center [249, 259] width 153 height 10
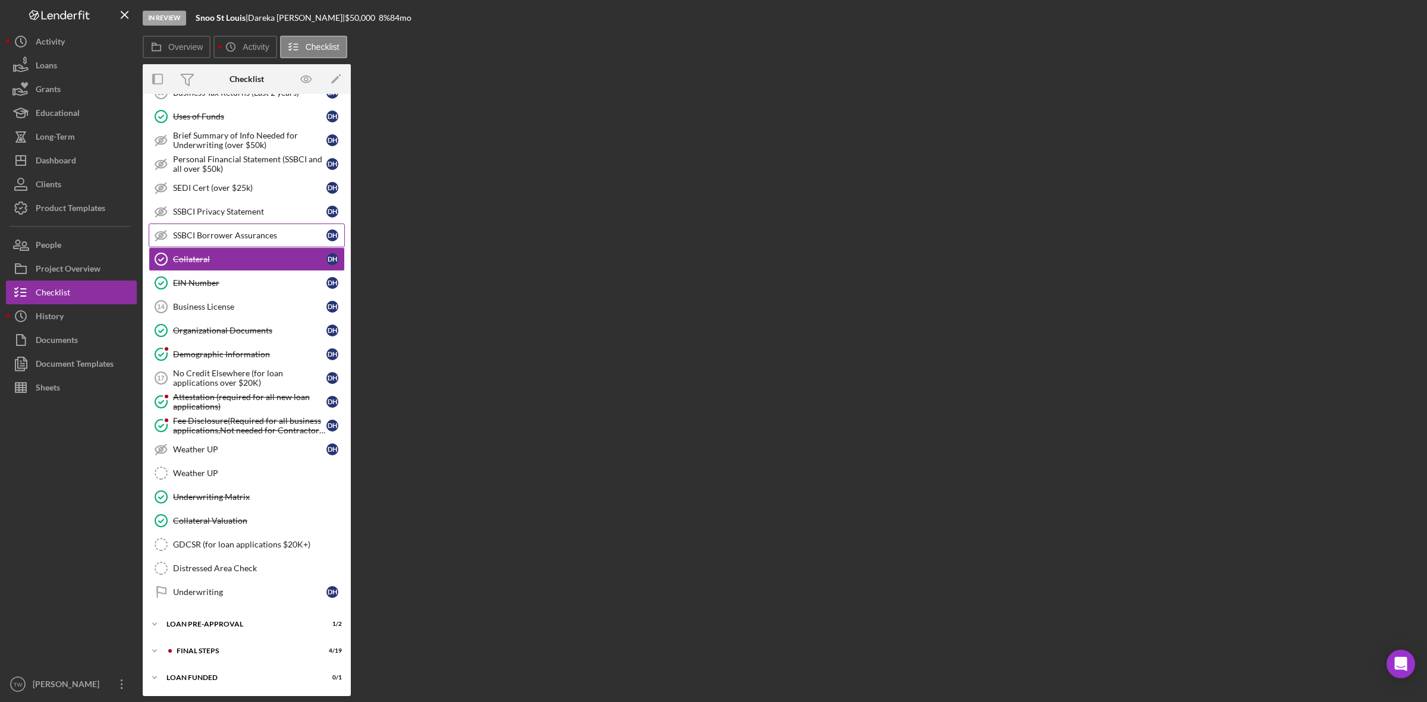
scroll to position [225, 0]
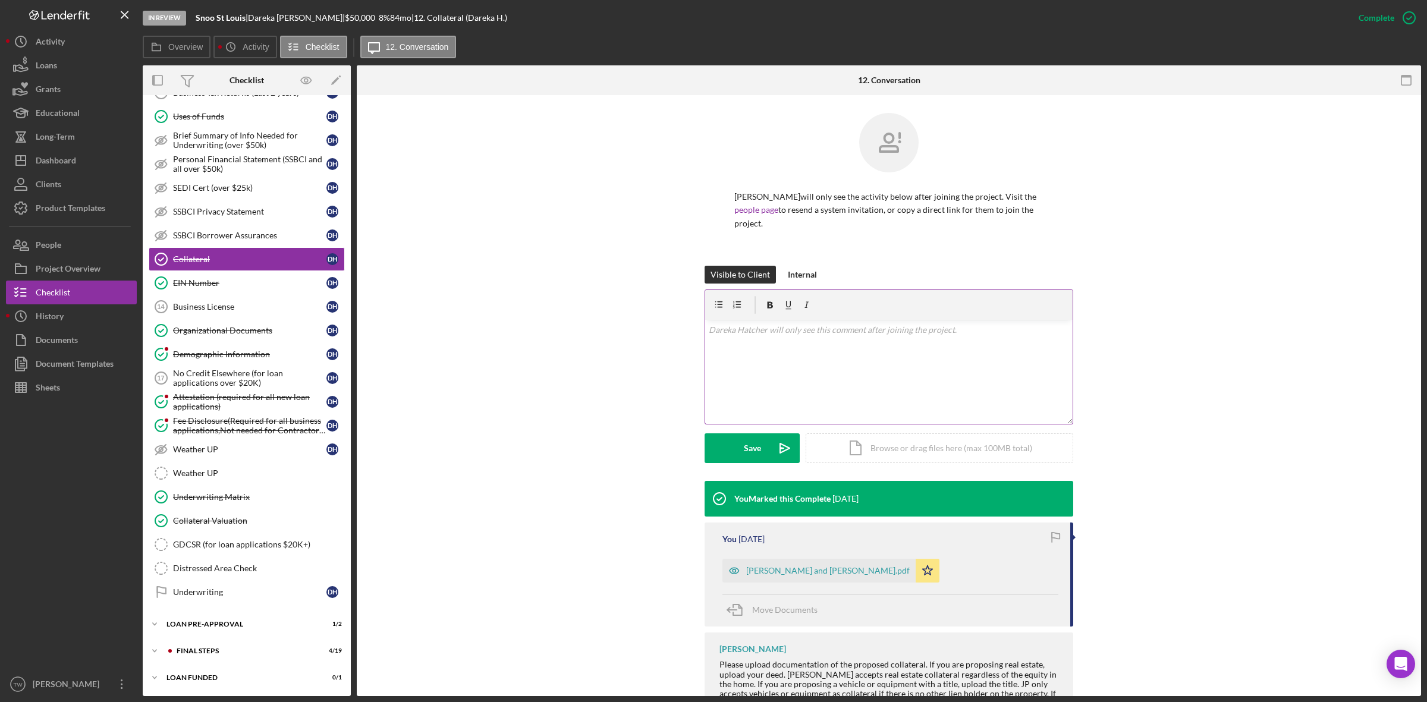
click at [943, 387] on div "v Color teal Color pink Remove color Add row above Add row below Add column bef…" at bounding box center [888, 372] width 367 height 104
click at [824, 364] on div "v Color teal Color pink Remove color Add row above Add row below Add column bef…" at bounding box center [888, 349] width 367 height 59
click at [751, 446] on div "Save" at bounding box center [752, 448] width 17 height 30
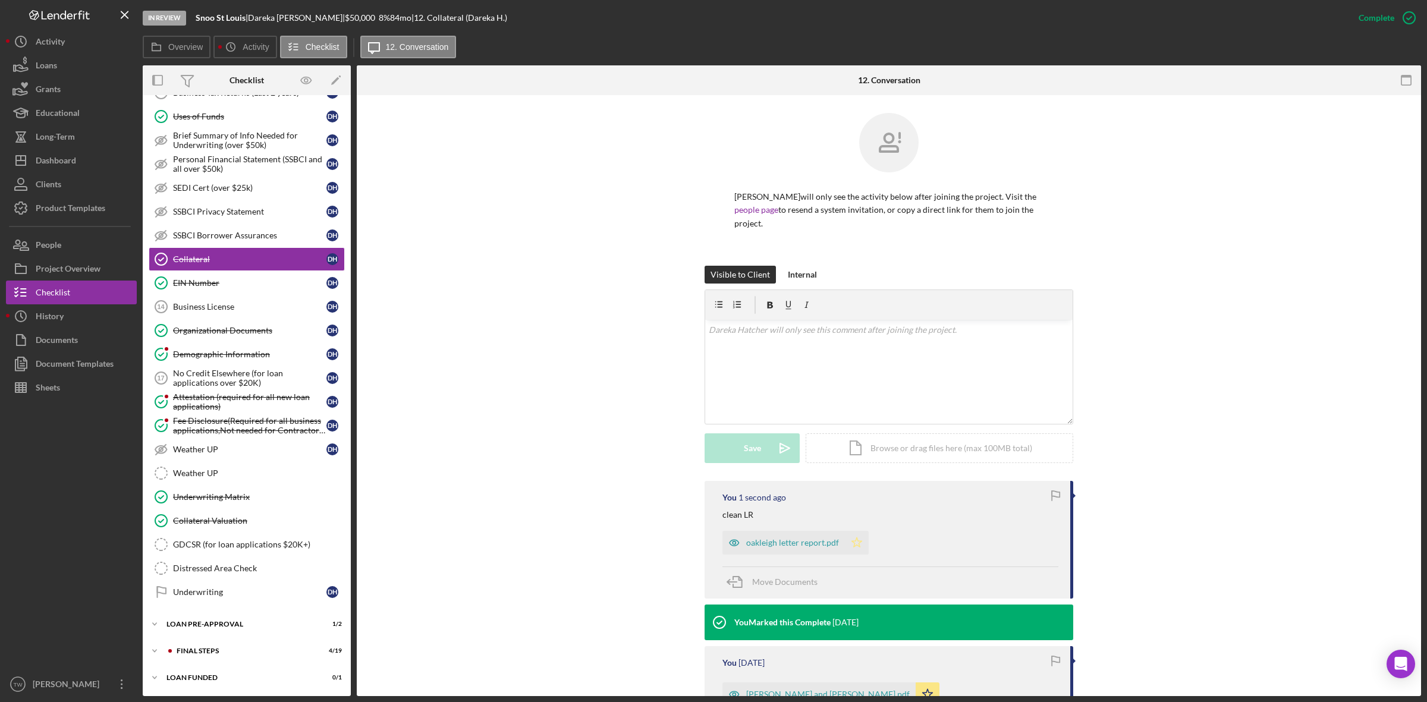
click at [860, 533] on icon "Icon/Star" at bounding box center [857, 543] width 24 height 24
